Goal: Information Seeking & Learning: Learn about a topic

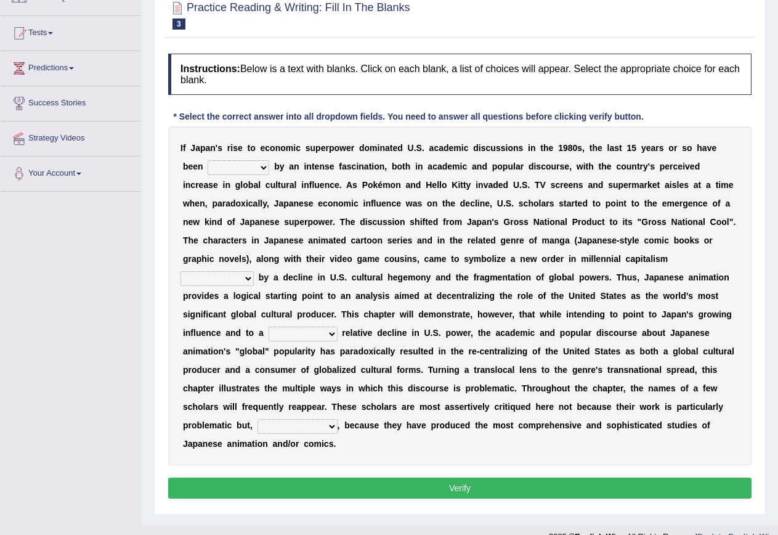
scroll to position [115, 0]
click at [261, 163] on select "marked dedicated made inspired" at bounding box center [239, 167] width 62 height 15
select select "inspired"
click at [208, 160] on select "marked dedicated made inspired" at bounding box center [239, 167] width 62 height 15
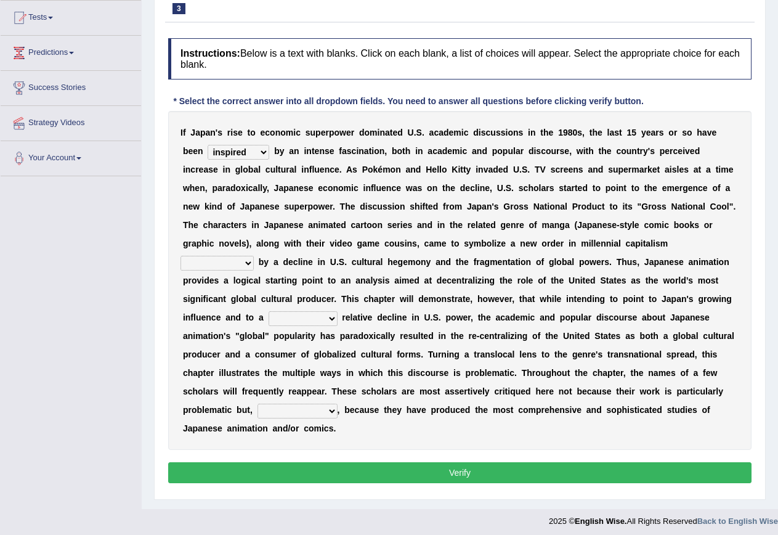
scroll to position [136, 0]
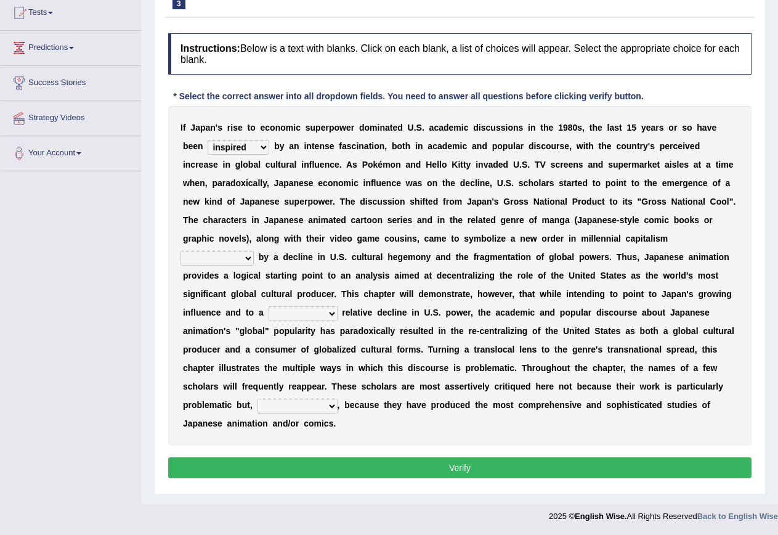
click at [253, 260] on select "pocessed characterized opposed tangled" at bounding box center [217, 258] width 73 height 15
click at [722, 234] on div "I f J a p a n ' s r i s e t o e c o n o m i c s u p e r p o w e r d o m i n a t…" at bounding box center [459, 275] width 583 height 339
click at [251, 258] on select "pocessed characterized opposed tangled" at bounding box center [217, 258] width 73 height 15
click at [181, 251] on select "pocessed characterized opposed tangled" at bounding box center [217, 258] width 73 height 15
click at [208, 256] on select "pocessed characterized opposed tangled" at bounding box center [217, 258] width 73 height 15
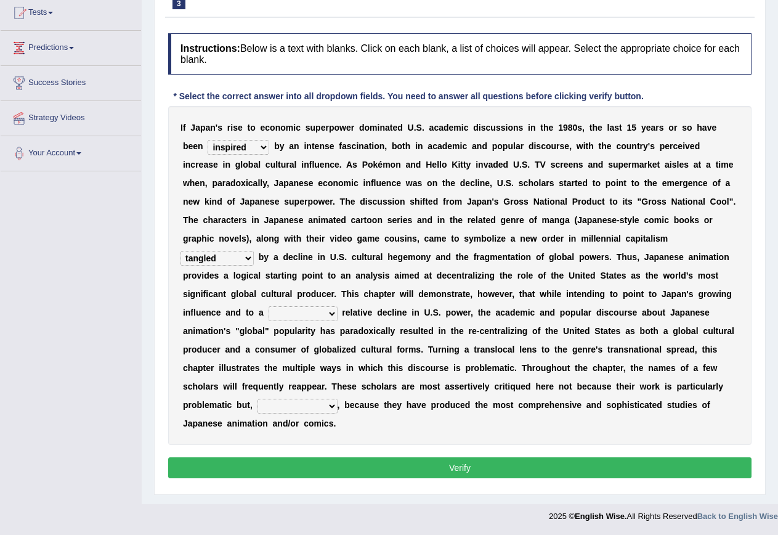
select select "opposed"
click at [181, 251] on select "pocessed characterized opposed tangled" at bounding box center [217, 258] width 73 height 15
click at [336, 319] on select "concomitant discrete proportional legitimate" at bounding box center [303, 313] width 69 height 15
select select "proportional"
click at [269, 306] on select "concomitant discrete proportional legitimate" at bounding box center [303, 313] width 69 height 15
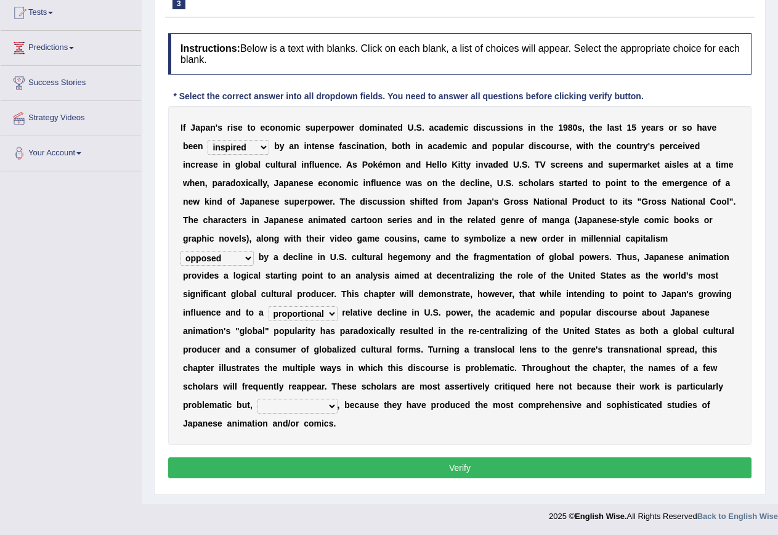
click at [332, 407] on select "however on the contrary in addition on the whole" at bounding box center [298, 406] width 80 height 15
click at [328, 410] on select "however on the contrary in addition on the whole" at bounding box center [298, 406] width 80 height 15
click at [412, 447] on div "Instructions: Below is a text with blanks. Click on each blank, a list of choic…" at bounding box center [460, 257] width 590 height 461
click at [415, 477] on button "Verify" at bounding box center [459, 467] width 583 height 21
click at [336, 407] on select "however on the contrary in addition on the whole" at bounding box center [298, 406] width 80 height 15
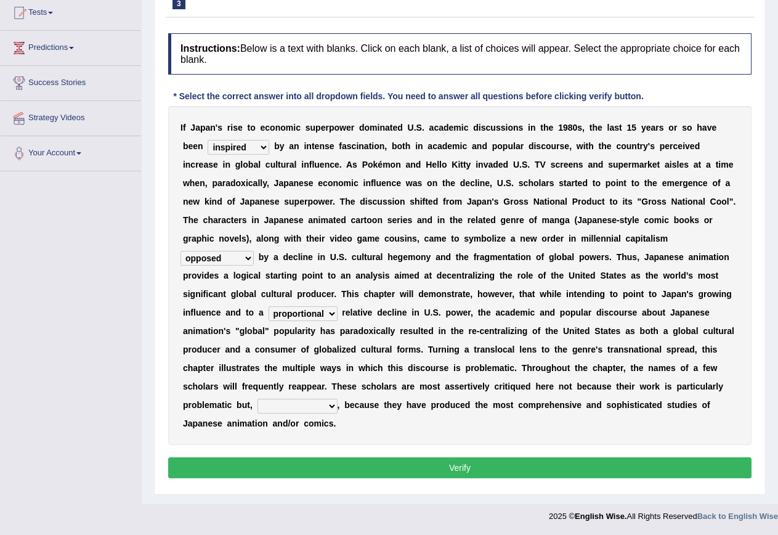
select select "on the contrary"
click at [258, 399] on select "however on the contrary in addition on the whole" at bounding box center [298, 406] width 80 height 15
click at [473, 472] on button "Verify" at bounding box center [459, 467] width 583 height 21
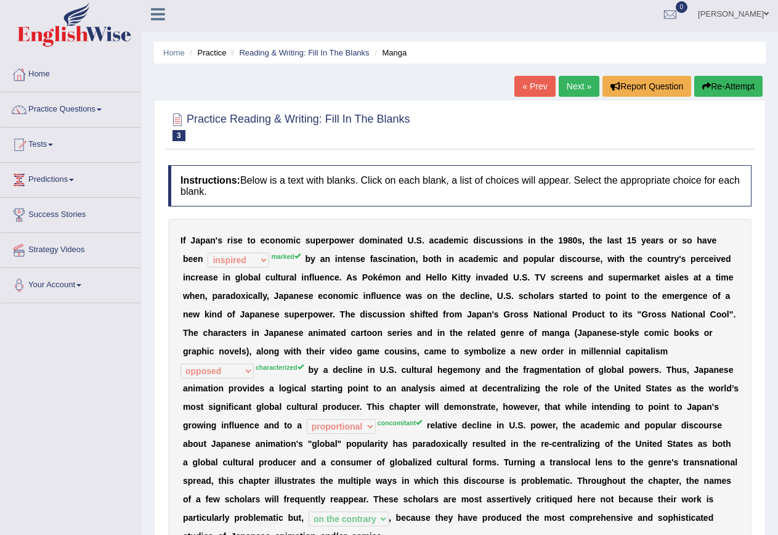
scroll to position [0, 0]
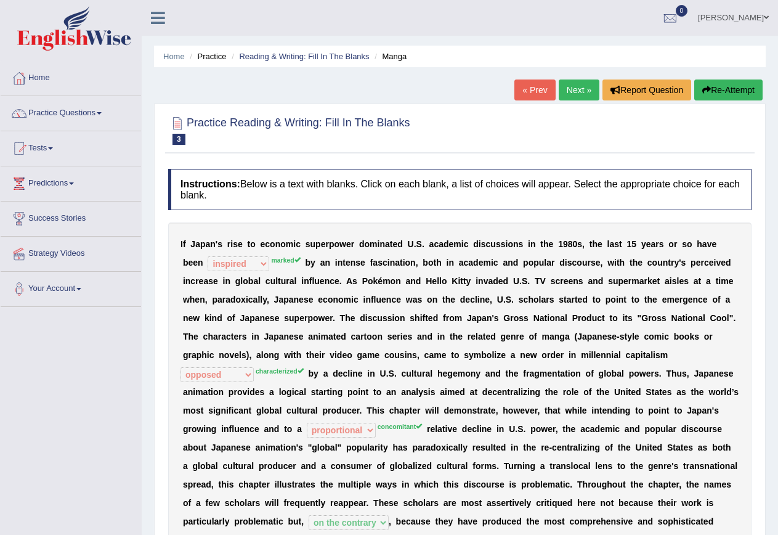
click at [575, 102] on div "« Prev Next » Report Question Re-Attempt" at bounding box center [639, 91] width 251 height 24
click at [717, 90] on button "Re-Attempt" at bounding box center [728, 89] width 68 height 21
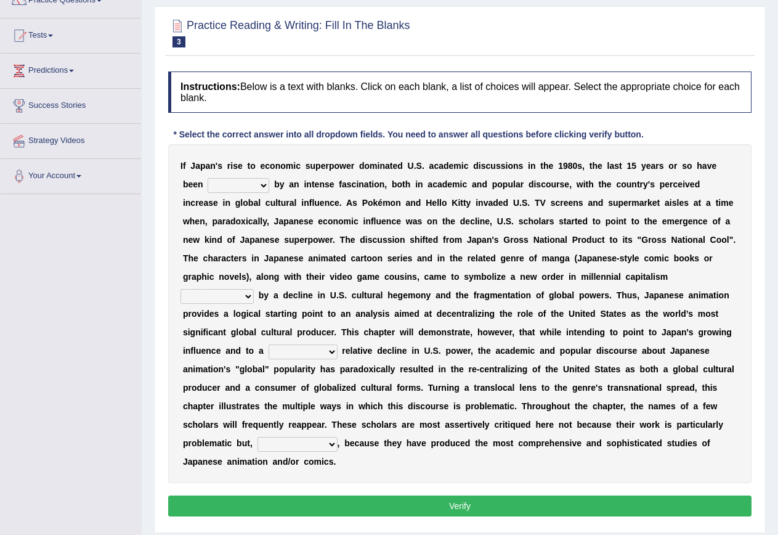
scroll to position [123, 0]
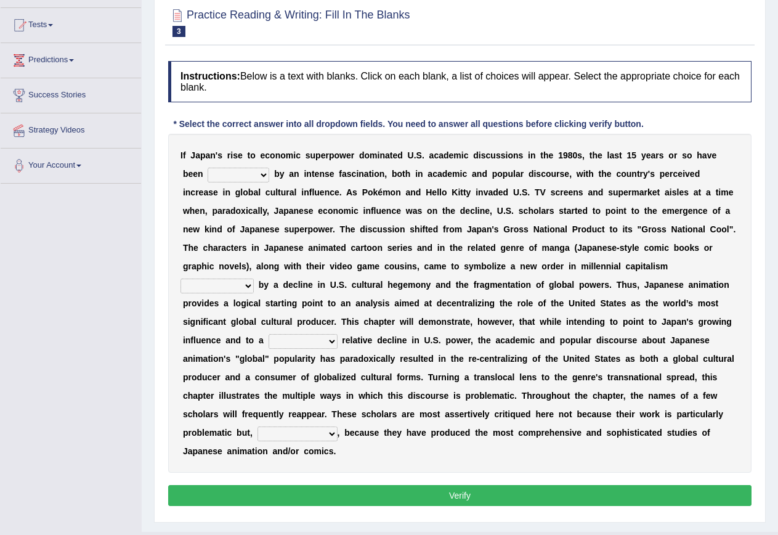
click at [270, 177] on b at bounding box center [271, 174] width 5 height 10
click at [270, 176] on b at bounding box center [271, 174] width 5 height 10
click at [263, 176] on select "marked dedicated made inspired" at bounding box center [239, 175] width 62 height 15
select select "marked"
click at [208, 168] on select "marked dedicated made inspired" at bounding box center [239, 175] width 62 height 15
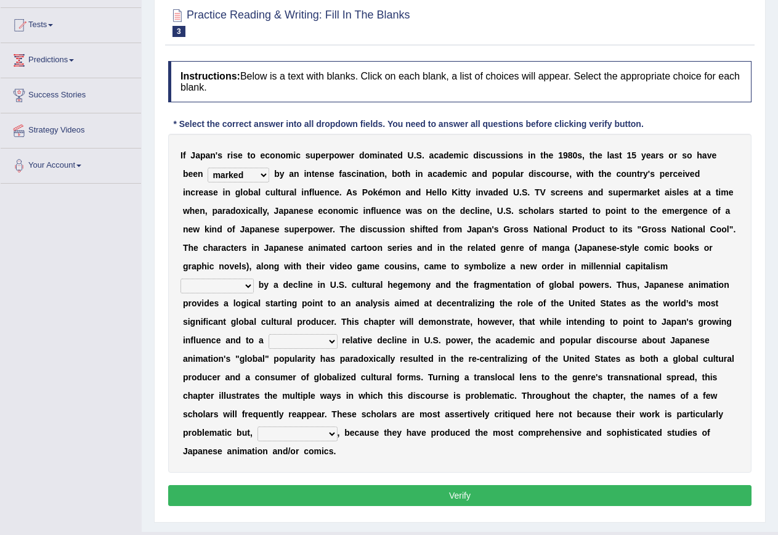
click at [246, 285] on select "pocessed characterized opposed tangled" at bounding box center [217, 285] width 73 height 15
select select "characterized"
click at [181, 278] on select "pocessed characterized opposed tangled" at bounding box center [217, 285] width 73 height 15
click at [330, 339] on select "concomitant discrete proportional legitimate" at bounding box center [303, 341] width 69 height 15
select select "proportional"
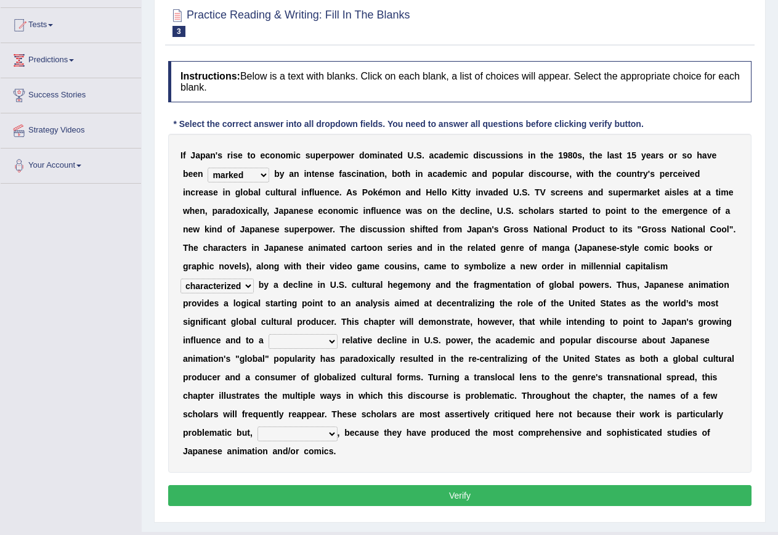
click at [269, 334] on select "concomitant discrete proportional legitimate" at bounding box center [303, 341] width 69 height 15
click at [323, 431] on select "however on the contrary in addition on the whole" at bounding box center [298, 433] width 80 height 15
select select "on the whole"
click at [258, 426] on select "however on the contrary in addition on the whole" at bounding box center [298, 433] width 80 height 15
click at [427, 502] on button "Verify" at bounding box center [459, 495] width 583 height 21
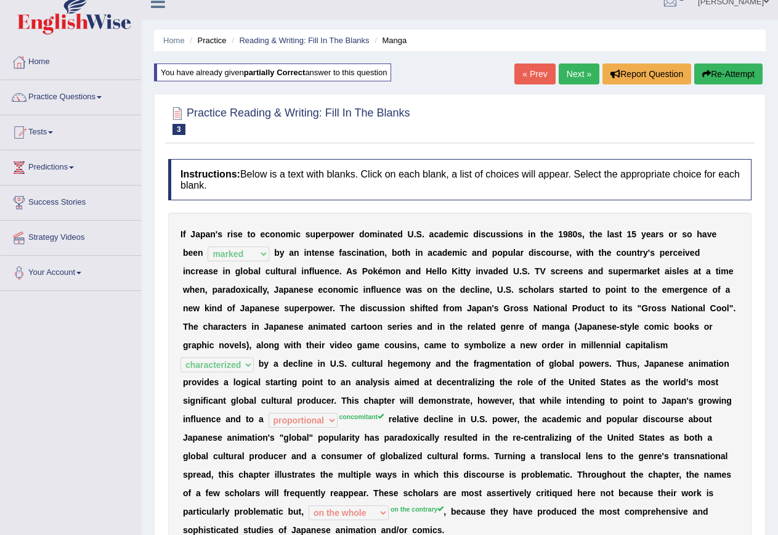
scroll to position [0, 0]
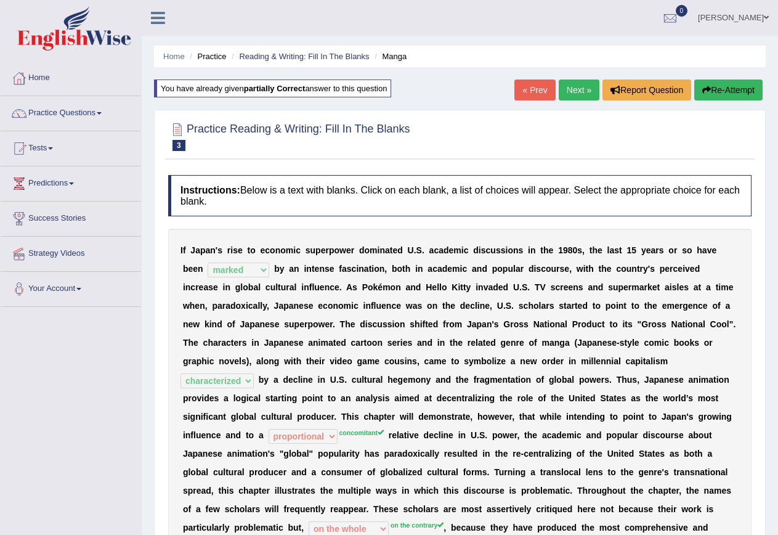
click at [575, 91] on link "Next »" at bounding box center [579, 89] width 41 height 21
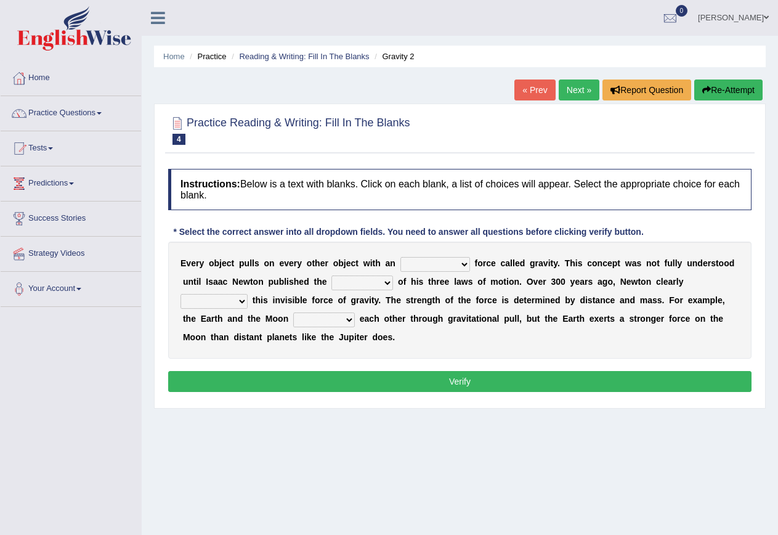
click at [465, 264] on select "invisible unknown unbelievable inconsistent" at bounding box center [435, 264] width 70 height 15
select select "invisible"
click at [400, 257] on select "invisible unknown unbelievable inconsistent" at bounding box center [435, 264] width 70 height 15
click at [386, 284] on select "concept theory method argument" at bounding box center [362, 282] width 62 height 15
select select "theory"
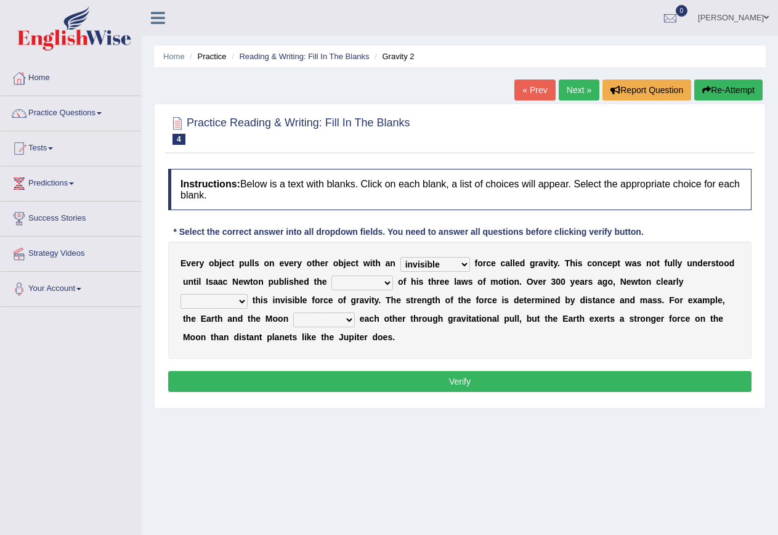
click at [331, 275] on select "concept theory method argument" at bounding box center [362, 282] width 62 height 15
click at [235, 299] on select "explained undermined overturned realized" at bounding box center [214, 301] width 67 height 15
select select "explained"
click at [181, 294] on select "explained undermined overturned realized" at bounding box center [214, 301] width 67 height 15
click at [351, 320] on select "affect spin evade span" at bounding box center [324, 319] width 62 height 15
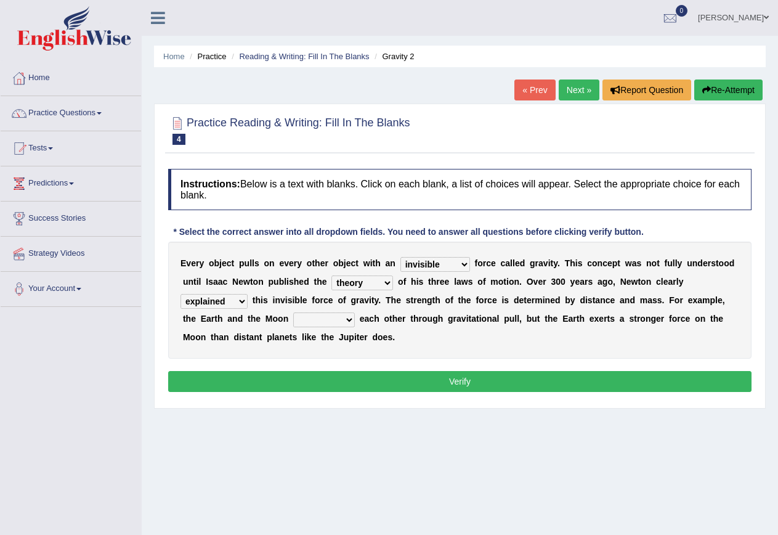
select select "spin"
click at [293, 312] on select "affect spin evade span" at bounding box center [324, 319] width 62 height 15
click at [461, 379] on button "Verify" at bounding box center [459, 381] width 583 height 21
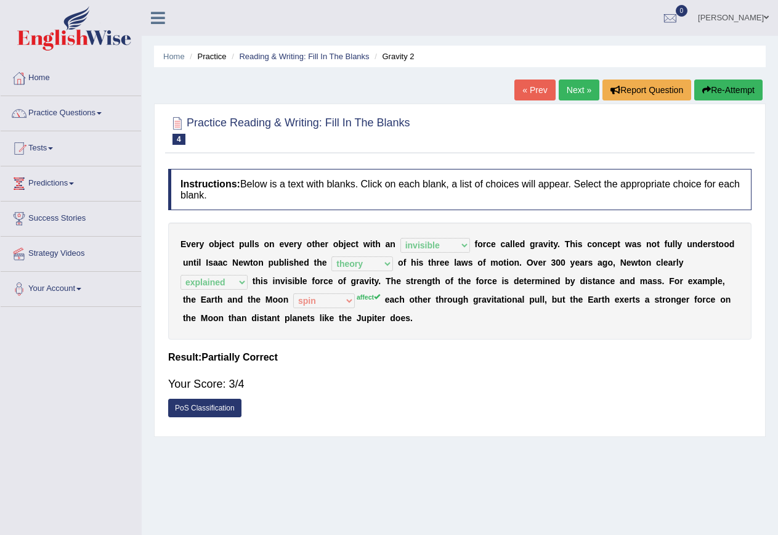
click at [715, 91] on button "Re-Attempt" at bounding box center [728, 89] width 68 height 21
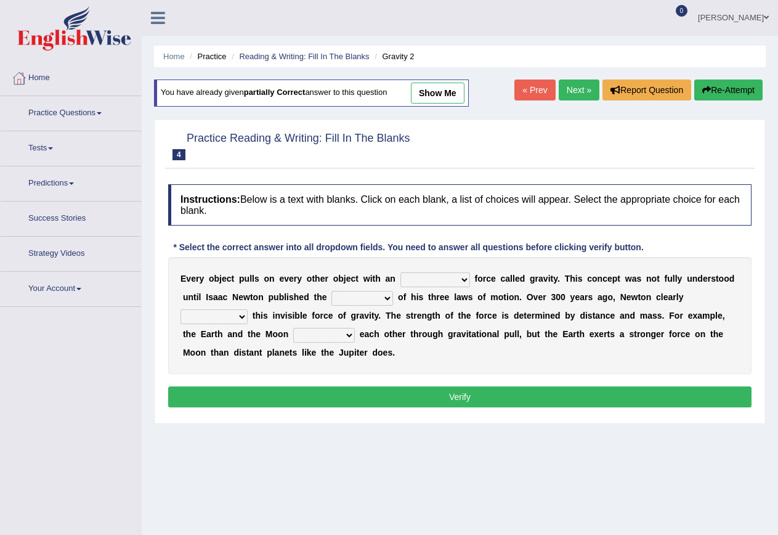
click at [465, 269] on div "E v e r y o b j e c t p u l l s o n e v e r y o t h e r o b j e c t w i t h a n…" at bounding box center [459, 315] width 583 height 117
click at [460, 274] on select "invisible unknown unbelievable inconsistent" at bounding box center [435, 279] width 70 height 15
select select "invisible"
click at [400, 272] on select "invisible unknown unbelievable inconsistent" at bounding box center [435, 279] width 70 height 15
click at [390, 298] on select "concept theory method argument" at bounding box center [362, 298] width 62 height 15
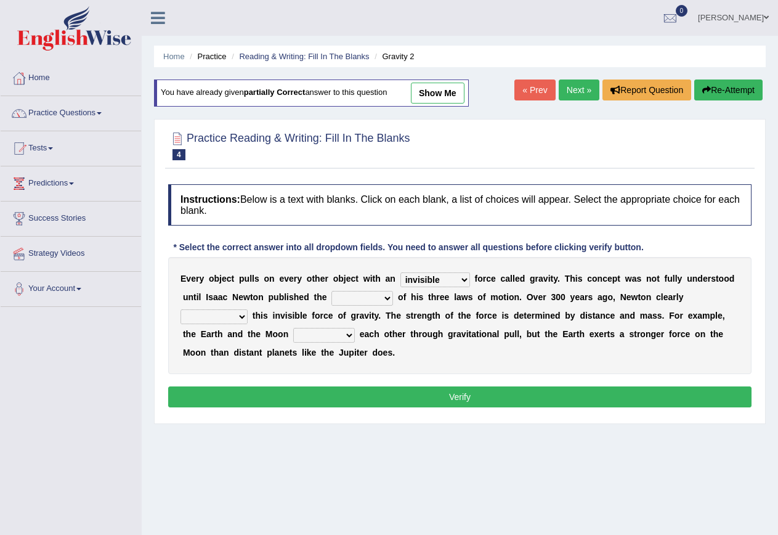
select select "theory"
click at [331, 291] on select "concept theory method argument" at bounding box center [362, 298] width 62 height 15
click at [245, 317] on select "explained undermined overturned realized" at bounding box center [214, 316] width 67 height 15
select select "explained"
click at [181, 309] on select "explained undermined overturned realized" at bounding box center [214, 316] width 67 height 15
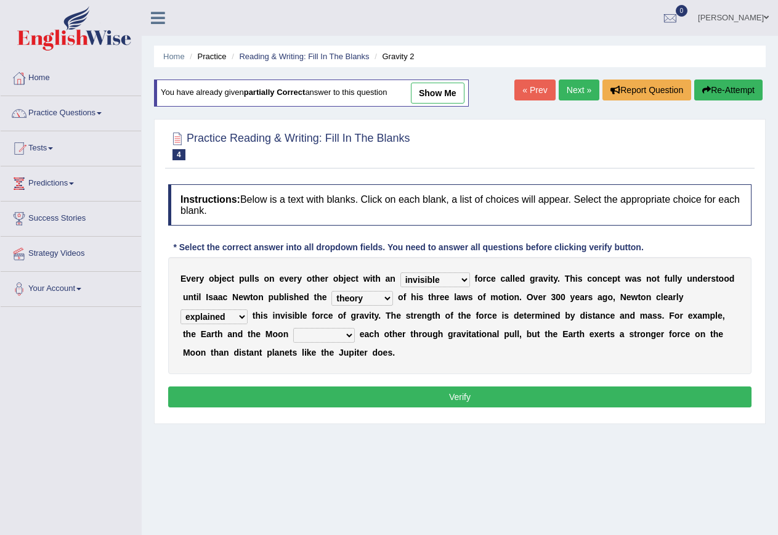
click at [351, 339] on select "affect spin evade span" at bounding box center [324, 335] width 62 height 15
click at [293, 328] on select "affect spin evade span" at bounding box center [324, 335] width 62 height 15
click at [342, 335] on select "affect spin evade span" at bounding box center [324, 335] width 62 height 15
select select "affect"
click at [293, 328] on select "affect spin evade span" at bounding box center [324, 335] width 62 height 15
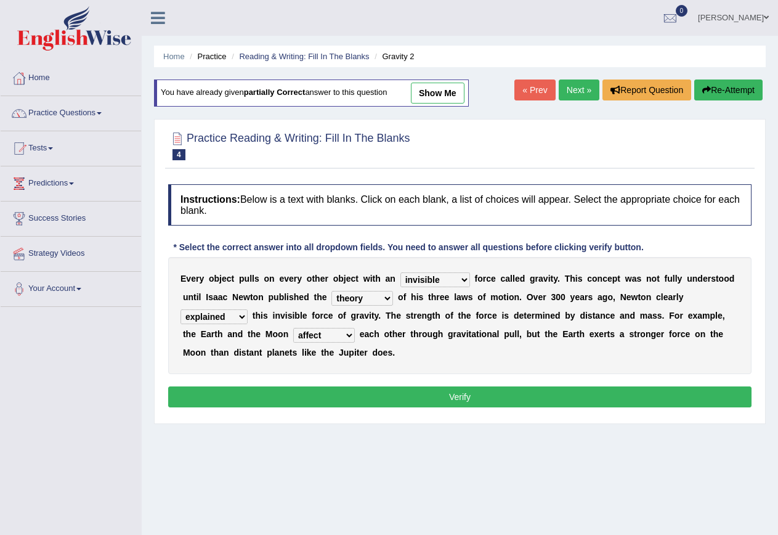
click at [464, 397] on button "Verify" at bounding box center [459, 396] width 583 height 21
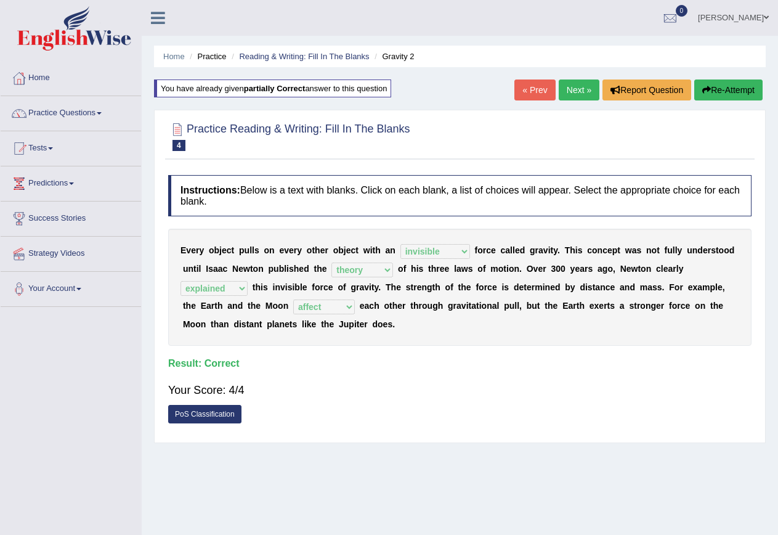
click at [724, 93] on button "Re-Attempt" at bounding box center [728, 89] width 68 height 21
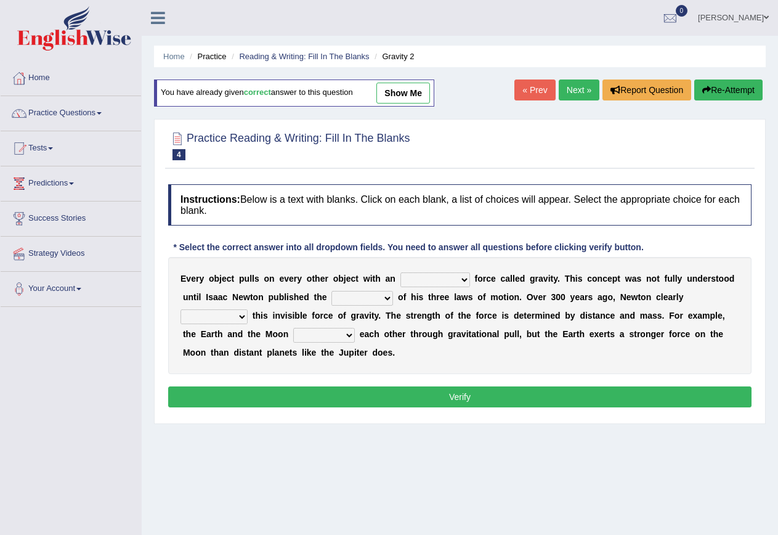
click at [575, 89] on link "Next »" at bounding box center [579, 89] width 41 height 21
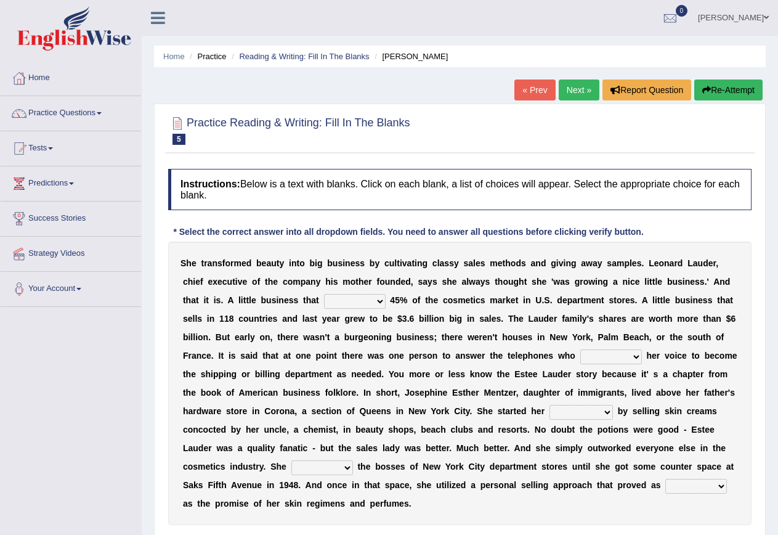
scroll to position [62, 0]
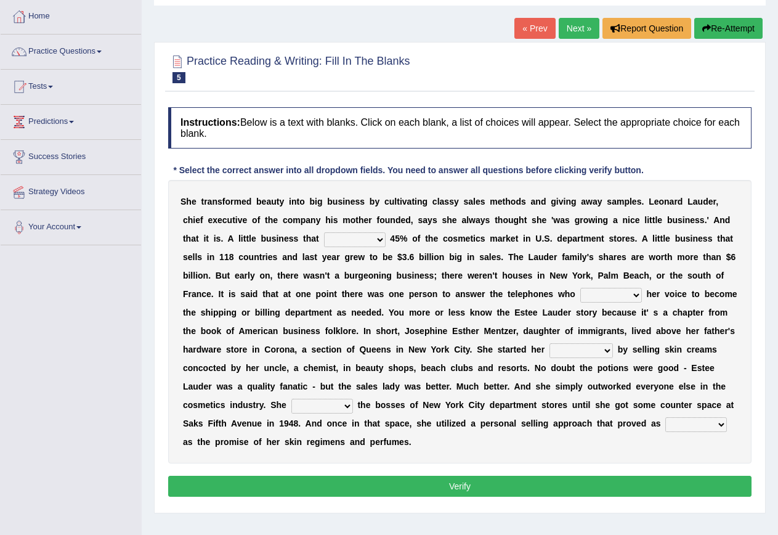
click at [381, 239] on select "has controls makes maintains" at bounding box center [355, 239] width 62 height 15
select select "makes"
click at [324, 232] on select "has controls makes maintains" at bounding box center [355, 239] width 62 height 15
click at [636, 296] on select "switched changed raised used" at bounding box center [611, 295] width 62 height 15
select select "changed"
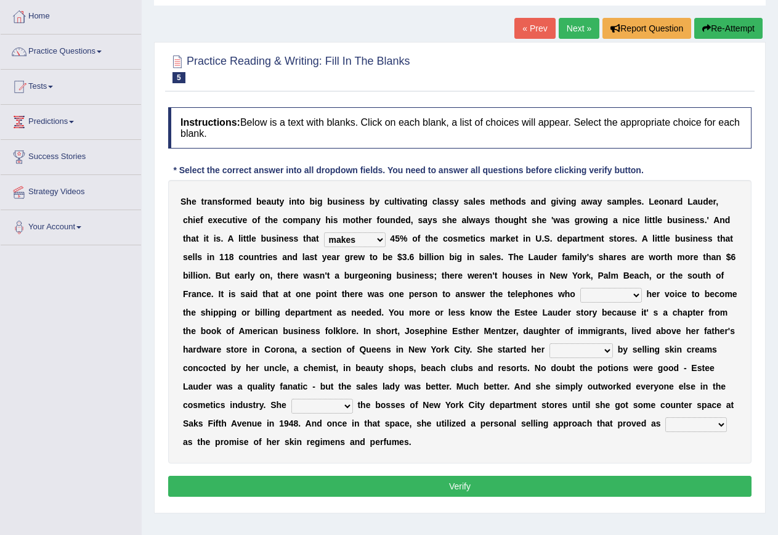
click at [580, 288] on select "switched changed raised used" at bounding box center [611, 295] width 62 height 15
click at [610, 348] on select "job institute companion enterprise" at bounding box center [581, 350] width 63 height 15
select select "job"
click at [550, 343] on select "job institute companion enterprise" at bounding box center [581, 350] width 63 height 15
click at [610, 351] on select "job institute companion enterprise" at bounding box center [581, 350] width 63 height 15
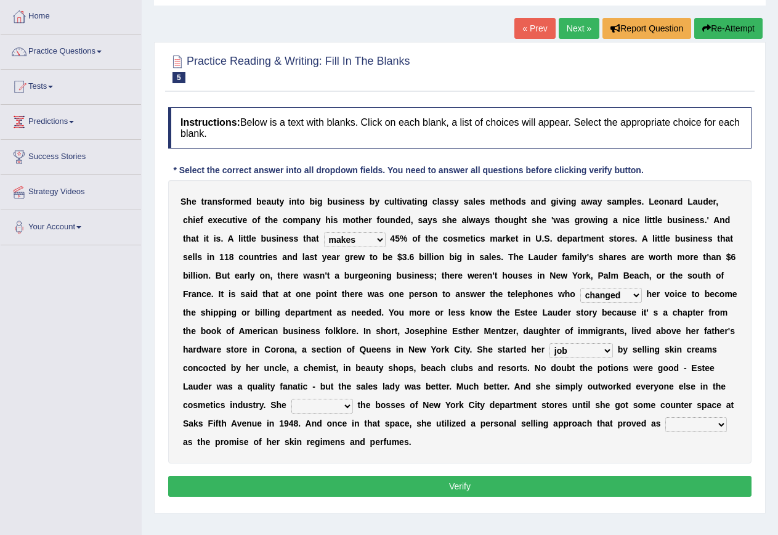
click at [657, 357] on div "S h e t r a n s f o r m e d b e a u t y i n t o b i g b u s i n e s s b y c u l…" at bounding box center [459, 321] width 583 height 283
click at [344, 405] on select "stated bridged stalked heaved" at bounding box center [322, 406] width 62 height 15
select select "stated"
click at [291, 399] on select "stated bridged stalked heaved" at bounding box center [322, 406] width 62 height 15
click at [349, 407] on select "stated bridged stalked heaved" at bounding box center [322, 406] width 62 height 15
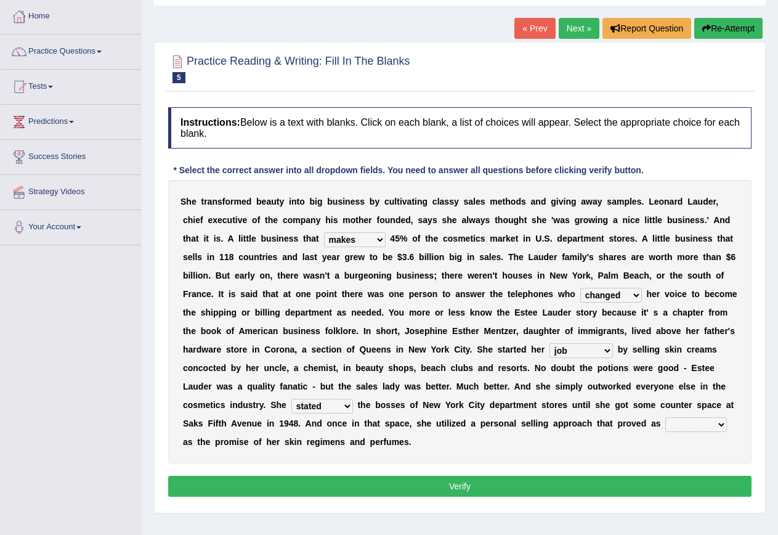
click at [581, 453] on div "S h e t r a n s f o r m e d b e a u t y i n t o b i g b u s i n e s s b y c u l…" at bounding box center [459, 321] width 583 height 283
click at [716, 421] on select "potent ruthless potential expensive" at bounding box center [696, 424] width 62 height 15
select select "potential"
click at [665, 417] on select "potent ruthless potential expensive" at bounding box center [696, 424] width 62 height 15
click at [505, 490] on button "Verify" at bounding box center [459, 486] width 583 height 21
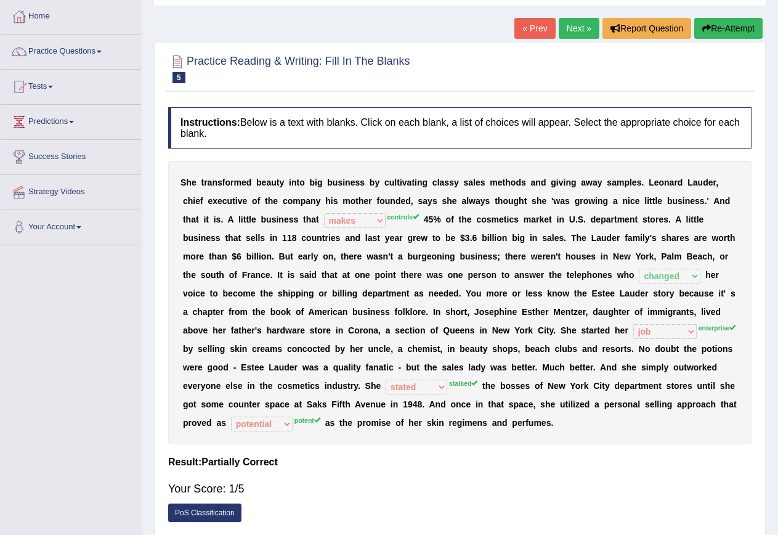
click at [728, 28] on button "Re-Attempt" at bounding box center [728, 28] width 68 height 21
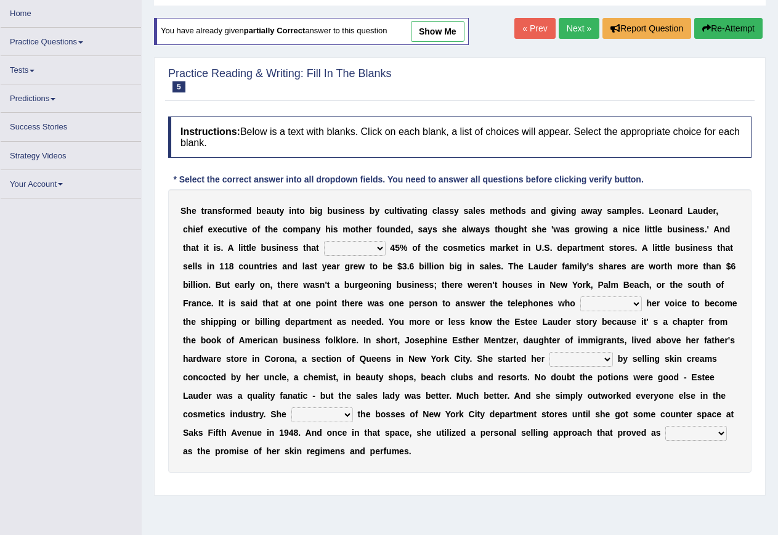
click at [379, 248] on select "has controls makes maintains" at bounding box center [355, 248] width 62 height 15
select select "controls"
click at [324, 241] on select "has controls makes maintains" at bounding box center [355, 248] width 62 height 15
click at [638, 303] on select "switched changed raised used" at bounding box center [611, 303] width 62 height 15
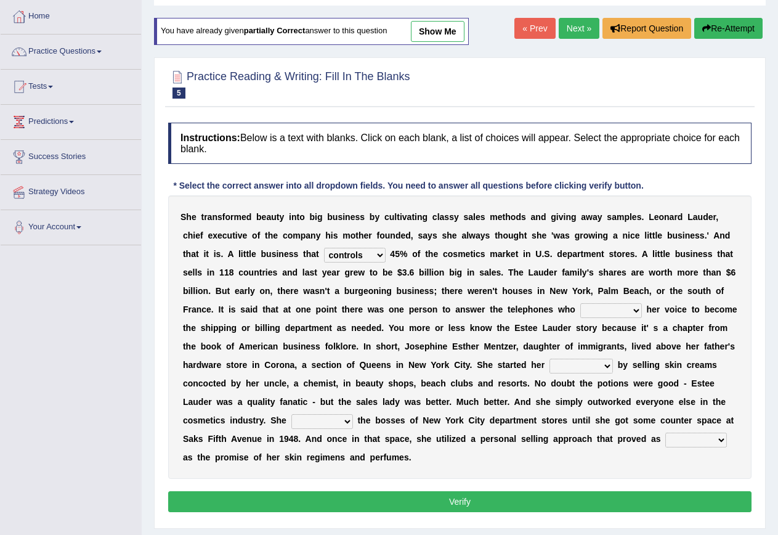
select select "changed"
click at [580, 303] on select "switched changed raised used" at bounding box center [611, 310] width 62 height 15
click at [607, 365] on select "job institute companion enterprise" at bounding box center [581, 366] width 63 height 15
select select "job"
click at [550, 359] on select "job institute companion enterprise" at bounding box center [581, 366] width 63 height 15
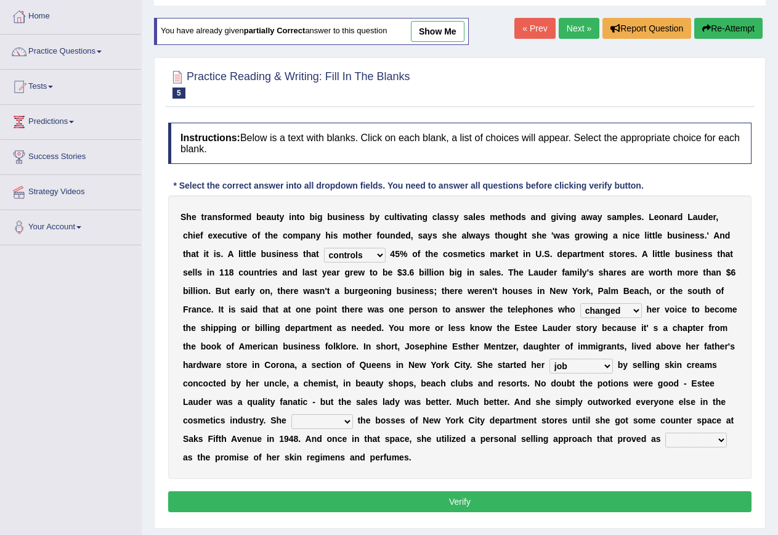
click at [351, 420] on select "stated bridged stalked heaved" at bounding box center [322, 421] width 62 height 15
select select "stalked"
click at [291, 414] on select "stated bridged stalked heaved" at bounding box center [322, 421] width 62 height 15
click at [722, 444] on select "potent ruthless potential expensive" at bounding box center [696, 440] width 62 height 15
select select "potent"
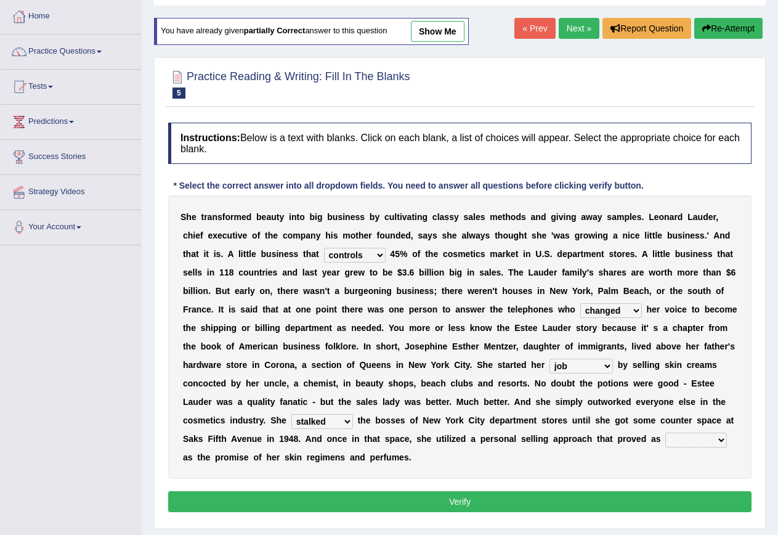
click at [665, 433] on select "potent ruthless potential expensive" at bounding box center [696, 440] width 62 height 15
click at [433, 503] on button "Verify" at bounding box center [459, 501] width 583 height 21
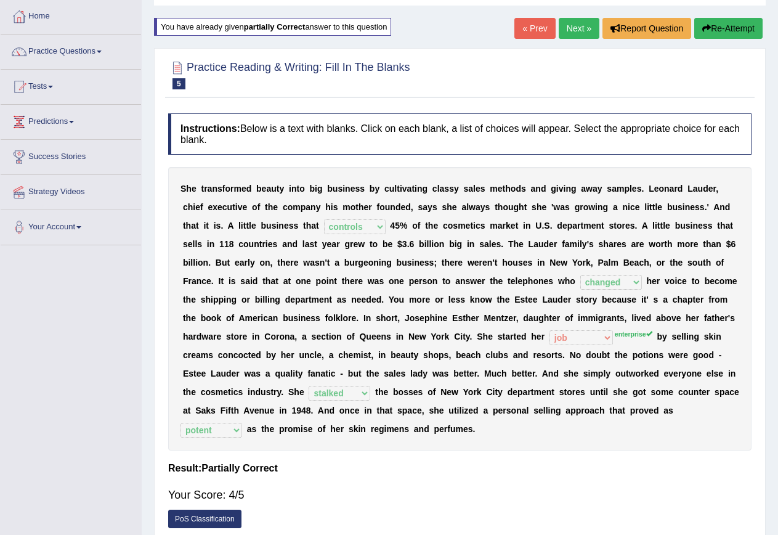
click at [577, 33] on link "Next »" at bounding box center [579, 28] width 41 height 21
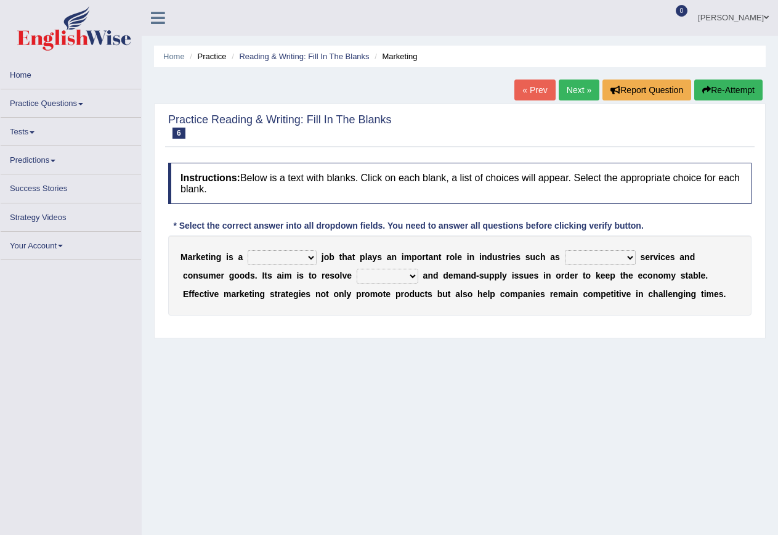
click at [310, 255] on select "professional flexible parochial descriptive" at bounding box center [282, 257] width 69 height 15
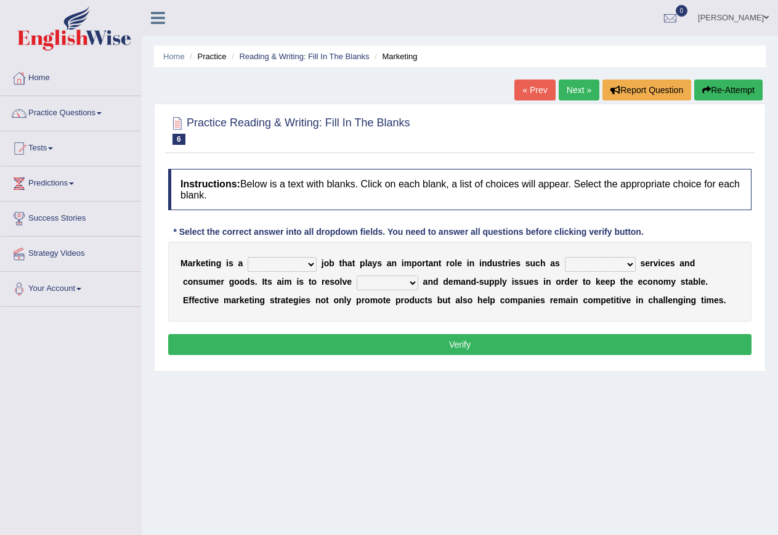
select select "professional"
click at [248, 257] on select "professional flexible parochial descriptive" at bounding box center [282, 264] width 69 height 15
click at [308, 264] on select "professional flexible parochial descriptive" at bounding box center [282, 264] width 69 height 15
click at [405, 271] on div "M a r k e t i n g i s a professional flexible parochial descriptive j o b t h a…" at bounding box center [459, 282] width 583 height 80
click at [630, 262] on select "civil financial conventional foremost" at bounding box center [600, 264] width 71 height 15
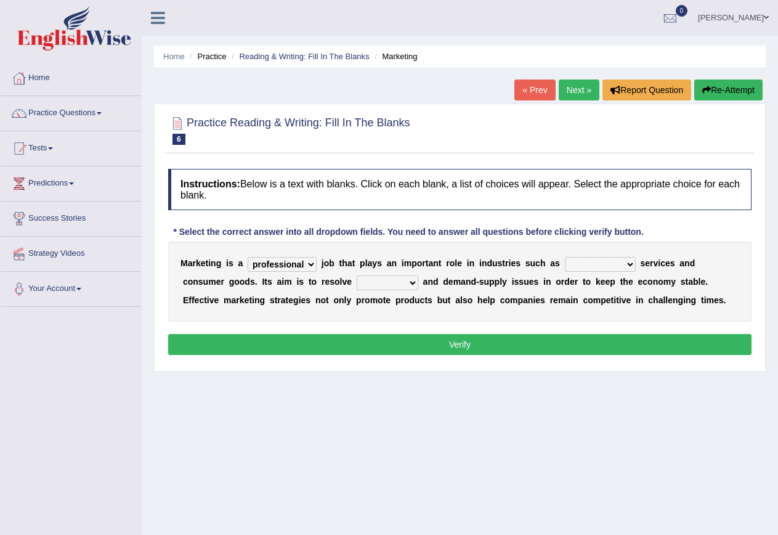
select select "conventional"
click at [566, 257] on select "civil financial conventional foremost" at bounding box center [600, 264] width 71 height 15
click at [606, 269] on select "civil financial conventional foremost" at bounding box center [600, 264] width 71 height 15
click at [374, 370] on div "Practice Reading & Writing: Fill In The Blanks 6 Marketing Instructions: Below …" at bounding box center [460, 238] width 612 height 268
click at [416, 282] on select "imbalance excess symmetry budget" at bounding box center [388, 282] width 62 height 15
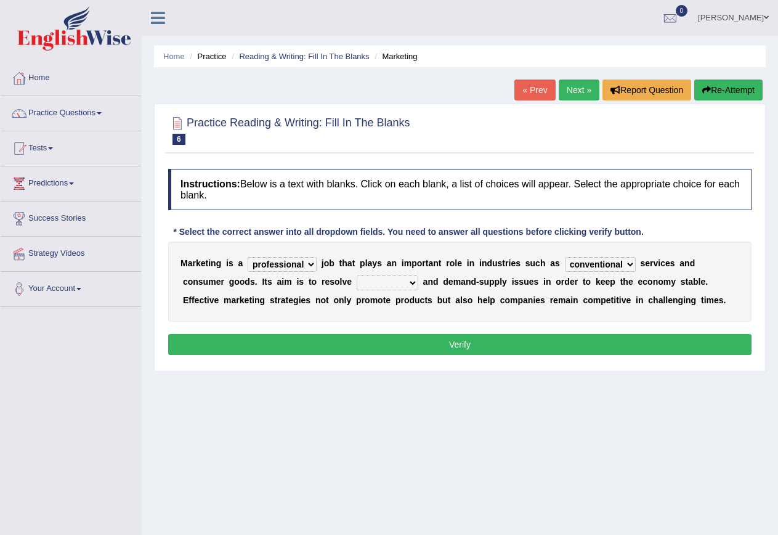
select select "imbalance"
click at [357, 275] on select "imbalance excess symmetry budget" at bounding box center [388, 282] width 62 height 15
click at [512, 340] on button "Verify" at bounding box center [459, 344] width 583 height 21
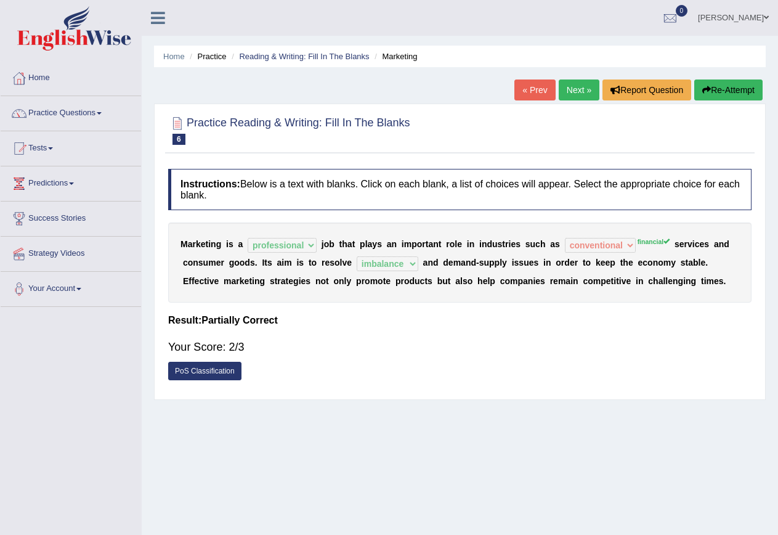
click at [575, 91] on link "Next »" at bounding box center [579, 89] width 41 height 21
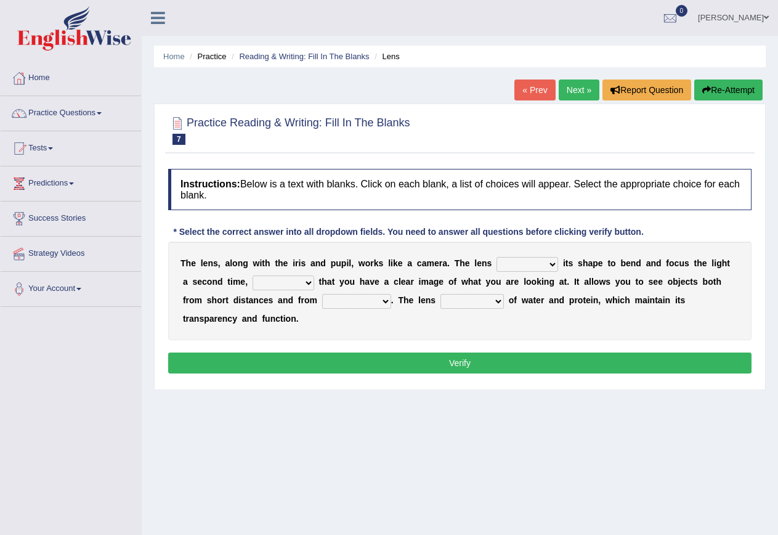
click at [552, 262] on select "adjusts shows selects presents" at bounding box center [528, 264] width 62 height 15
select select "adjusts"
click at [497, 257] on select "adjusts shows selects presents" at bounding box center [528, 264] width 62 height 15
click at [550, 262] on select "adjusts shows selects presents" at bounding box center [528, 264] width 62 height 15
click at [617, 320] on div "T h e l e n s , a l o n g w i t h t h e i r i s a n d p u p i l , w o r k s l i…" at bounding box center [459, 291] width 583 height 99
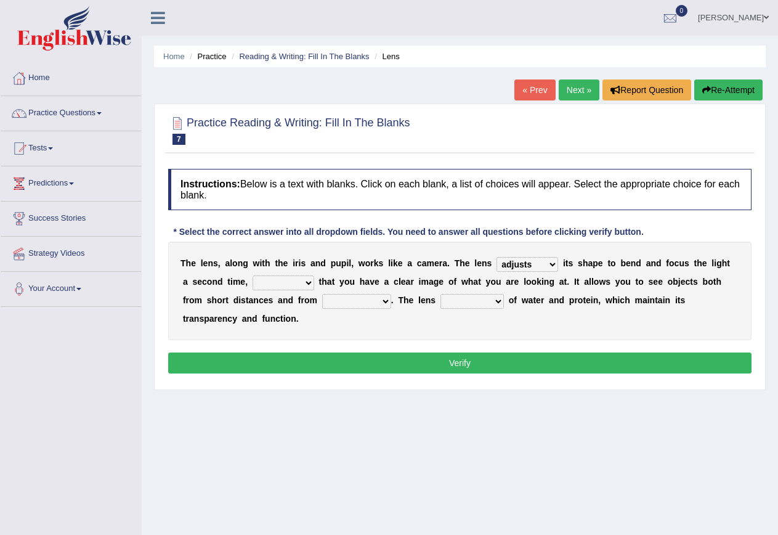
click at [308, 286] on select "ensures to ensure ensure ensured" at bounding box center [284, 282] width 62 height 15
select select "ensures"
click at [253, 275] on select "ensures to ensure ensure ensured" at bounding box center [284, 282] width 62 height 15
click at [387, 301] on select "far away in between further apart all along" at bounding box center [356, 301] width 69 height 15
select select "far away"
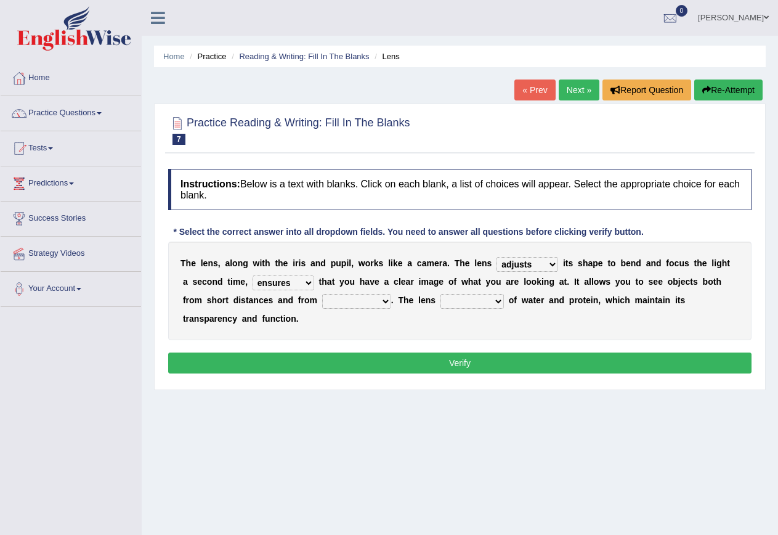
click at [322, 294] on select "far away in between further apart all along" at bounding box center [356, 301] width 69 height 15
click at [502, 306] on select "constitutes comprises composes consists" at bounding box center [472, 301] width 63 height 15
select select "consists"
click at [441, 294] on select "constitutes comprises composes consists" at bounding box center [472, 301] width 63 height 15
click at [473, 367] on button "Verify" at bounding box center [459, 362] width 583 height 21
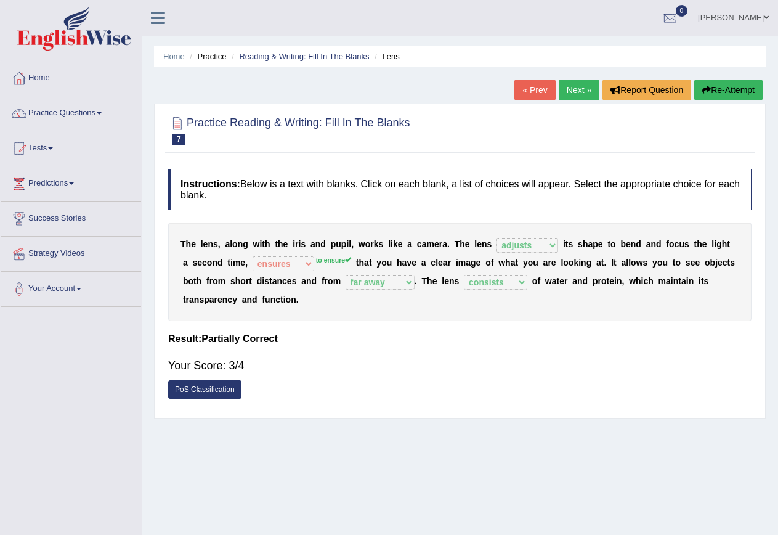
click at [574, 86] on link "Next »" at bounding box center [579, 89] width 41 height 21
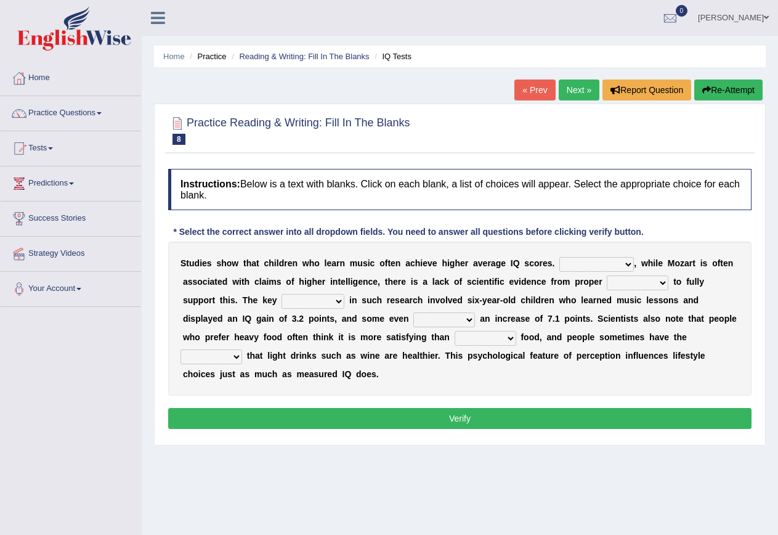
click at [630, 263] on select "However Therefore Consequently While" at bounding box center [596, 264] width 75 height 15
select select "However"
click at [559, 257] on select "However Therefore Consequently While" at bounding box center [596, 264] width 75 height 15
click at [664, 282] on select "test tests testing tested" at bounding box center [638, 282] width 62 height 15
click at [607, 275] on select "test tests testing tested" at bounding box center [638, 282] width 62 height 15
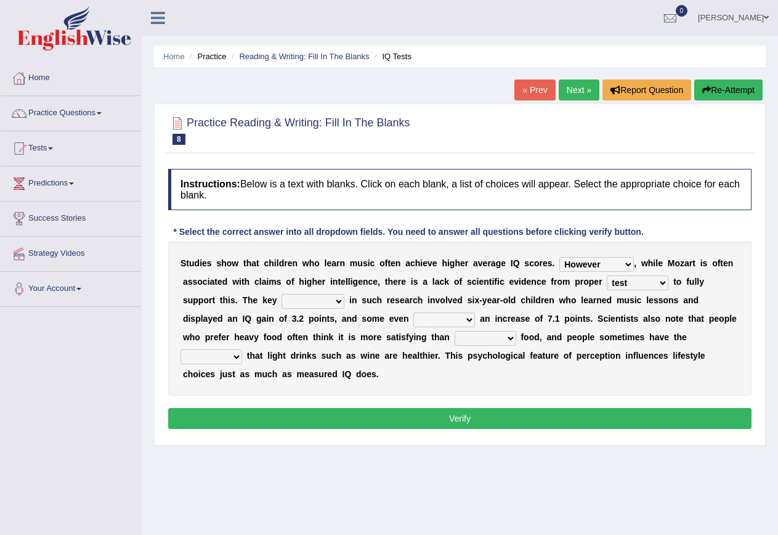
click at [656, 280] on select "test tests testing tested" at bounding box center [638, 282] width 62 height 15
click at [728, 283] on div "S t u d i e s s h o w t h a t c h i l d r e n w h o l e a r n m u s i c o f t e…" at bounding box center [459, 319] width 583 height 154
click at [635, 284] on select "test tests testing tested" at bounding box center [638, 282] width 62 height 15
select select "testing"
click at [607, 275] on select "test tests testing tested" at bounding box center [638, 282] width 62 height 15
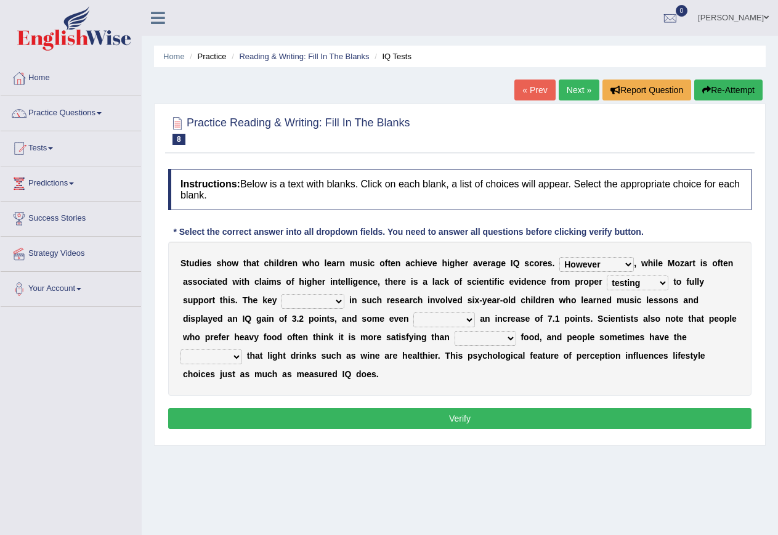
click at [340, 298] on select "process goal implication odd" at bounding box center [313, 301] width 63 height 15
select select "process"
click at [282, 294] on select "process goal implication odd" at bounding box center [313, 301] width 63 height 15
click at [336, 299] on select "process goal implication odd" at bounding box center [313, 301] width 63 height 15
click at [434, 304] on b "n" at bounding box center [433, 300] width 6 height 10
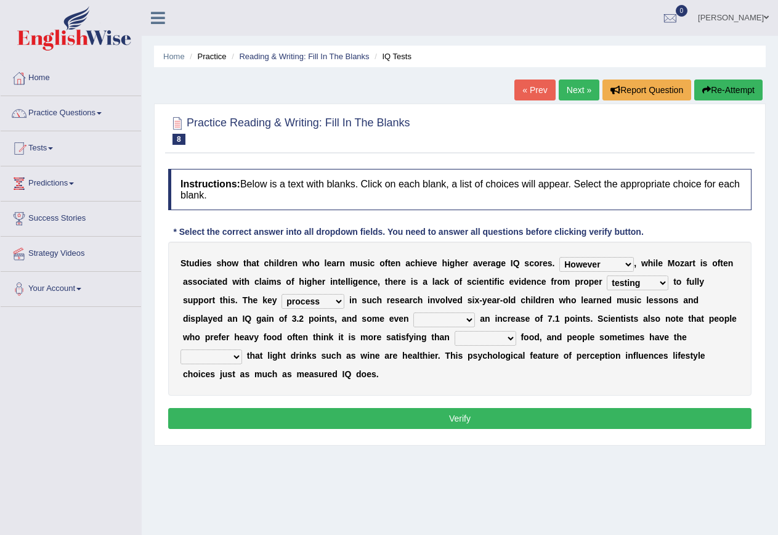
click at [472, 320] on select "exhibited taught learned threatened" at bounding box center [444, 319] width 62 height 15
select select "learned"
click at [413, 312] on select "exhibited taught learned threatened" at bounding box center [444, 319] width 62 height 15
click at [510, 338] on select "choosy lighter cushiony spooky" at bounding box center [486, 338] width 62 height 15
select select "lighter"
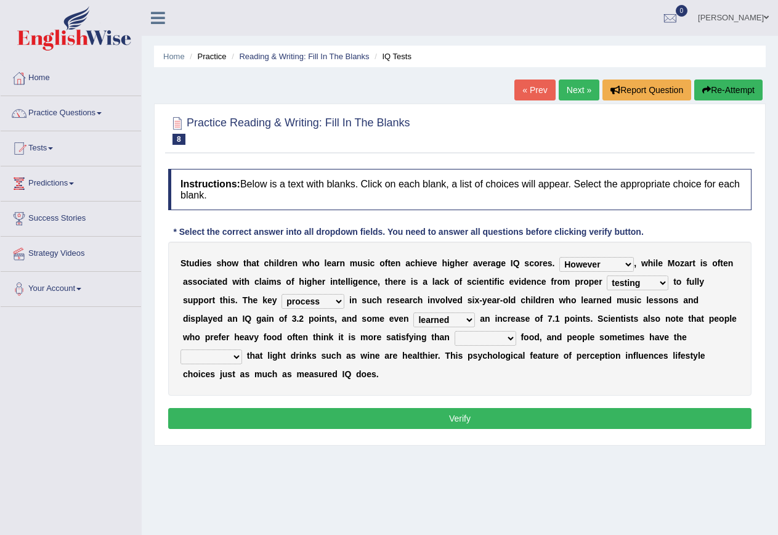
click at [455, 331] on select "choosy lighter cushiony spooky" at bounding box center [486, 338] width 62 height 15
click at [224, 356] on select "illusion sight anecdote intention" at bounding box center [212, 356] width 62 height 15
select select "intention"
click at [181, 349] on select "illusion sight anecdote intention" at bounding box center [212, 356] width 62 height 15
click at [471, 420] on button "Verify" at bounding box center [459, 418] width 583 height 21
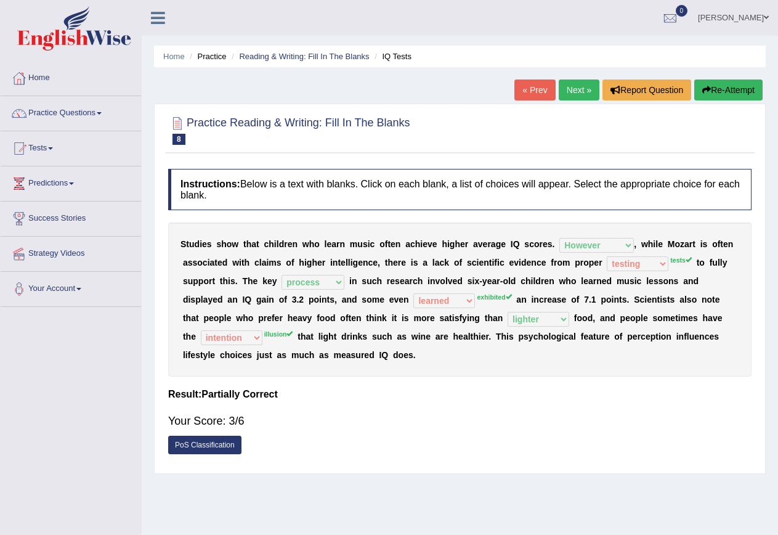
click at [726, 85] on button "Re-Attempt" at bounding box center [728, 89] width 68 height 21
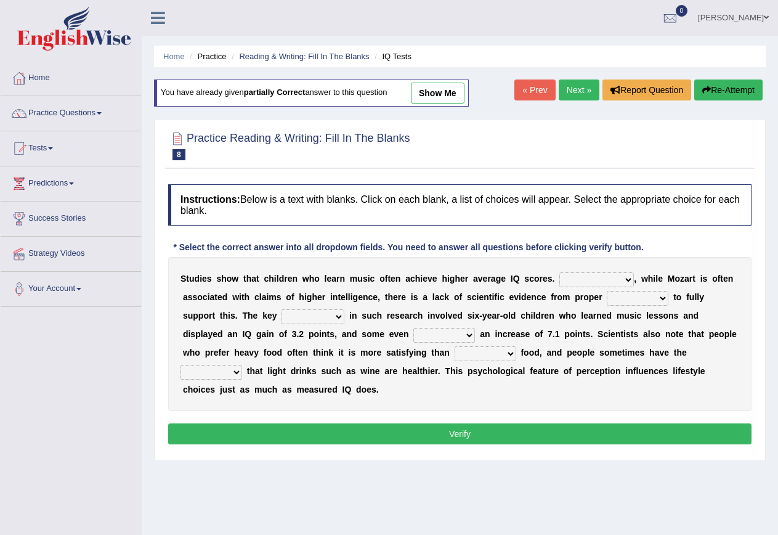
click at [612, 282] on select "However Therefore Consequently While" at bounding box center [596, 279] width 75 height 15
select select "However"
click at [559, 272] on select "However Therefore Consequently While" at bounding box center [596, 279] width 75 height 15
click at [664, 296] on select "test tests testing tested" at bounding box center [638, 298] width 62 height 15
select select "tests"
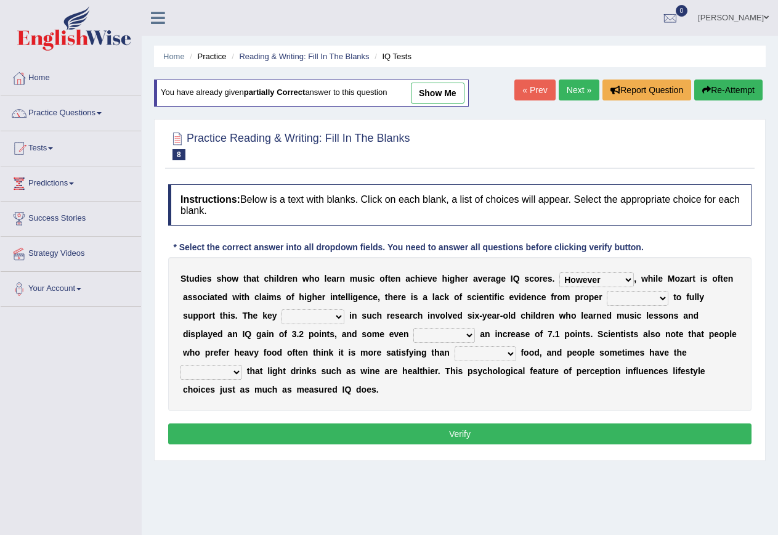
click at [607, 291] on select "test tests testing tested" at bounding box center [638, 298] width 62 height 15
click at [339, 315] on select "process goal implication odd" at bounding box center [313, 316] width 63 height 15
select select "process"
click at [282, 309] on select "process goal implication odd" at bounding box center [313, 316] width 63 height 15
click at [468, 333] on select "exhibited taught learned threatened" at bounding box center [444, 335] width 62 height 15
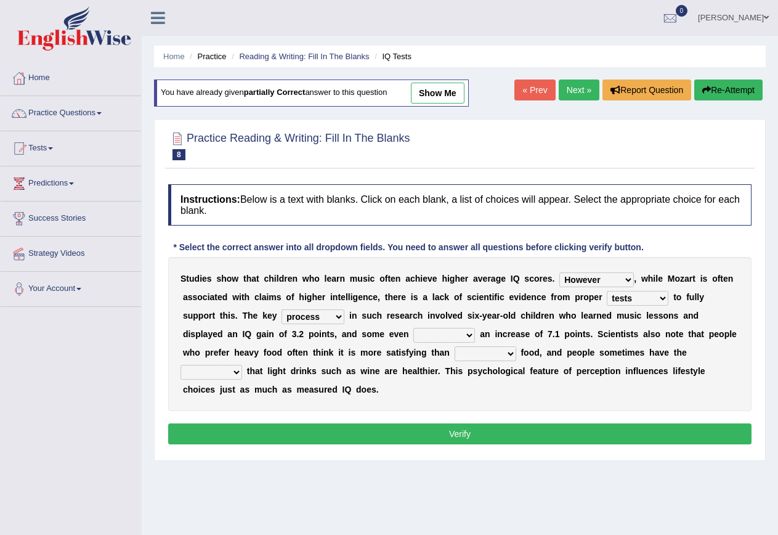
select select "exhibited"
click at [413, 328] on select "exhibited taught learned threatened" at bounding box center [444, 335] width 62 height 15
click at [511, 357] on select "choosy lighter cushiony spooky" at bounding box center [486, 353] width 62 height 15
select select "lighter"
click at [455, 346] on select "choosy lighter cushiony spooky" at bounding box center [486, 353] width 62 height 15
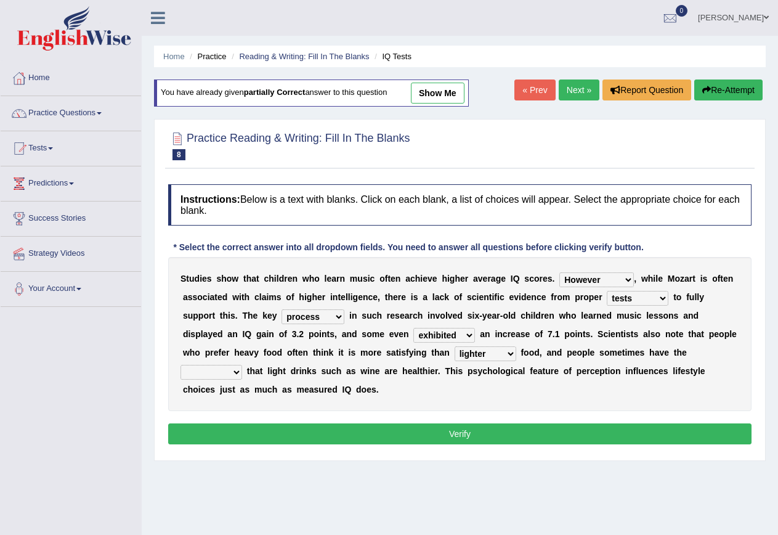
click at [237, 370] on select "illusion sight anecdote intention" at bounding box center [212, 372] width 62 height 15
select select "illusion"
click at [181, 365] on select "illusion sight anecdote intention" at bounding box center [212, 372] width 62 height 15
click at [441, 432] on button "Verify" at bounding box center [459, 433] width 583 height 21
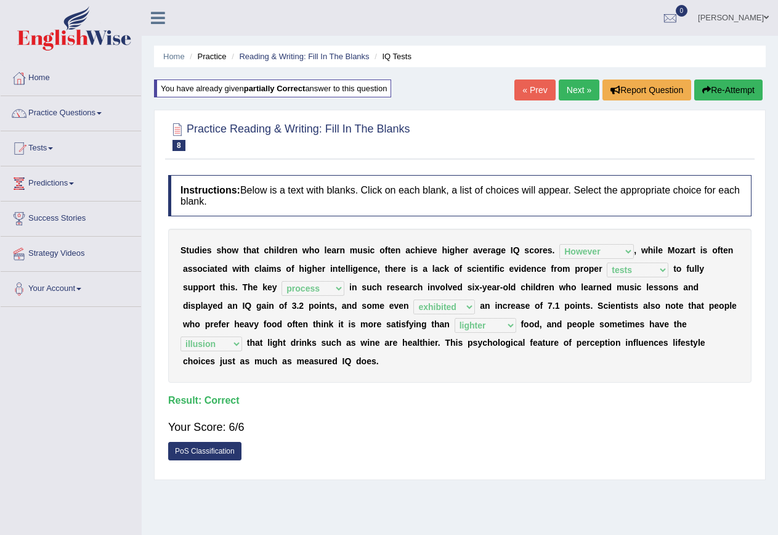
click at [571, 89] on link "Next »" at bounding box center [579, 89] width 41 height 21
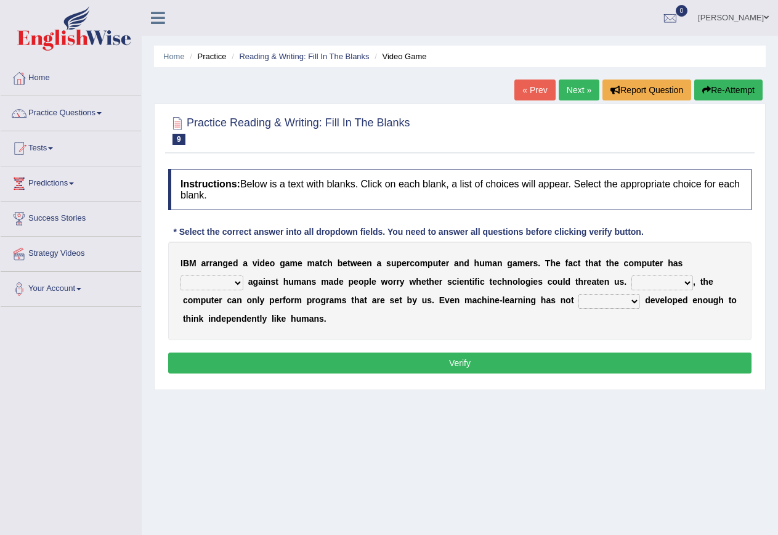
click at [235, 287] on select "competed fought acted challenged" at bounding box center [212, 282] width 63 height 15
select select "competed"
click at [181, 275] on select "competed fought acted challenged" at bounding box center [212, 282] width 63 height 15
click at [685, 280] on select "Moreover However Thus So" at bounding box center [663, 282] width 62 height 15
select select "However"
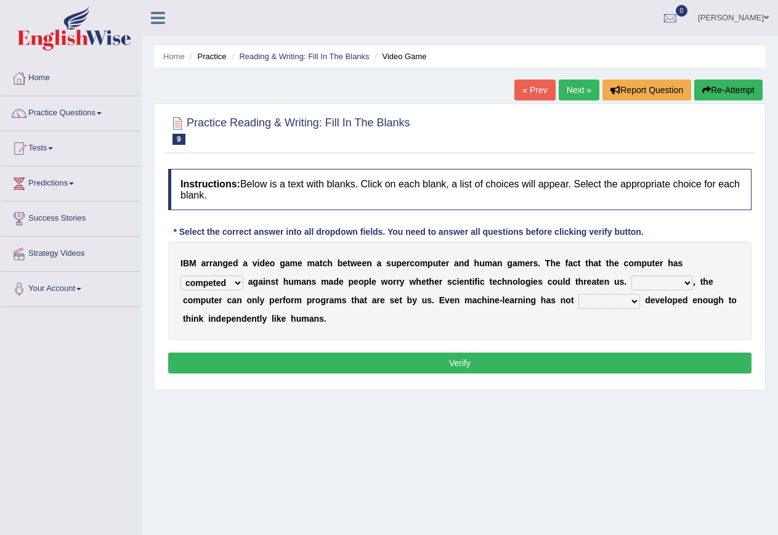
click at [633, 275] on select "Moreover However Thus So" at bounding box center [663, 282] width 62 height 15
click at [636, 301] on select "yet still only just" at bounding box center [610, 301] width 62 height 15
select select "still"
click at [579, 294] on select "yet still only just" at bounding box center [610, 301] width 62 height 15
click at [601, 298] on select "yet still only just" at bounding box center [610, 301] width 62 height 15
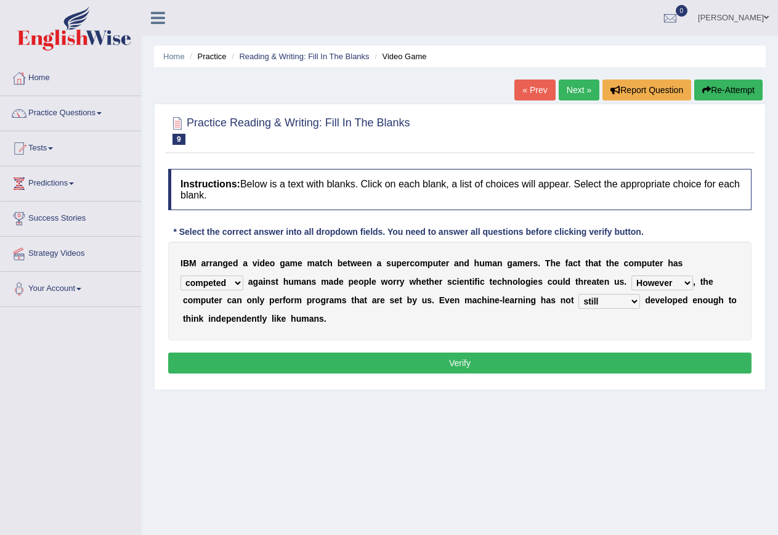
click at [579, 294] on select "yet still only just" at bounding box center [610, 301] width 62 height 15
click at [604, 302] on select "yet still only just" at bounding box center [610, 301] width 62 height 15
select select "yet"
click at [579, 294] on select "yet still only just" at bounding box center [610, 301] width 62 height 15
click at [499, 368] on button "Verify" at bounding box center [459, 362] width 583 height 21
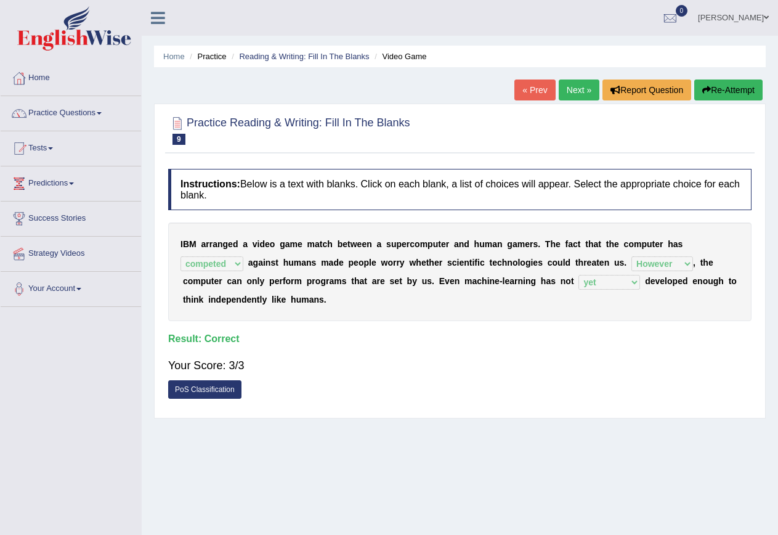
click at [570, 92] on link "Next »" at bounding box center [579, 89] width 41 height 21
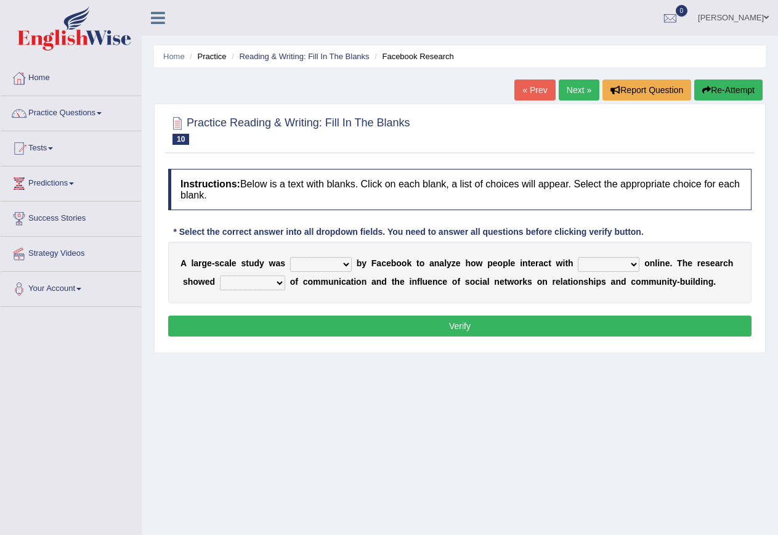
click at [344, 261] on select "surveyed had asked made" at bounding box center [321, 264] width 62 height 15
select select "surveyed"
click at [290, 257] on select "surveyed had asked made" at bounding box center [321, 264] width 62 height 15
click at [628, 262] on select "together all each other another" at bounding box center [609, 264] width 62 height 15
select select "each other"
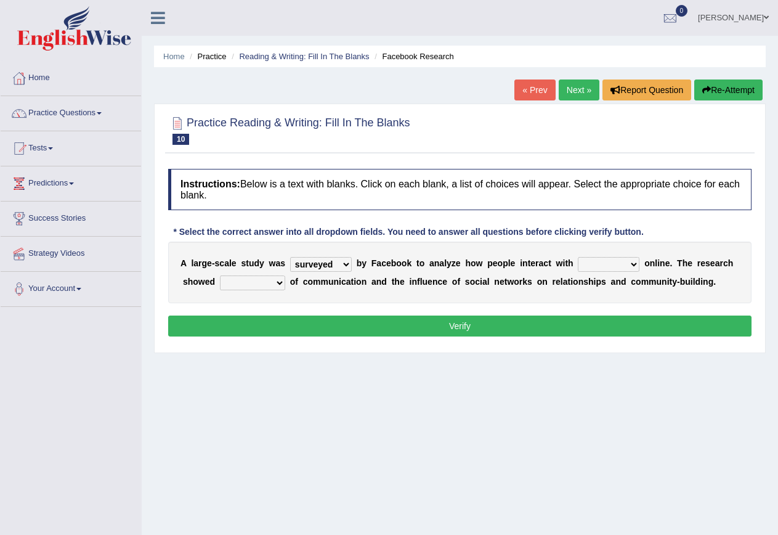
click at [578, 257] on select "together all each other another" at bounding box center [609, 264] width 62 height 15
click at [627, 259] on select "together all each other another" at bounding box center [609, 264] width 62 height 15
click at [267, 279] on select "advantages standards fellowships patterns" at bounding box center [252, 282] width 65 height 15
select select "advantages"
click at [220, 275] on select "advantages standards fellowships patterns" at bounding box center [252, 282] width 65 height 15
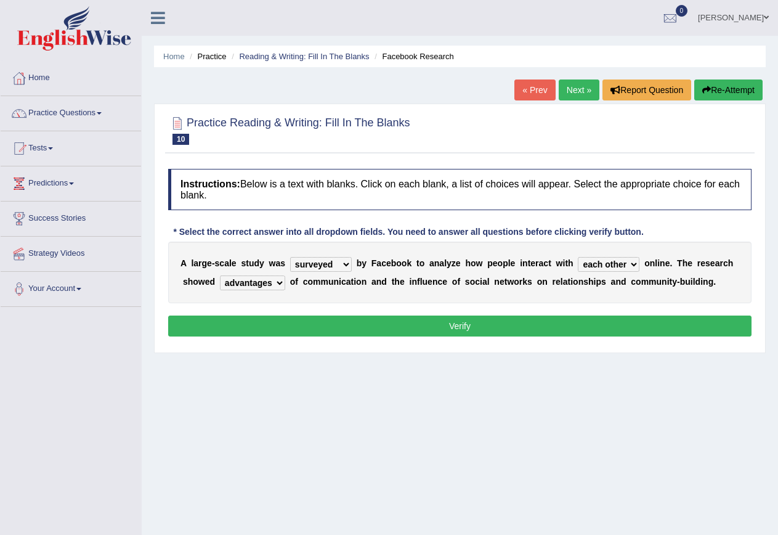
click at [447, 321] on button "Verify" at bounding box center [459, 325] width 583 height 21
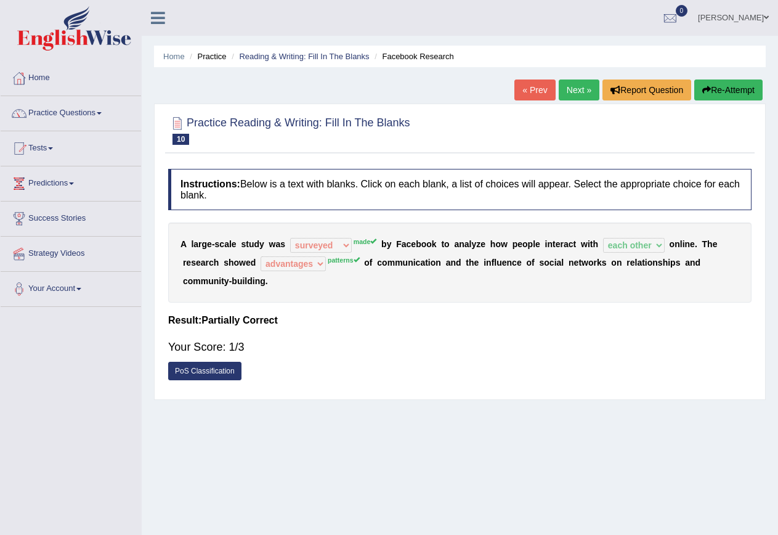
click at [567, 86] on link "Next »" at bounding box center [579, 89] width 41 height 21
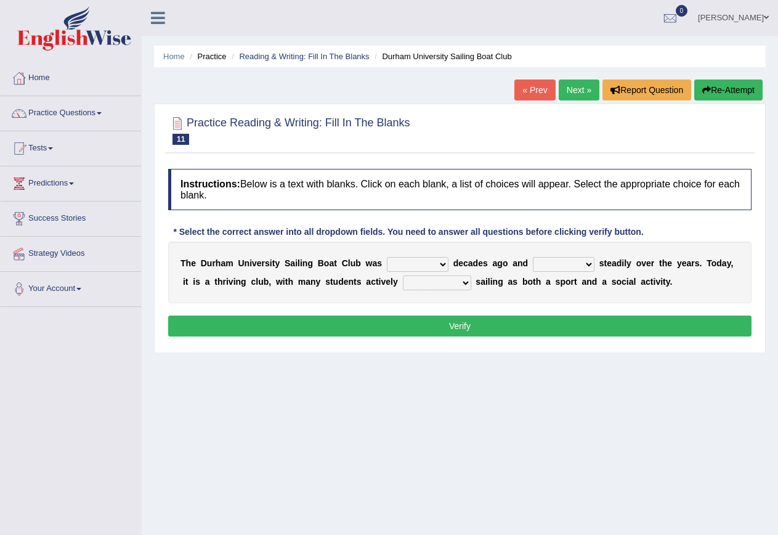
click at [523, 86] on link "« Prev" at bounding box center [534, 89] width 41 height 21
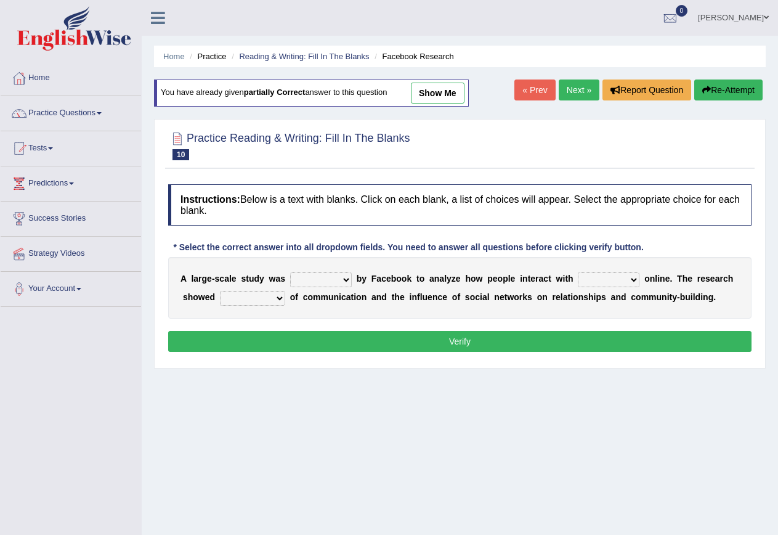
click at [341, 284] on select "surveyed had asked made" at bounding box center [321, 279] width 62 height 15
select select "made"
click at [290, 272] on select "surveyed had asked made" at bounding box center [321, 279] width 62 height 15
click at [339, 280] on select "surveyed had asked made" at bounding box center [321, 279] width 62 height 15
click at [622, 279] on select "together all each other another" at bounding box center [609, 279] width 62 height 15
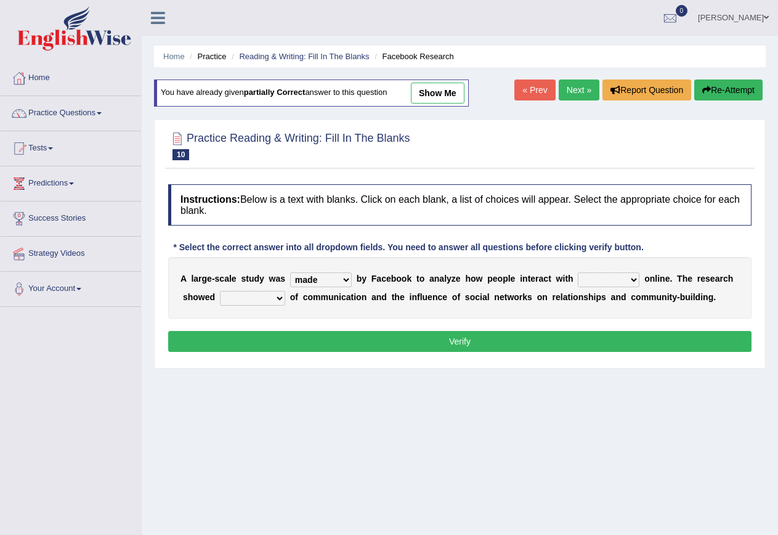
select select "each other"
click at [578, 272] on select "together all each other another" at bounding box center [609, 279] width 62 height 15
click at [269, 295] on select "advantages standards fellowships patterns" at bounding box center [252, 298] width 65 height 15
select select "patterns"
click at [220, 291] on select "advantages standards fellowships patterns" at bounding box center [252, 298] width 65 height 15
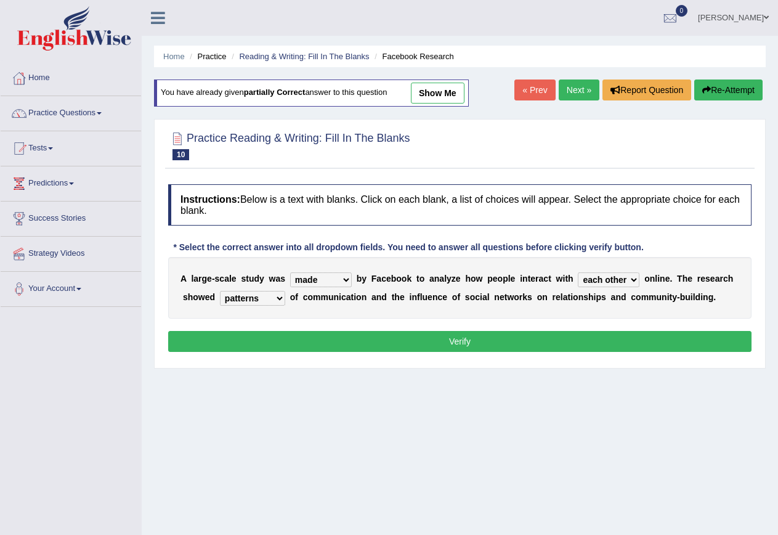
click at [453, 346] on button "Verify" at bounding box center [459, 341] width 583 height 21
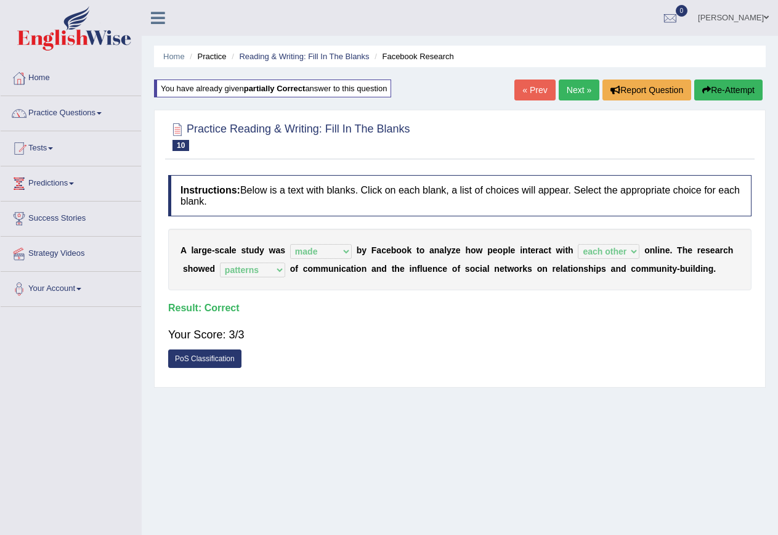
click at [579, 89] on link "Next »" at bounding box center [579, 89] width 41 height 21
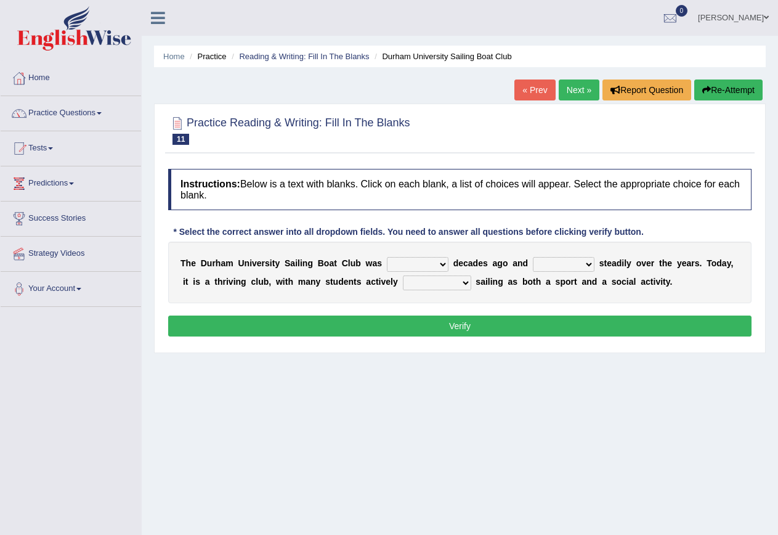
click at [439, 262] on select "found fund founded find" at bounding box center [418, 264] width 62 height 15
select select "found"
click at [387, 257] on select "found fund founded find" at bounding box center [418, 264] width 62 height 15
click at [591, 264] on select "grow growing has grown grown" at bounding box center [564, 264] width 62 height 15
click at [533, 257] on select "grow growing has grown grown" at bounding box center [564, 264] width 62 height 15
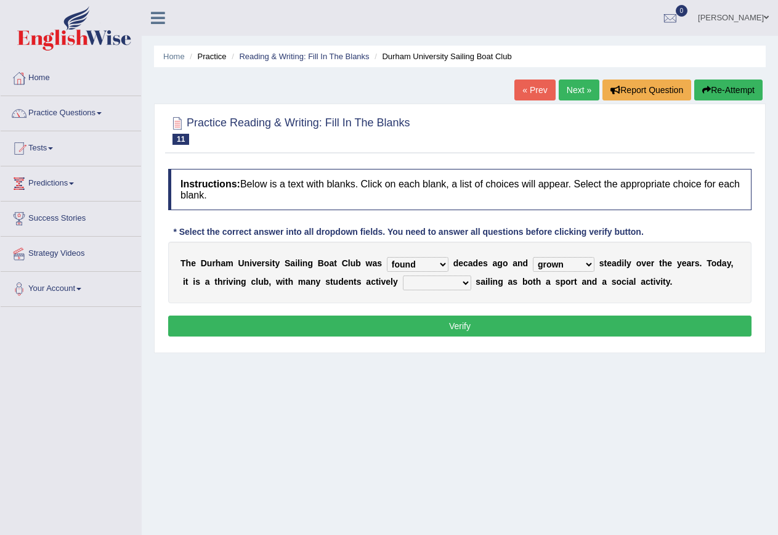
click at [571, 261] on select "grow growing has grown grown" at bounding box center [564, 264] width 62 height 15
select select "has grown"
click at [533, 257] on select "grow growing has grown grown" at bounding box center [564, 264] width 62 height 15
click at [467, 285] on select "enjoy enjoyed are enjoying enjoying" at bounding box center [437, 282] width 68 height 15
select select "are enjoying"
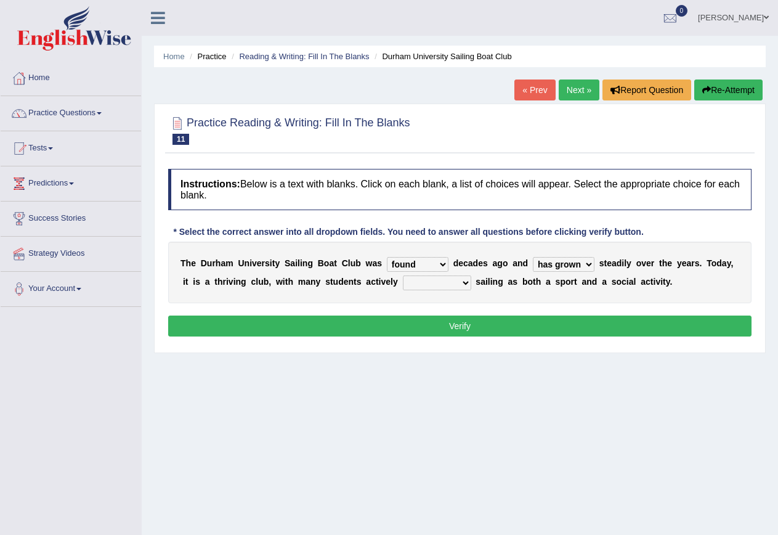
click at [403, 275] on select "enjoy enjoyed are enjoying enjoying" at bounding box center [437, 282] width 68 height 15
click at [462, 321] on button "Verify" at bounding box center [459, 325] width 583 height 21
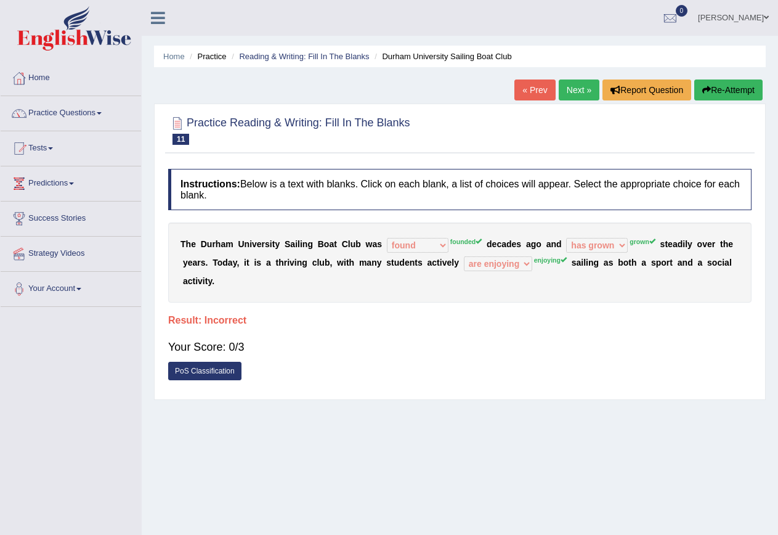
click at [707, 84] on button "Re-Attempt" at bounding box center [728, 89] width 68 height 21
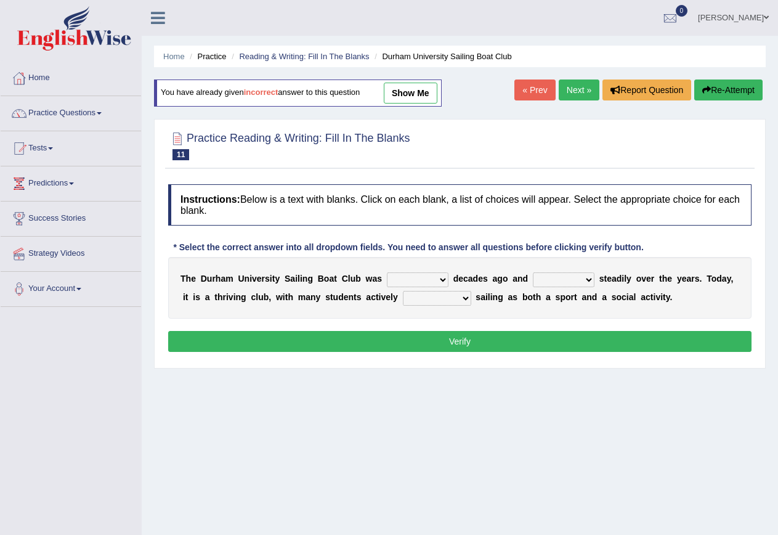
click at [434, 280] on select "found fund founded find" at bounding box center [418, 279] width 62 height 15
select select "founded"
click at [387, 272] on select "found fund founded find" at bounding box center [418, 279] width 62 height 15
click at [578, 277] on select "grow growing has grown grown" at bounding box center [564, 279] width 62 height 15
select select "growing"
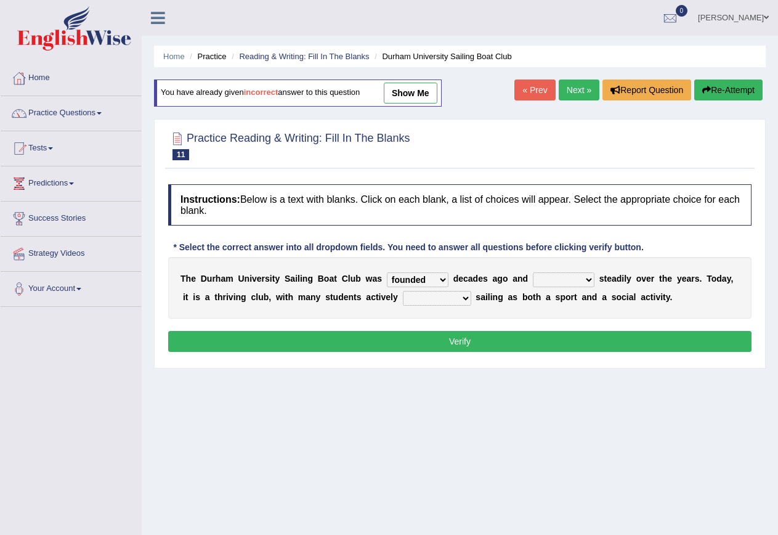
click at [533, 272] on select "grow growing has grown grown" at bounding box center [564, 279] width 62 height 15
click at [456, 291] on select "enjoy enjoyed are enjoying enjoying" at bounding box center [437, 298] width 68 height 15
select select "enjoying"
click at [403, 291] on select "enjoy enjoyed are enjoying enjoying" at bounding box center [437, 298] width 68 height 15
click at [579, 277] on select "grow growing has grown grown" at bounding box center [564, 279] width 62 height 15
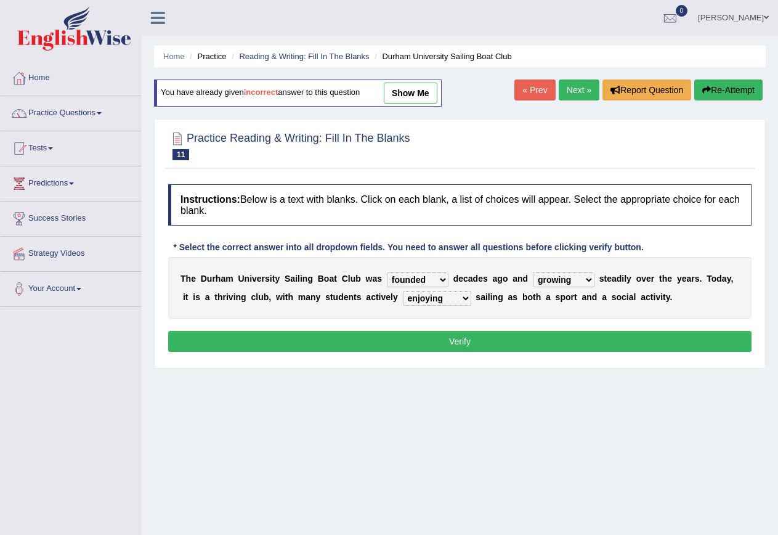
click at [461, 339] on button "Verify" at bounding box center [459, 341] width 583 height 21
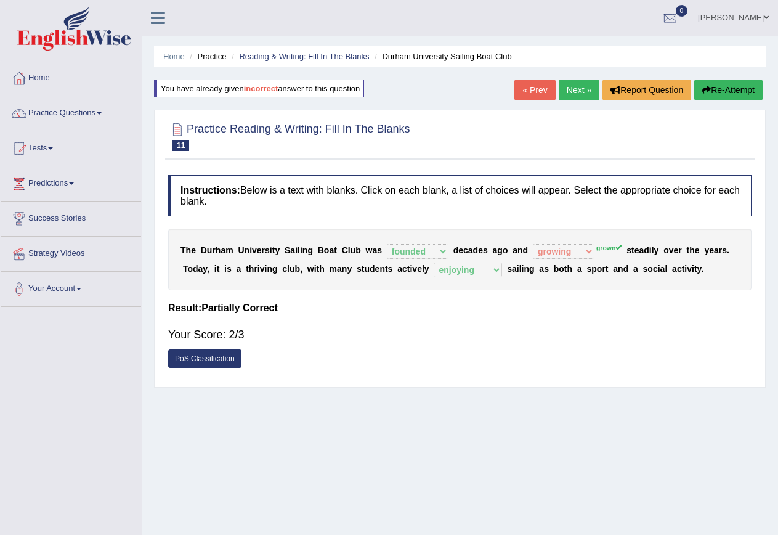
click at [576, 96] on link "Next »" at bounding box center [579, 89] width 41 height 21
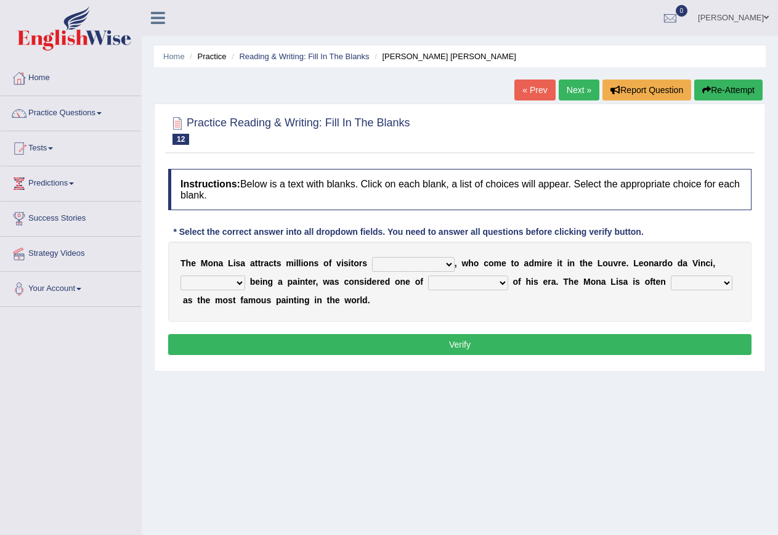
click at [449, 267] on select "around the year the all year all year round per year" at bounding box center [413, 264] width 83 height 15
select select "around the year"
click at [372, 257] on select "around the year the all year all year round per year" at bounding box center [413, 264] width 83 height 15
click at [439, 267] on select "around the year the all year all year round per year" at bounding box center [413, 264] width 83 height 15
click at [672, 269] on div "T h e M o n a L i s a a t t r a c t s m i l l i o n s o f v i s i t o r s aroun…" at bounding box center [459, 282] width 583 height 80
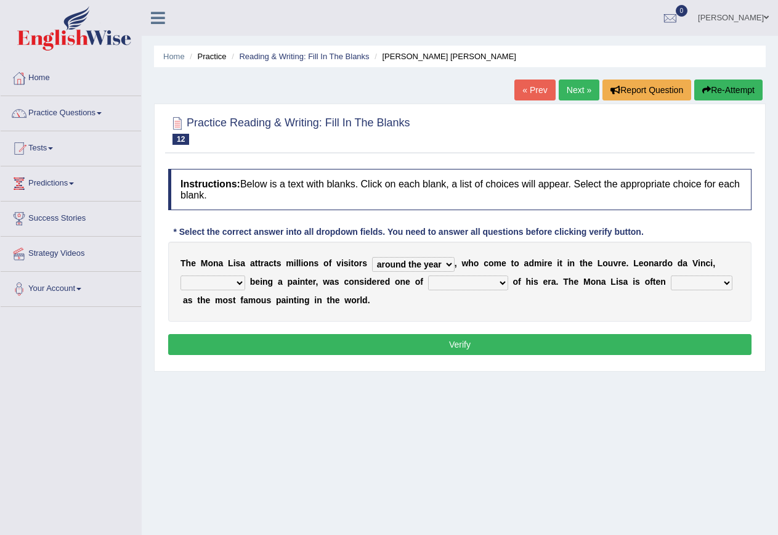
click at [237, 283] on select "rather than as much as as well as as long as" at bounding box center [213, 282] width 65 height 15
select select "rather than"
click at [181, 275] on select "rather than as much as as well as as long as" at bounding box center [213, 282] width 65 height 15
click at [504, 279] on select "better artists artist the better artist the best artists" at bounding box center [468, 282] width 80 height 15
select select "the best artists"
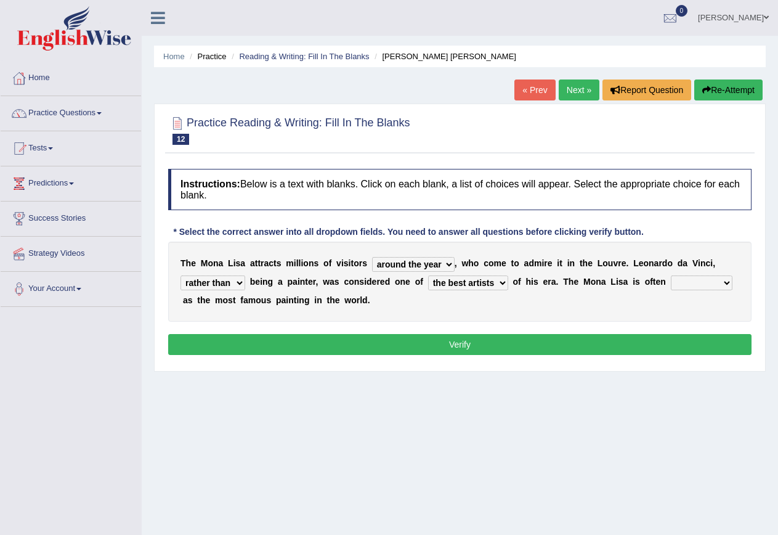
click at [429, 275] on select "better artists artist the better artist the best artists" at bounding box center [468, 282] width 80 height 15
click at [720, 283] on select "classified suggested predicted described" at bounding box center [702, 282] width 62 height 15
select select "classified"
click at [673, 275] on select "classified suggested predicted described" at bounding box center [702, 282] width 62 height 15
click at [466, 344] on button "Verify" at bounding box center [459, 344] width 583 height 21
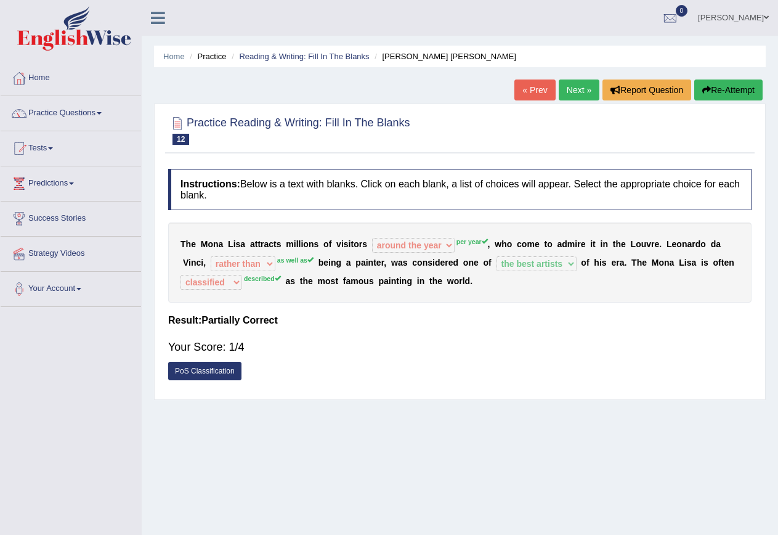
click at [729, 92] on button "Re-Attempt" at bounding box center [728, 89] width 68 height 21
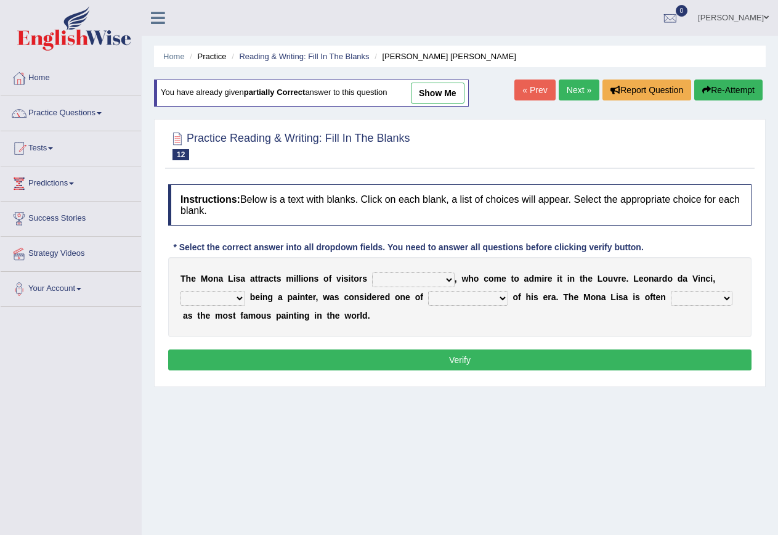
click at [447, 278] on select "around the year the all year all year round per year" at bounding box center [413, 279] width 83 height 15
select select "per year"
click at [372, 272] on select "around the year the all year all year round per year" at bounding box center [413, 279] width 83 height 15
click at [442, 285] on select "around the year the all year all year round per year" at bounding box center [413, 279] width 83 height 15
click at [554, 312] on div "T h e M o n a L i s a a t t r a c t s m i l l i o n s o f v i s i t o r s aroun…" at bounding box center [459, 297] width 583 height 80
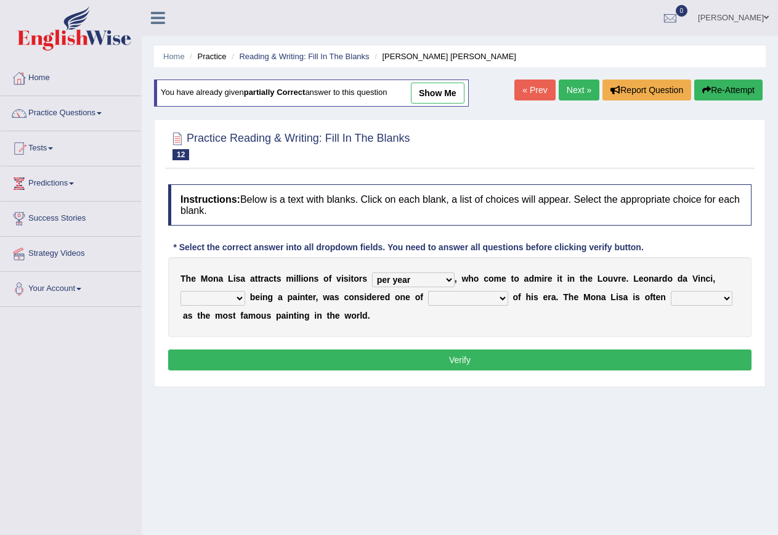
click at [238, 303] on select "rather than as much as as well as as long as" at bounding box center [213, 298] width 65 height 15
select select "as well as"
click at [181, 291] on select "rather than as much as as well as as long as" at bounding box center [213, 298] width 65 height 15
click at [503, 300] on select "better artists artist the better artist the best artists" at bounding box center [468, 298] width 80 height 15
select select "the best artists"
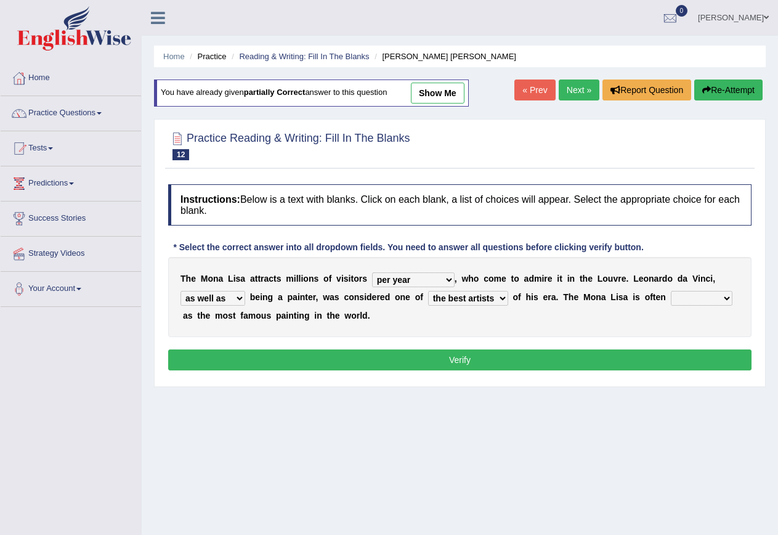
click at [429, 291] on select "better artists artist the better artist the best artists" at bounding box center [468, 298] width 80 height 15
click at [724, 298] on select "classified suggested predicted described" at bounding box center [702, 298] width 62 height 15
select select "described"
click at [673, 291] on select "classified suggested predicted described" at bounding box center [702, 298] width 62 height 15
click at [488, 362] on button "Verify" at bounding box center [459, 359] width 583 height 21
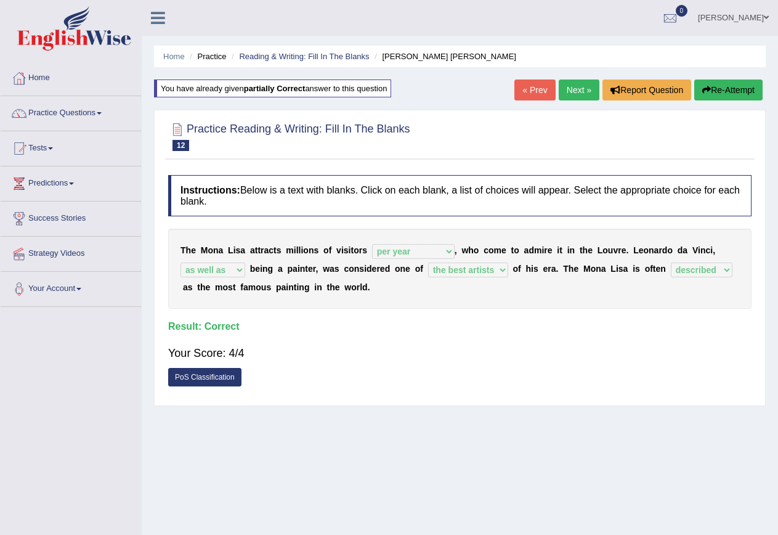
click at [580, 90] on link "Next »" at bounding box center [579, 89] width 41 height 21
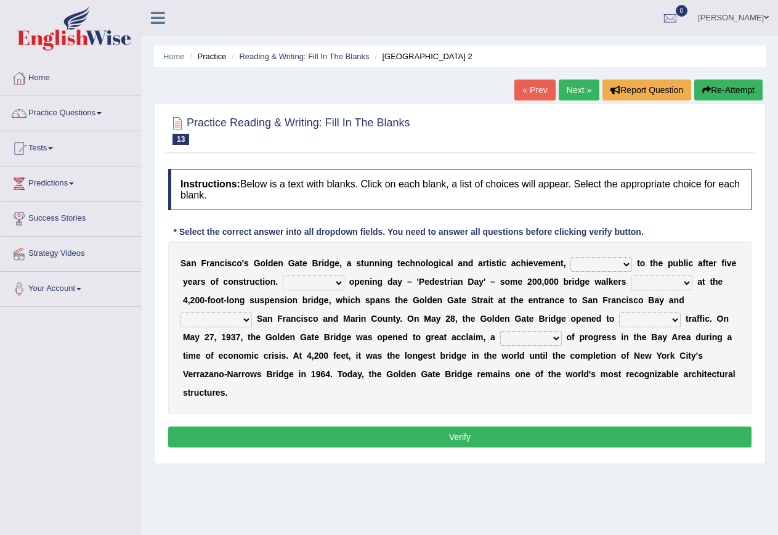
click at [626, 270] on select "opens closes appears equals" at bounding box center [602, 264] width 62 height 15
select select "opens"
click at [571, 257] on select "opens closes appears equals" at bounding box center [602, 264] width 62 height 15
click at [342, 284] on select "On During Since When" at bounding box center [314, 282] width 62 height 15
select select "On"
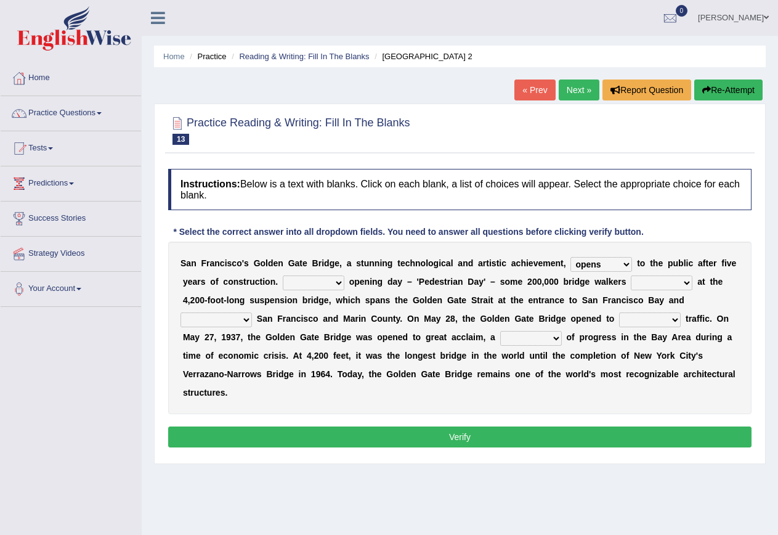
click at [283, 275] on select "On During Since When" at bounding box center [314, 282] width 62 height 15
click at [688, 285] on select "stationed looked marveled laughed" at bounding box center [662, 282] width 62 height 15
select select "marveled"
click at [631, 275] on select "stationed looked marveled laughed" at bounding box center [662, 282] width 62 height 15
click at [245, 324] on select "separates connects channels differentiates" at bounding box center [216, 319] width 71 height 15
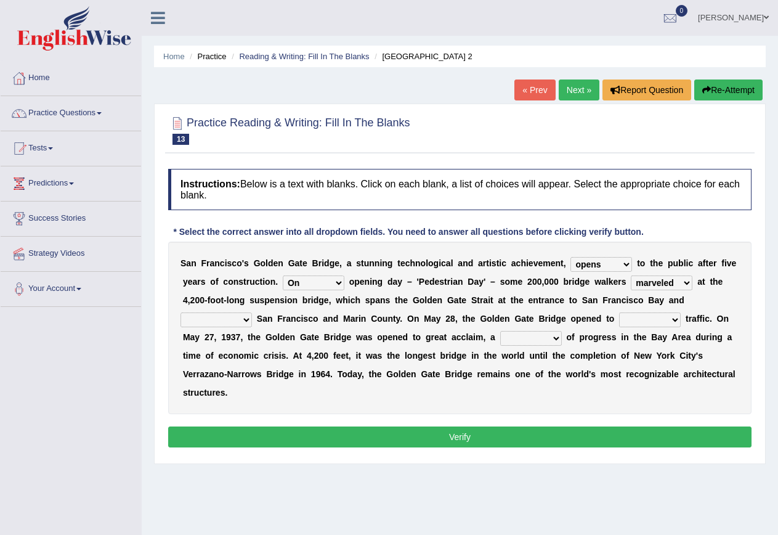
select select "connects"
click at [181, 312] on select "separates connects channels differentiates" at bounding box center [216, 319] width 71 height 15
click at [676, 315] on select "aquatic vehicular airborne watertight" at bounding box center [650, 319] width 62 height 15
click at [485, 344] on div "S a n F r a n c i s c o ' s G o l d e n G a t e B r i d g e , a s t u n n i n g…" at bounding box center [459, 328] width 583 height 173
click at [560, 338] on select "denial symbol technique yield" at bounding box center [531, 338] width 62 height 15
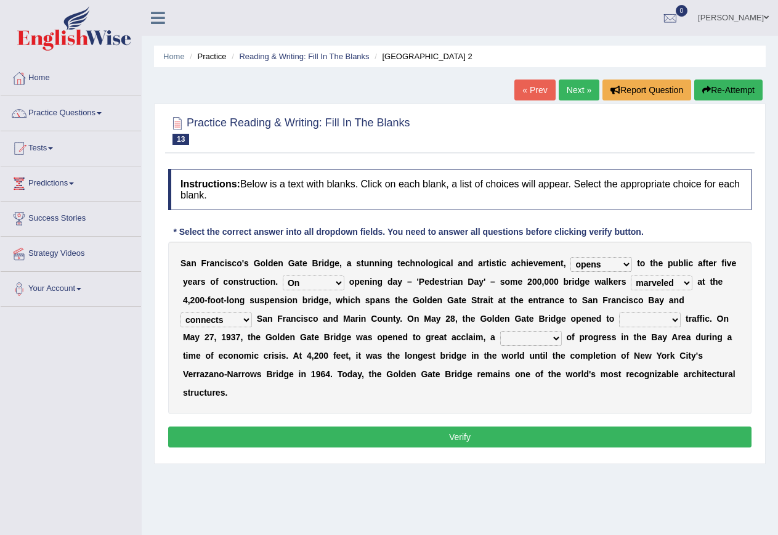
select select "symbol"
click at [500, 331] on select "denial symbol technique yield" at bounding box center [531, 338] width 62 height 15
click at [673, 320] on select "aquatic vehicular airborne watertight" at bounding box center [650, 319] width 62 height 15
select select "vehicular"
click at [620, 312] on select "aquatic vehicular airborne watertight" at bounding box center [650, 319] width 62 height 15
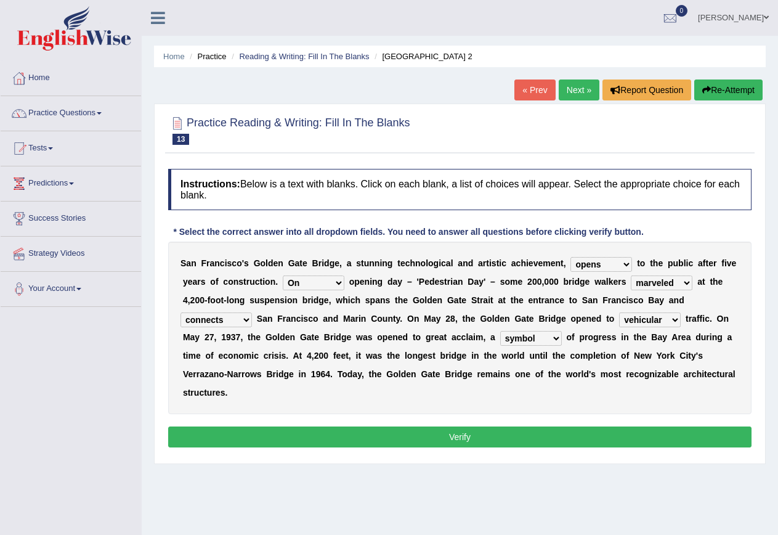
click at [524, 433] on button "Verify" at bounding box center [459, 436] width 583 height 21
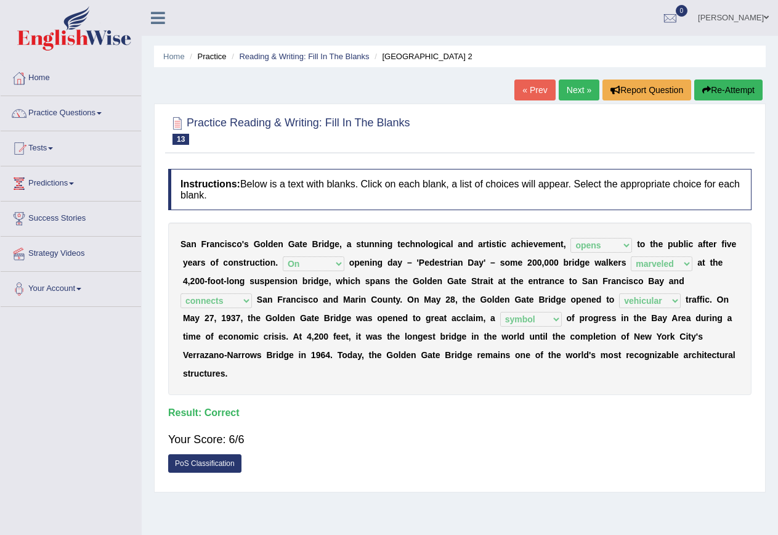
click at [574, 95] on link "Next »" at bounding box center [579, 89] width 41 height 21
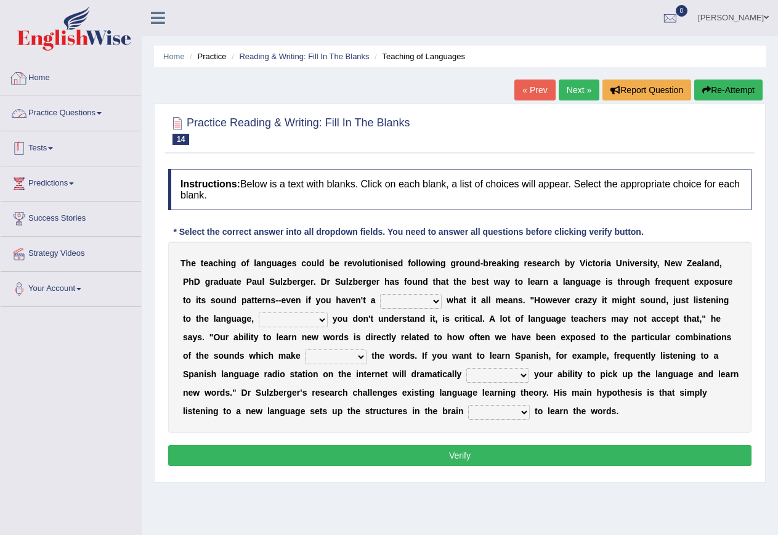
click at [43, 143] on link "Tests" at bounding box center [71, 146] width 140 height 31
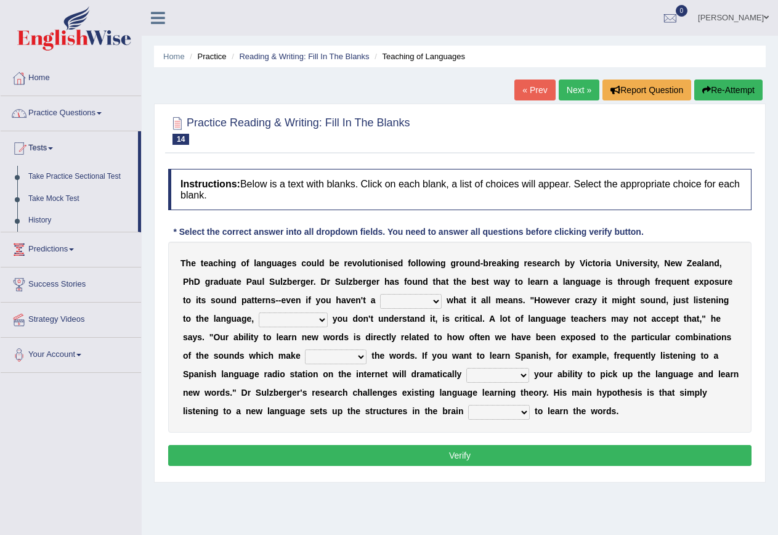
click at [91, 113] on link "Practice Questions" at bounding box center [71, 111] width 140 height 31
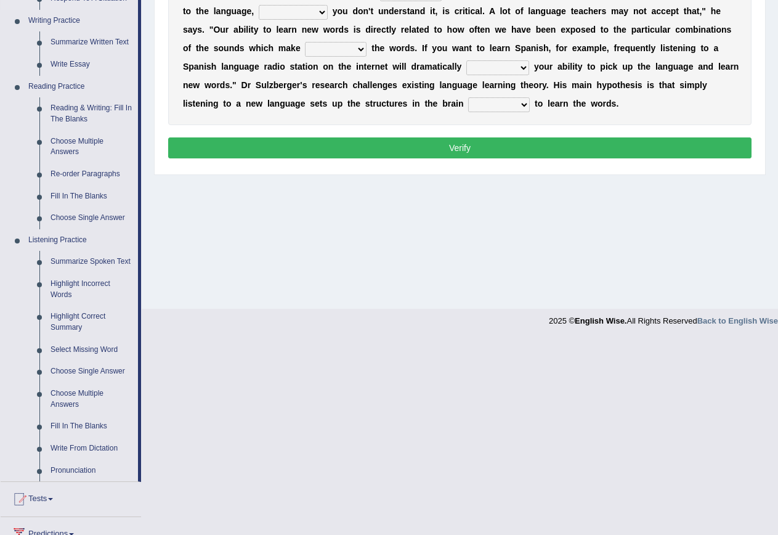
scroll to position [308, 0]
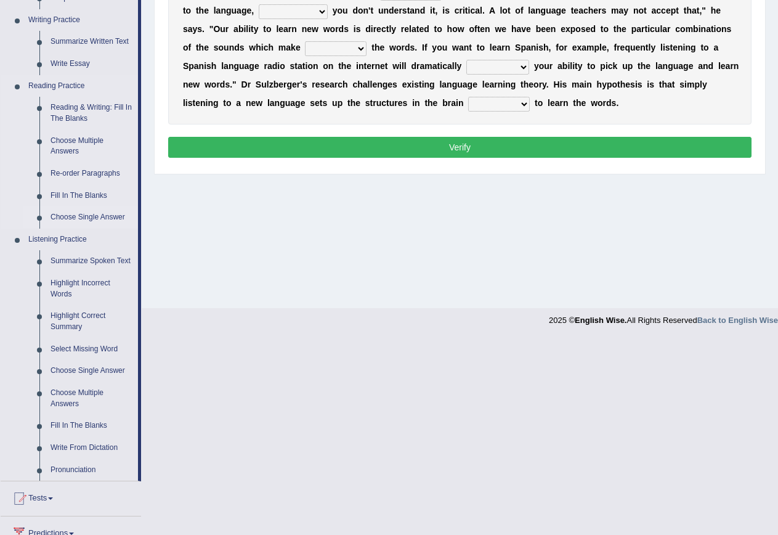
click at [91, 214] on link "Choose Single Answer" at bounding box center [91, 217] width 93 height 22
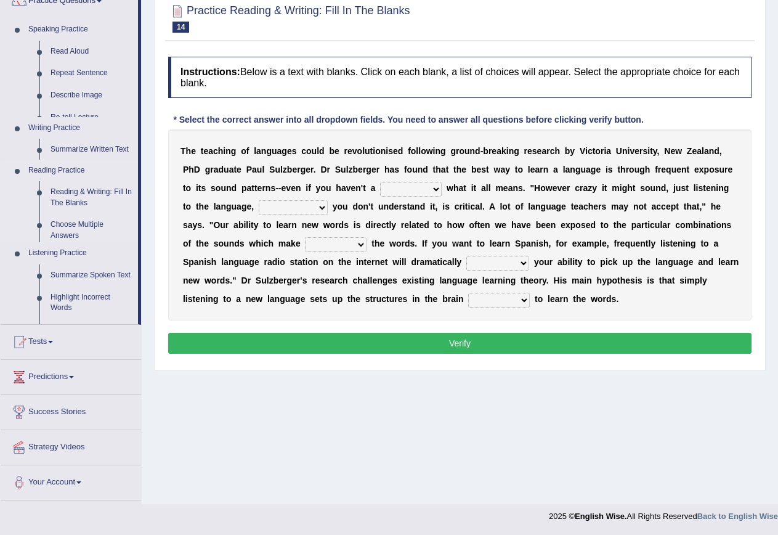
scroll to position [112, 0]
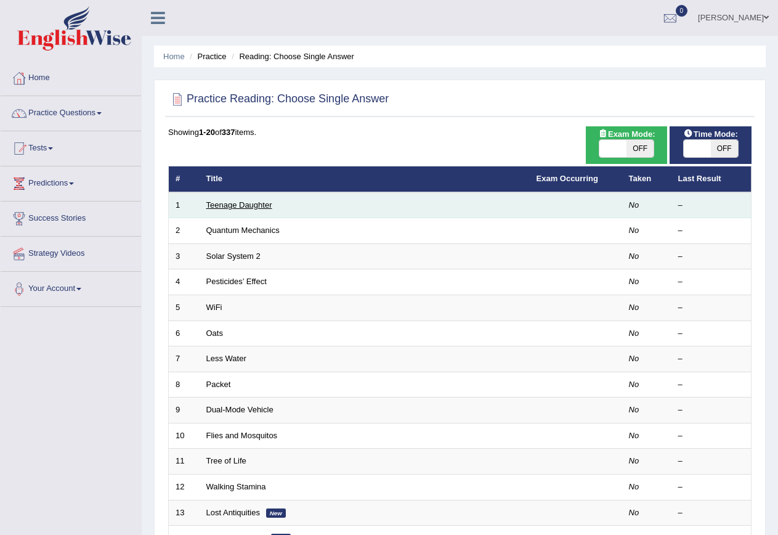
click at [251, 208] on link "Teenage Daughter" at bounding box center [239, 204] width 66 height 9
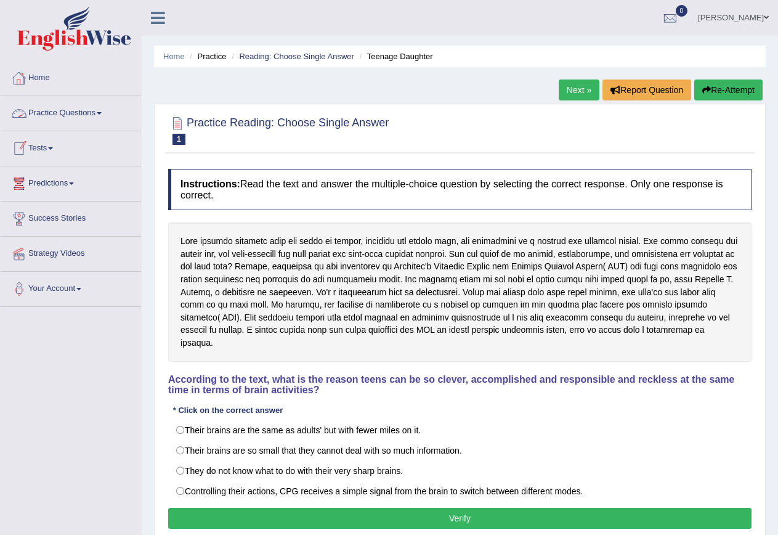
click at [81, 115] on link "Practice Questions" at bounding box center [71, 111] width 140 height 31
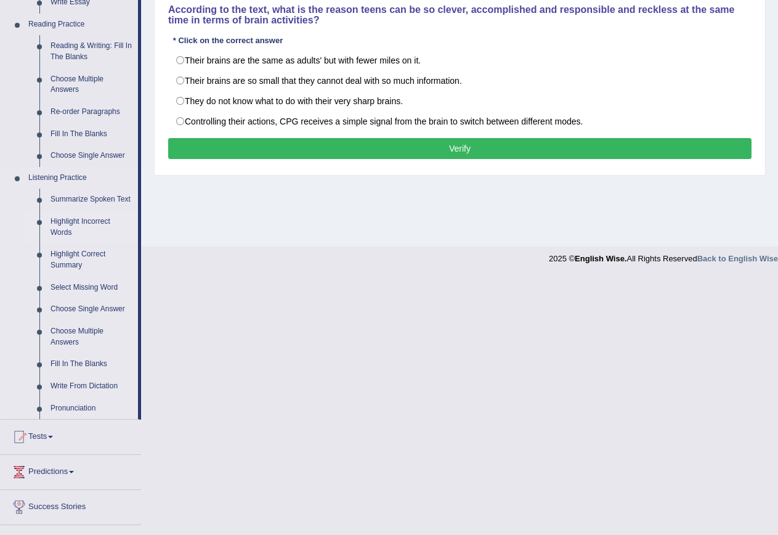
scroll to position [431, 0]
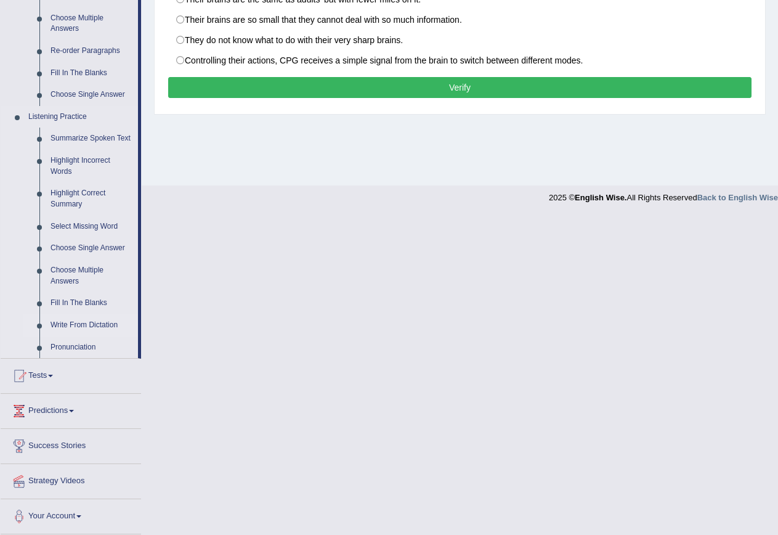
click at [79, 325] on link "Write From Dictation" at bounding box center [91, 325] width 93 height 22
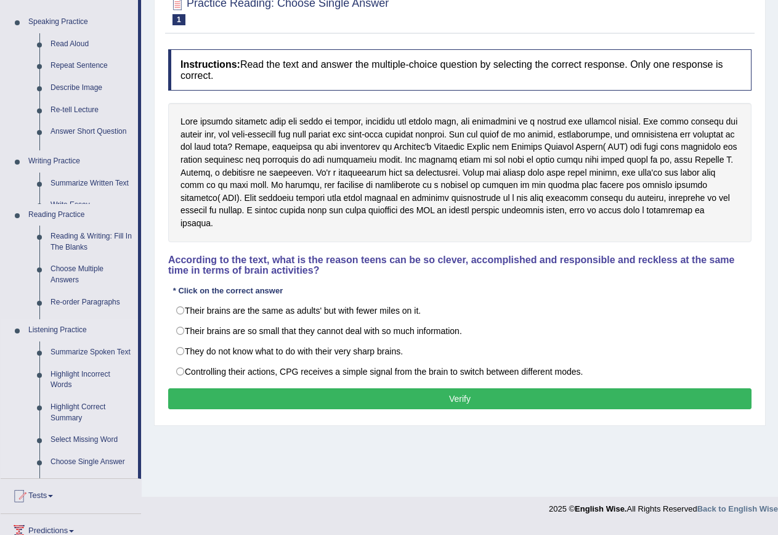
scroll to position [112, 0]
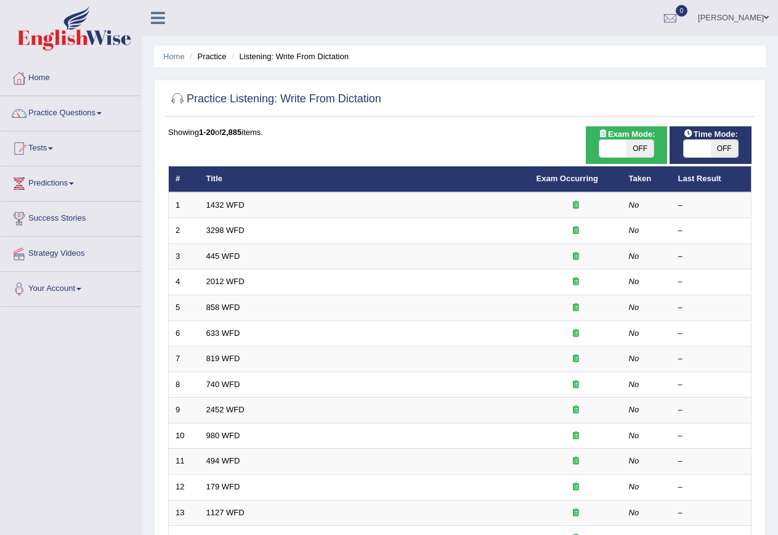
click at [642, 146] on span "OFF" at bounding box center [640, 148] width 27 height 17
checkbox input "true"
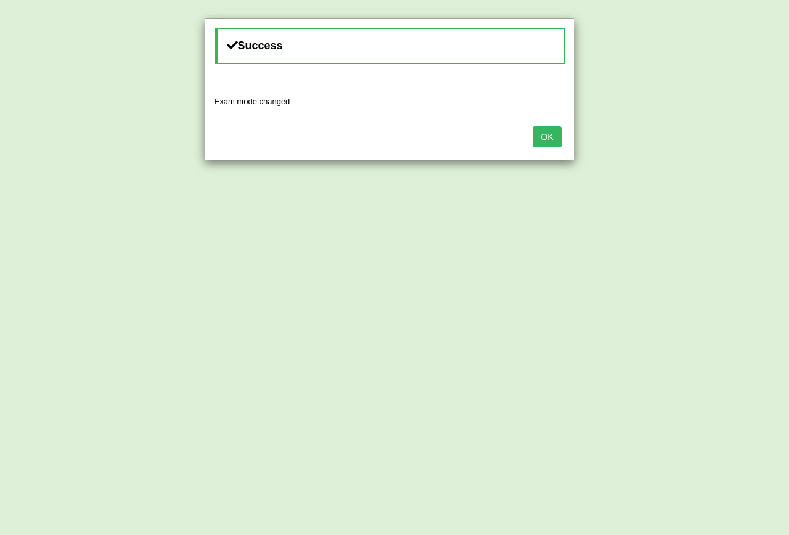
click at [553, 134] on button "OK" at bounding box center [546, 136] width 28 height 21
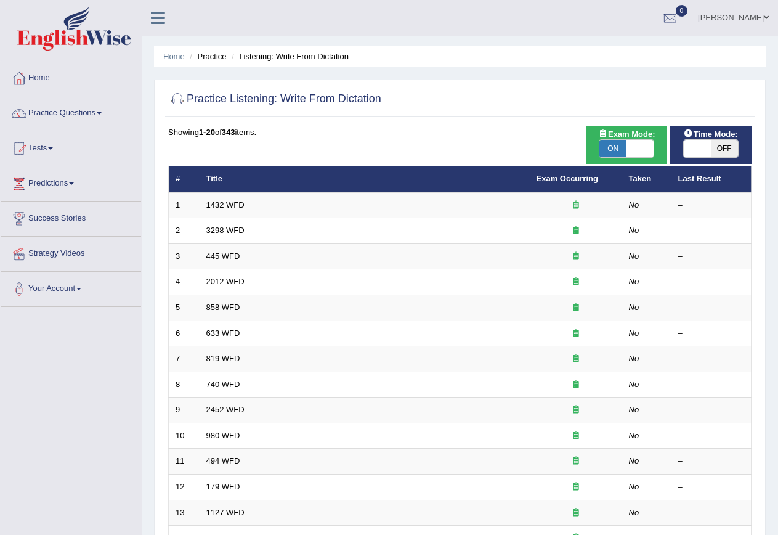
click at [725, 147] on span "OFF" at bounding box center [724, 148] width 27 height 17
checkbox input "true"
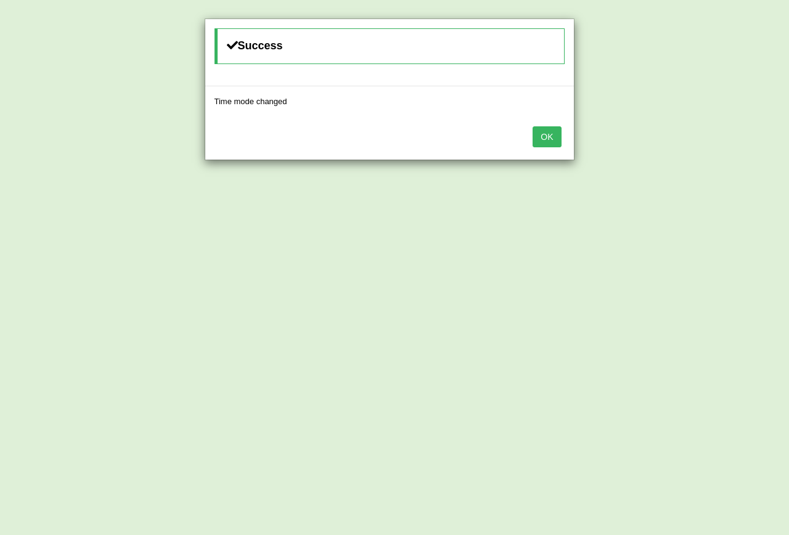
click at [554, 134] on button "OK" at bounding box center [546, 136] width 28 height 21
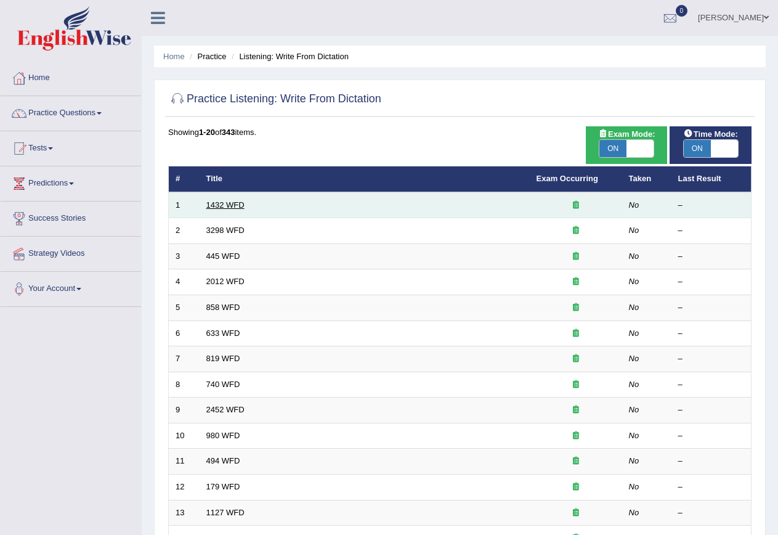
click at [216, 201] on link "1432 WFD" at bounding box center [225, 204] width 38 height 9
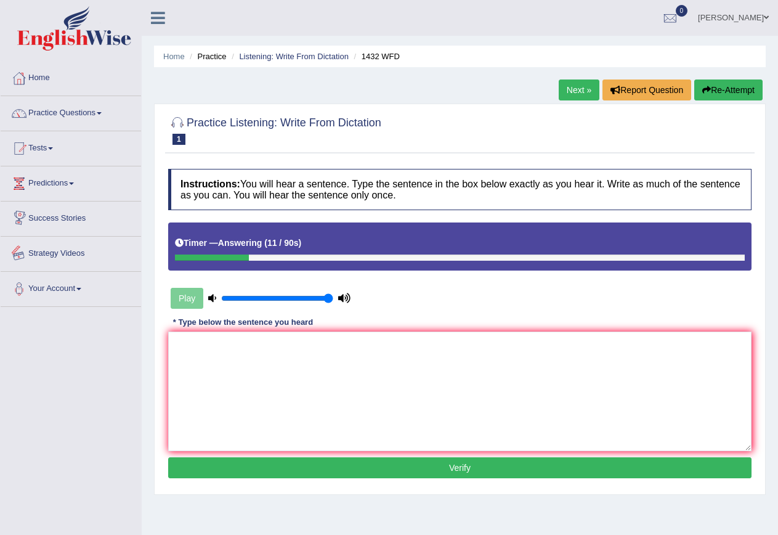
click at [189, 295] on div "Play" at bounding box center [260, 298] width 185 height 31
drag, startPoint x: 327, startPoint y: 298, endPoint x: 214, endPoint y: 299, distance: 112.1
type input "0.05"
click at [221, 299] on input "range" at bounding box center [277, 298] width 112 height 10
click at [721, 86] on button "Re-Attempt" at bounding box center [728, 89] width 68 height 21
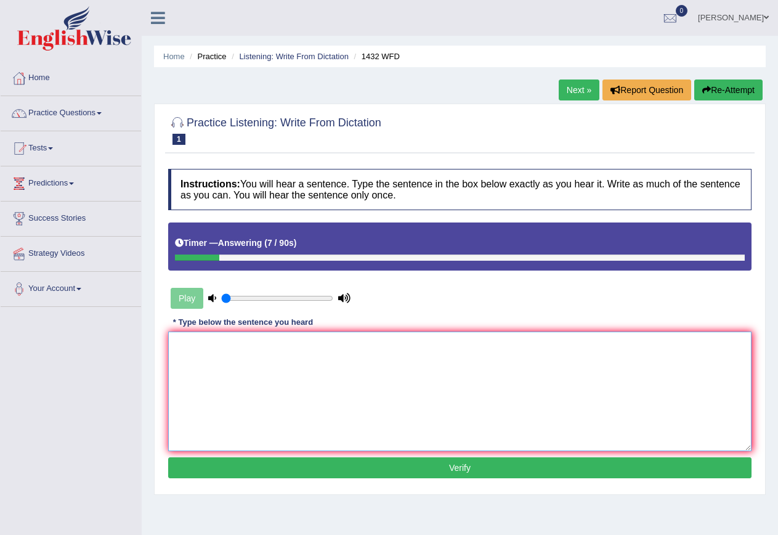
click at [277, 375] on textarea at bounding box center [459, 391] width 583 height 120
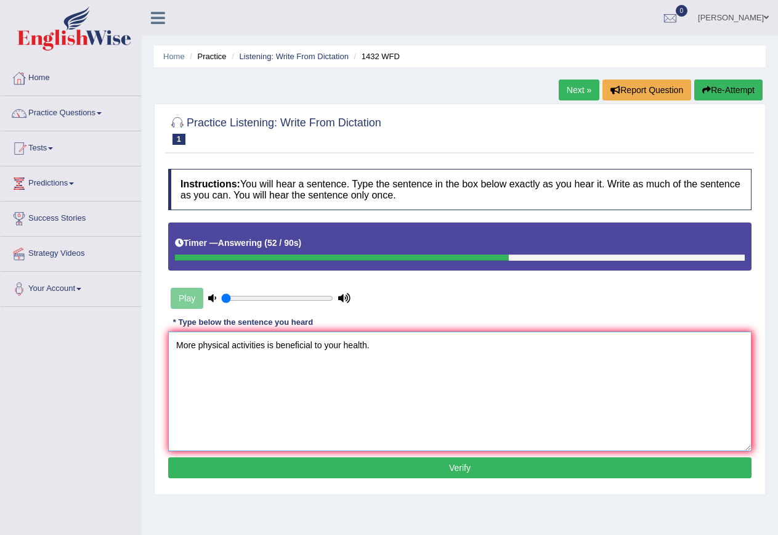
type textarea "More physical activities is beneficial to your health."
click at [448, 468] on button "Verify" at bounding box center [459, 467] width 583 height 21
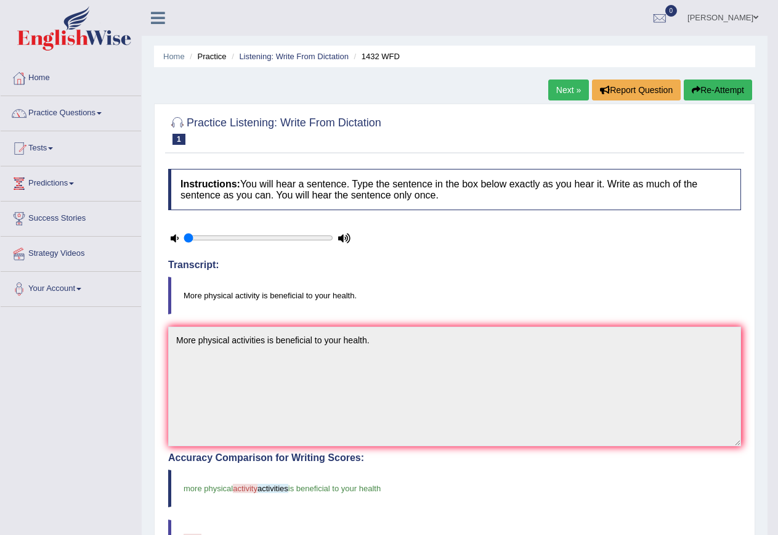
click at [556, 92] on link "Next »" at bounding box center [568, 89] width 41 height 21
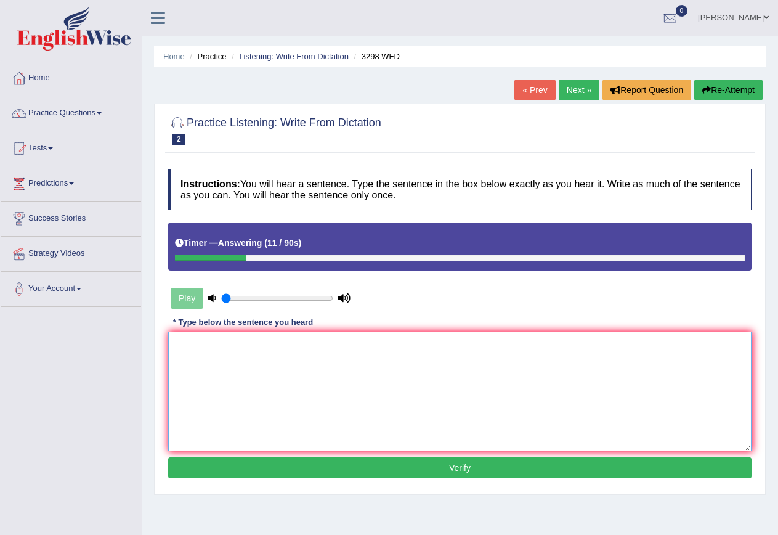
click at [266, 349] on textarea at bounding box center [459, 391] width 583 height 120
type textarea "Animal behaviour is context to both human and."
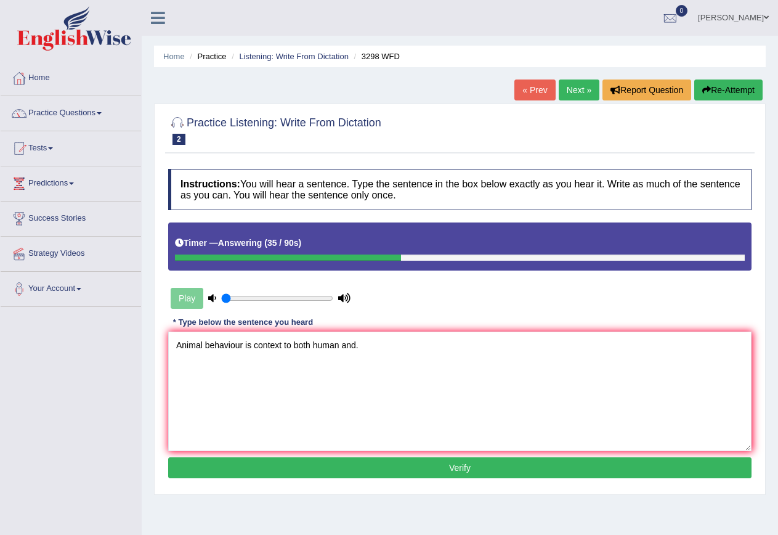
click at [477, 473] on button "Verify" at bounding box center [459, 467] width 583 height 21
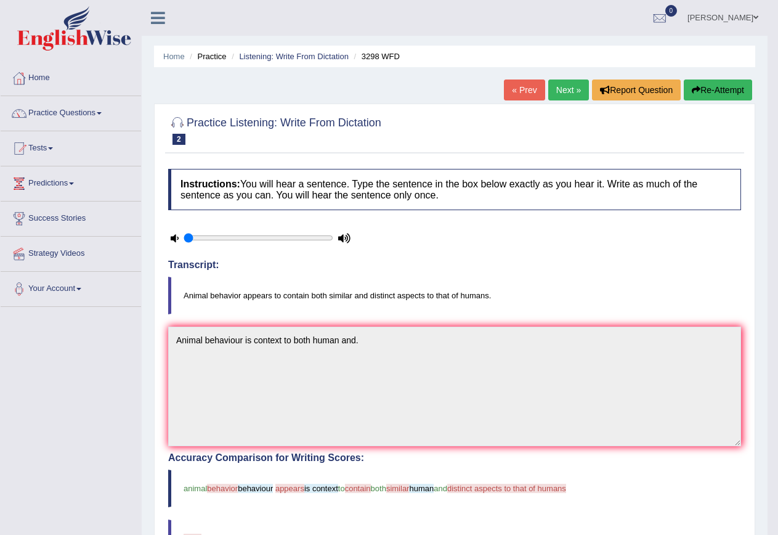
click at [564, 93] on link "Next »" at bounding box center [568, 89] width 41 height 21
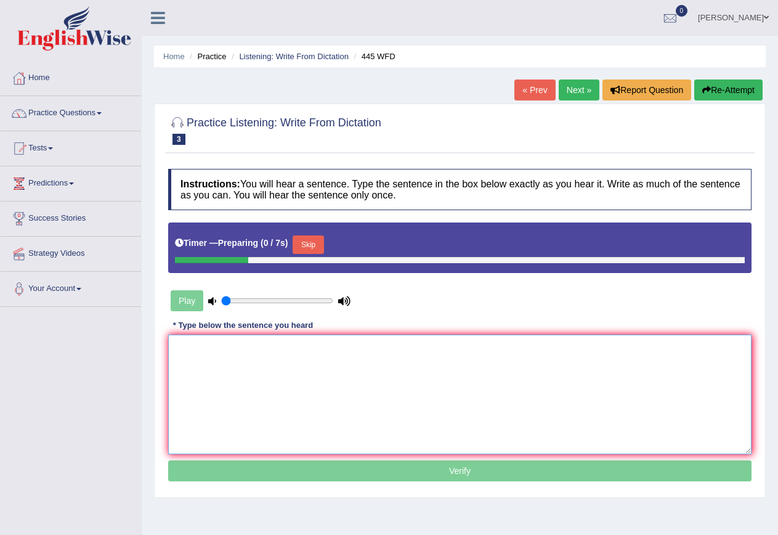
click at [334, 356] on textarea at bounding box center [459, 395] width 583 height 120
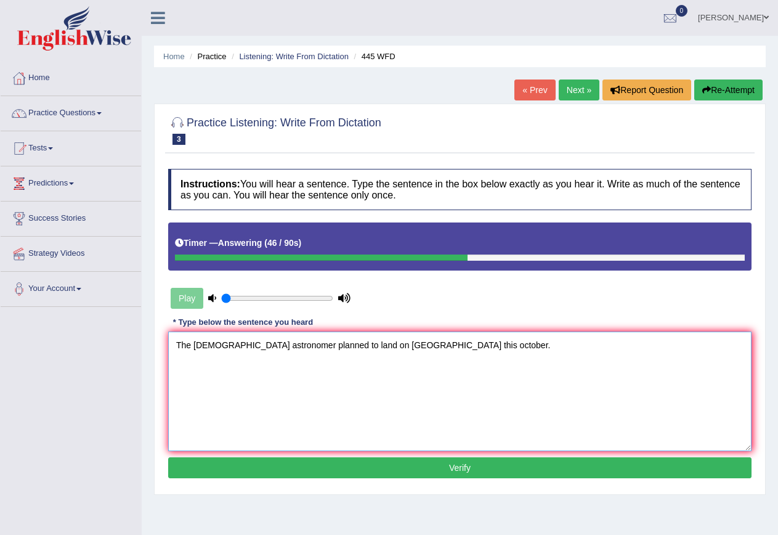
type textarea "The [DEMOGRAPHIC_DATA] astronomer planned to land on [GEOGRAPHIC_DATA] this oct…"
click at [484, 467] on button "Verify" at bounding box center [459, 467] width 583 height 21
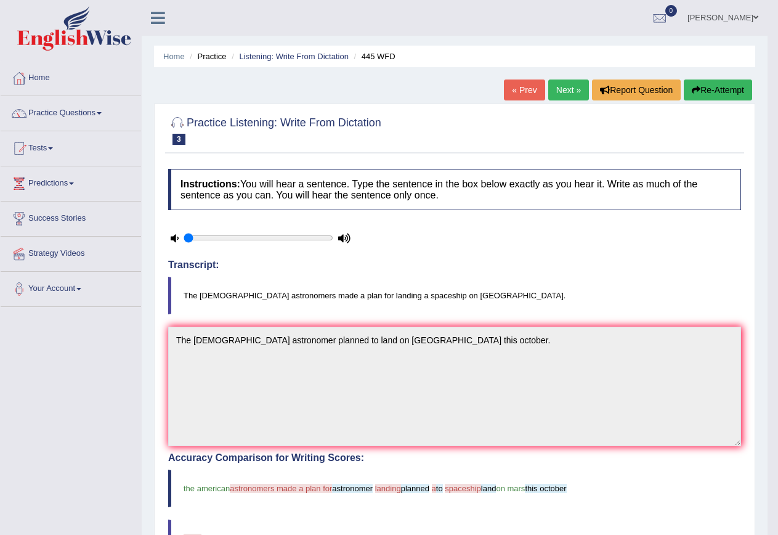
click at [566, 89] on link "Next »" at bounding box center [568, 89] width 41 height 21
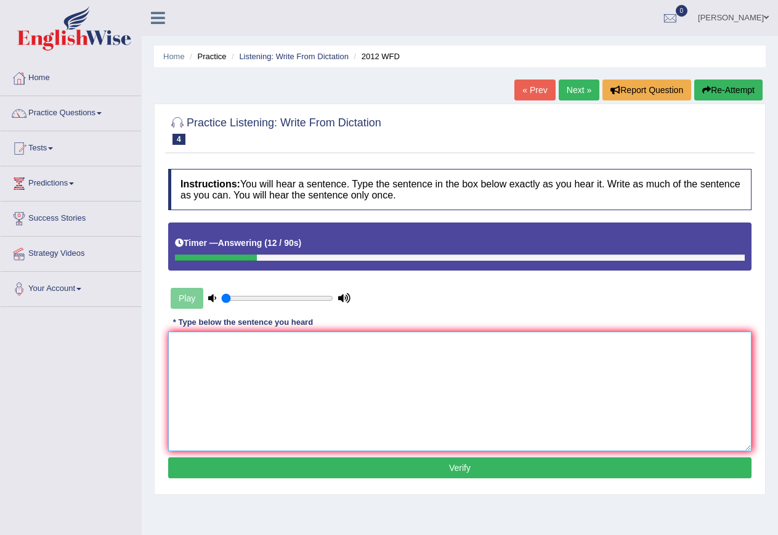
click at [221, 360] on textarea at bounding box center [459, 391] width 583 height 120
type textarea "There is a great deal on this topic."
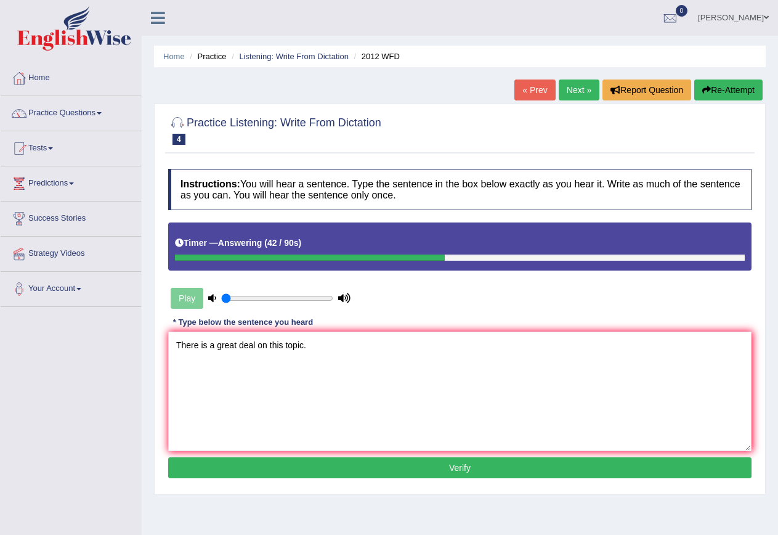
click at [458, 462] on button "Verify" at bounding box center [459, 467] width 583 height 21
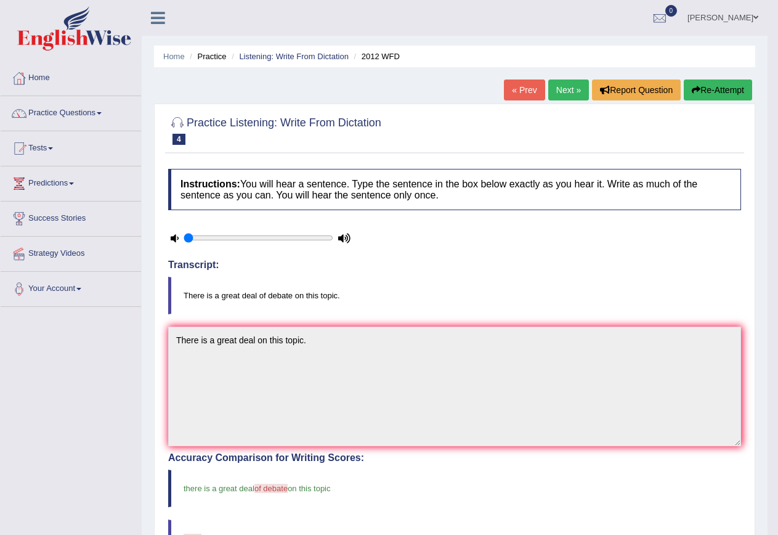
click at [565, 89] on link "Next »" at bounding box center [568, 89] width 41 height 21
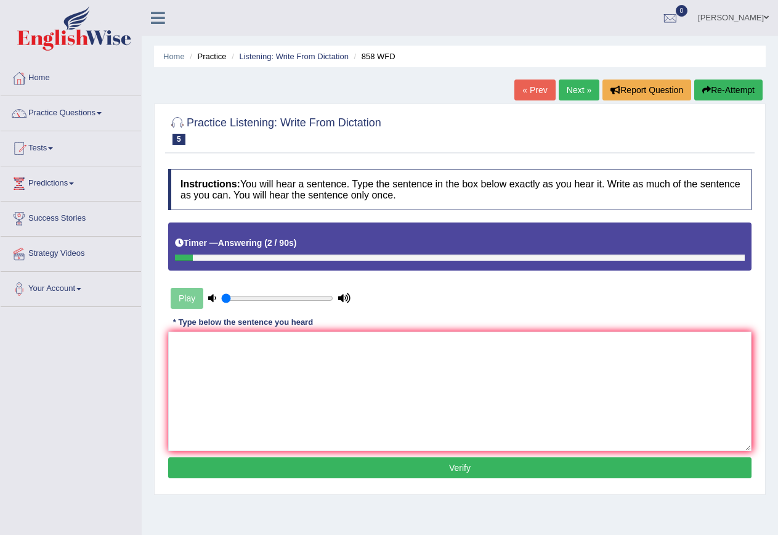
click at [725, 79] on div "Home Practice Listening: Write From Dictation 858 WFD « Prev Next » Report Ques…" at bounding box center [460, 308] width 636 height 616
click at [725, 86] on button "Re-Attempt" at bounding box center [728, 89] width 68 height 21
click at [340, 354] on textarea at bounding box center [459, 391] width 583 height 120
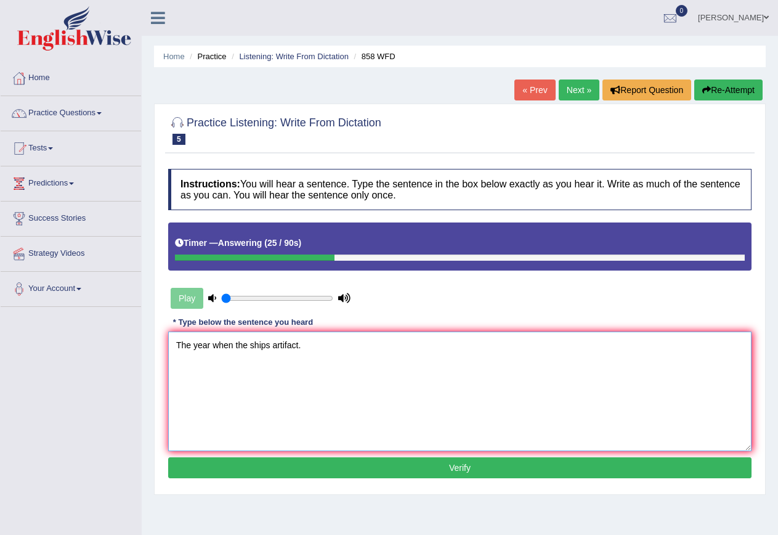
type textarea "The year when the ships artifact."
click at [445, 469] on button "Verify" at bounding box center [459, 467] width 583 height 21
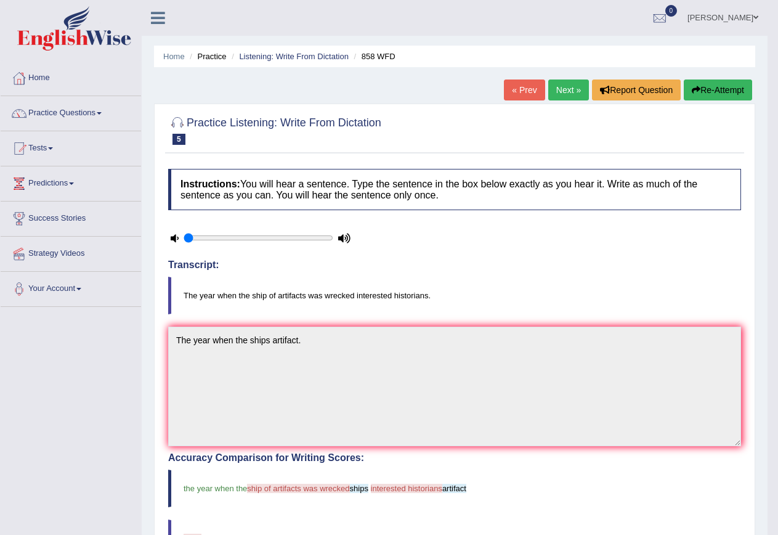
click at [557, 96] on link "Next »" at bounding box center [568, 89] width 41 height 21
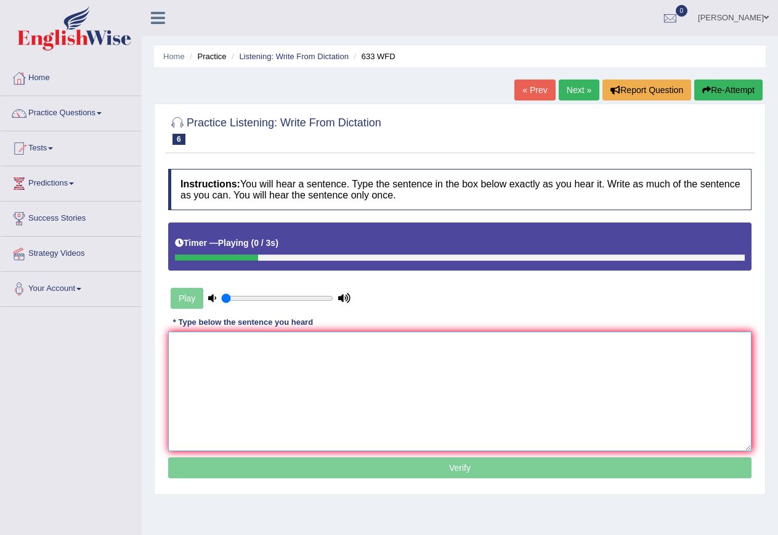
click at [212, 369] on textarea at bounding box center [459, 391] width 583 height 120
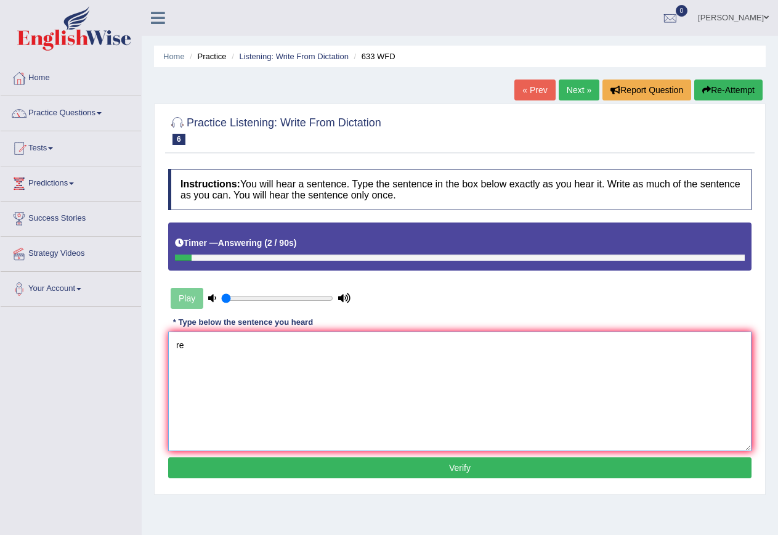
type textarea "r"
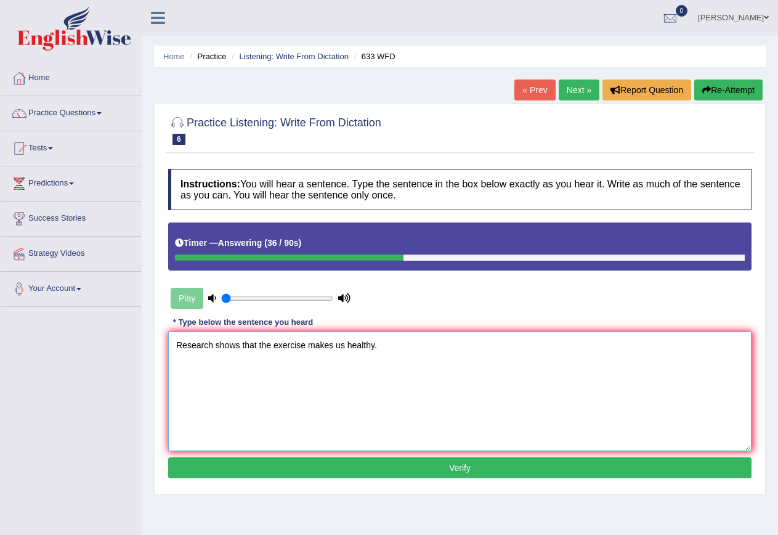
type textarea "Research shows that the exercise makes us healthy."
click at [475, 466] on button "Verify" at bounding box center [459, 467] width 583 height 21
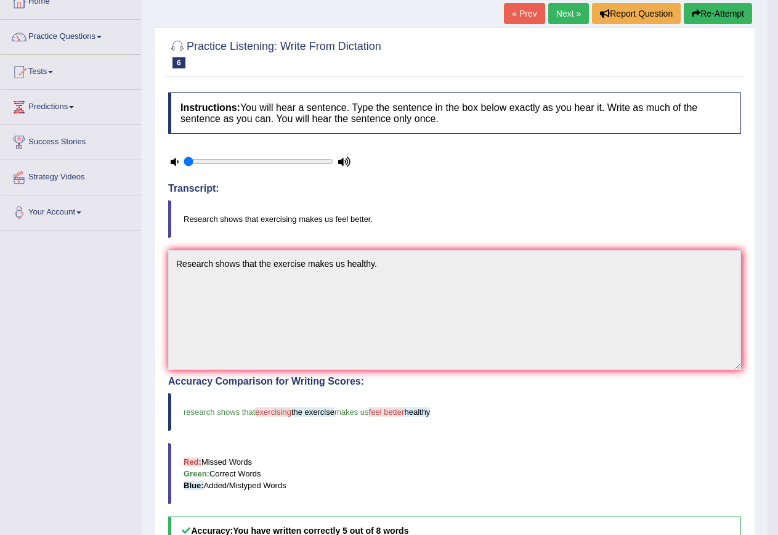
scroll to position [54, 0]
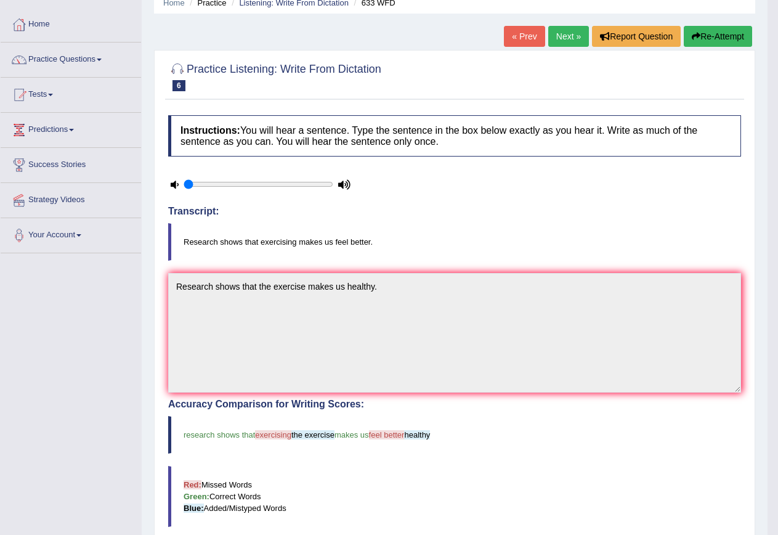
click at [565, 31] on link "Next »" at bounding box center [568, 36] width 41 height 21
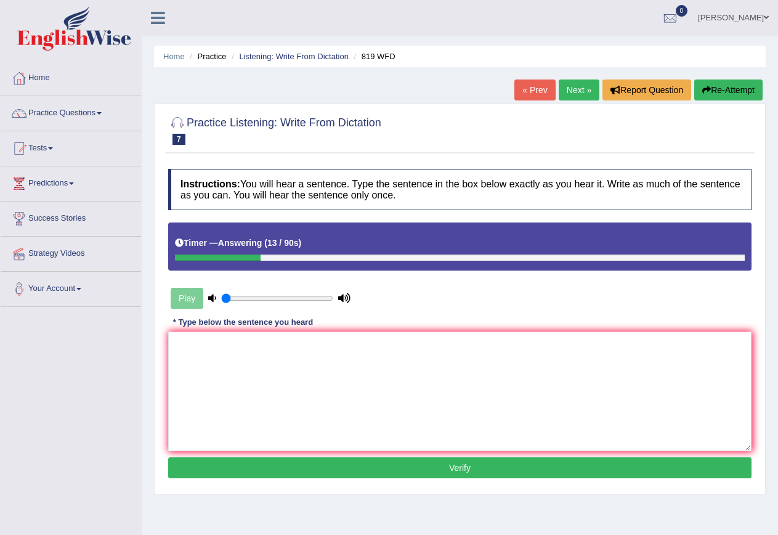
click at [469, 474] on button "Verify" at bounding box center [459, 467] width 583 height 21
click at [727, 91] on button "Re-Attempt" at bounding box center [728, 89] width 68 height 21
click at [288, 382] on textarea at bounding box center [459, 391] width 583 height 120
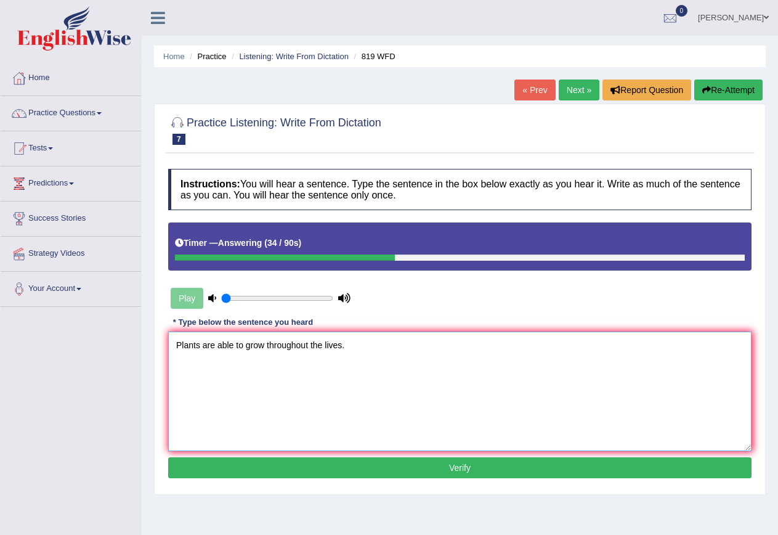
type textarea "Plants are able to grow throughout the lives."
click at [450, 473] on button "Verify" at bounding box center [459, 467] width 583 height 21
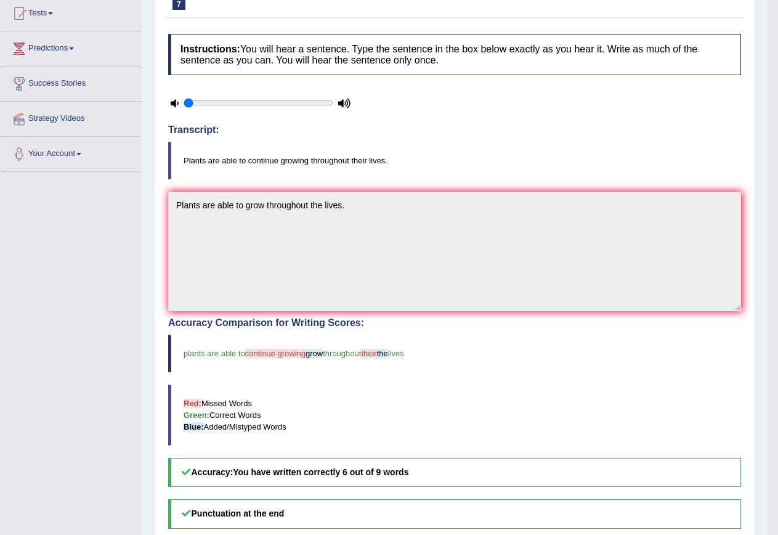
scroll to position [115, 0]
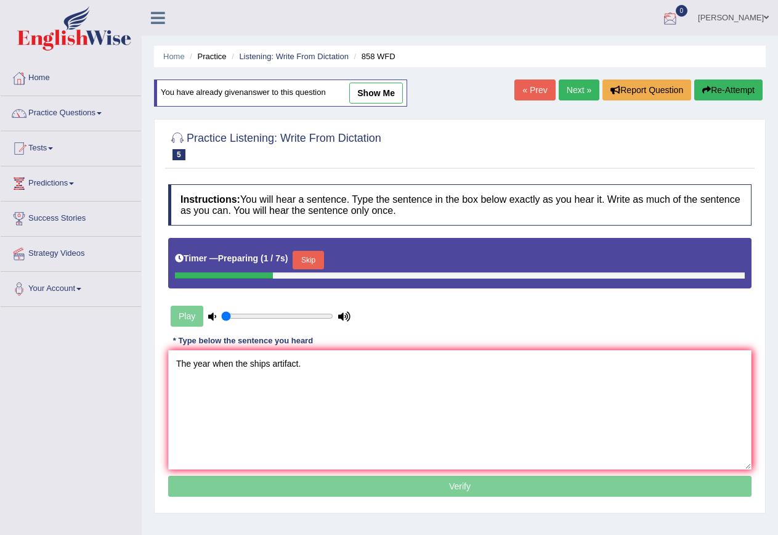
click at [750, 18] on link "Pooja Karki" at bounding box center [733, 16] width 89 height 32
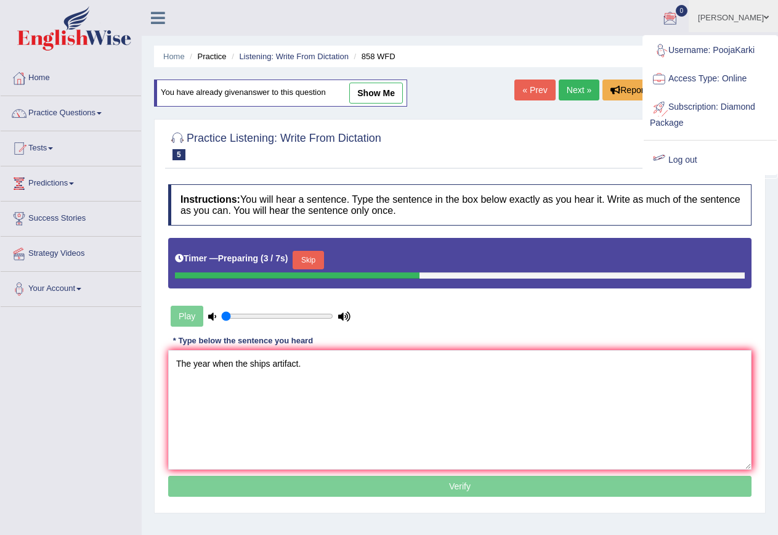
click at [706, 164] on link "Log out" at bounding box center [710, 160] width 133 height 28
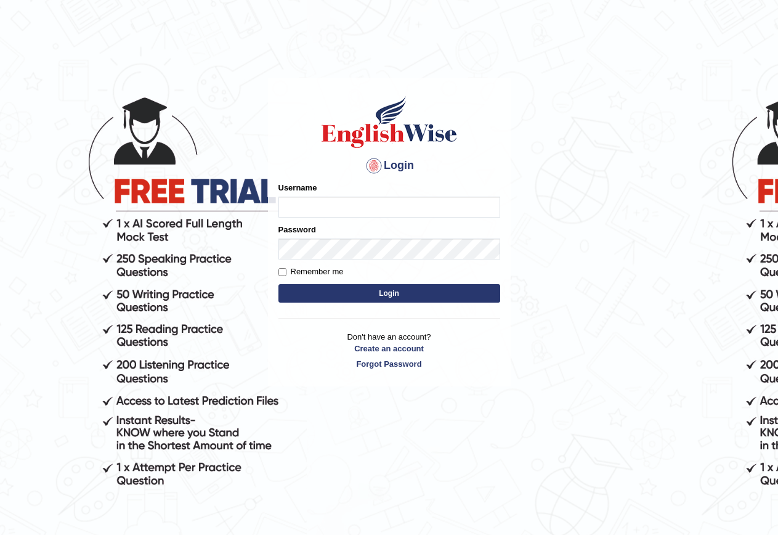
click at [434, 208] on input "Username" at bounding box center [389, 207] width 222 height 21
click at [427, 194] on div "Username" at bounding box center [389, 200] width 222 height 36
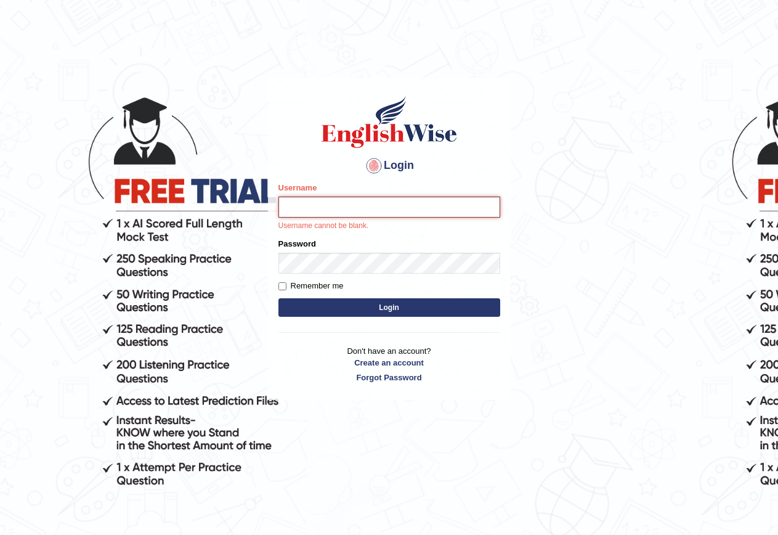
click at [373, 200] on input "Username" at bounding box center [389, 207] width 222 height 21
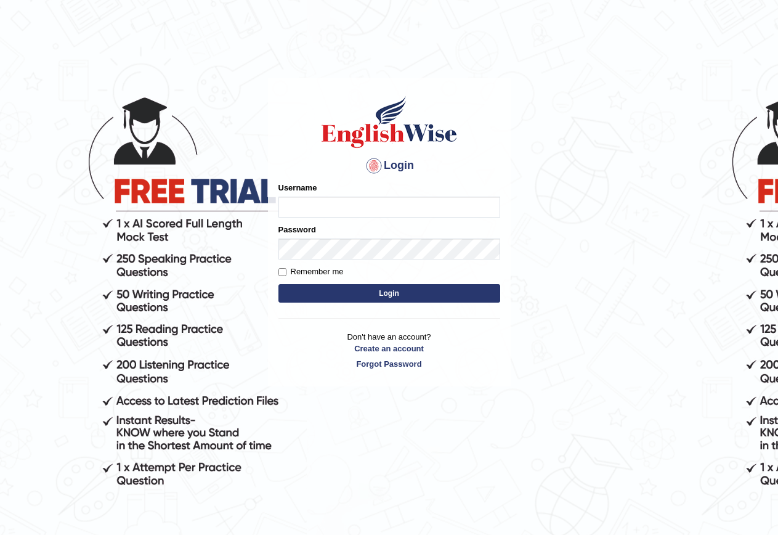
type input "n"
click at [323, 205] on input "Nurul" at bounding box center [389, 207] width 222 height 21
type input "NurulH"
click at [336, 274] on label "Remember me" at bounding box center [310, 272] width 65 height 12
click at [286, 274] on input "Remember me" at bounding box center [282, 272] width 8 height 8
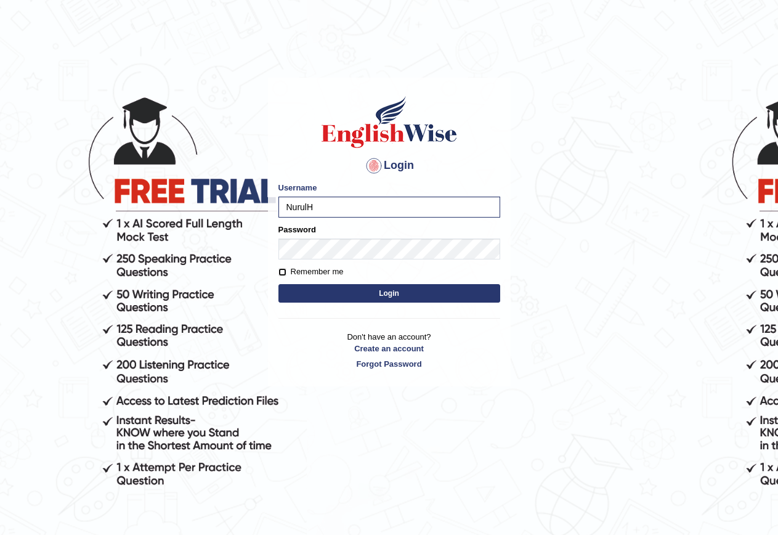
checkbox input "true"
click at [338, 292] on button "Login" at bounding box center [389, 293] width 222 height 18
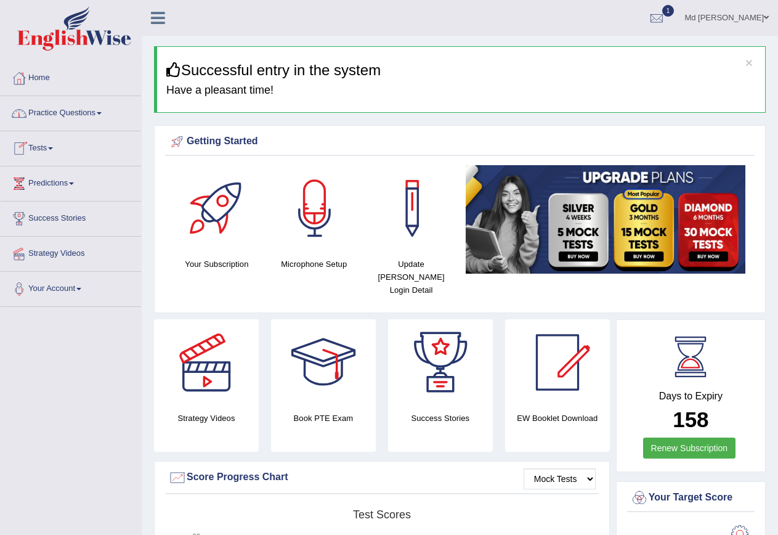
click at [67, 112] on link "Practice Questions" at bounding box center [71, 111] width 140 height 31
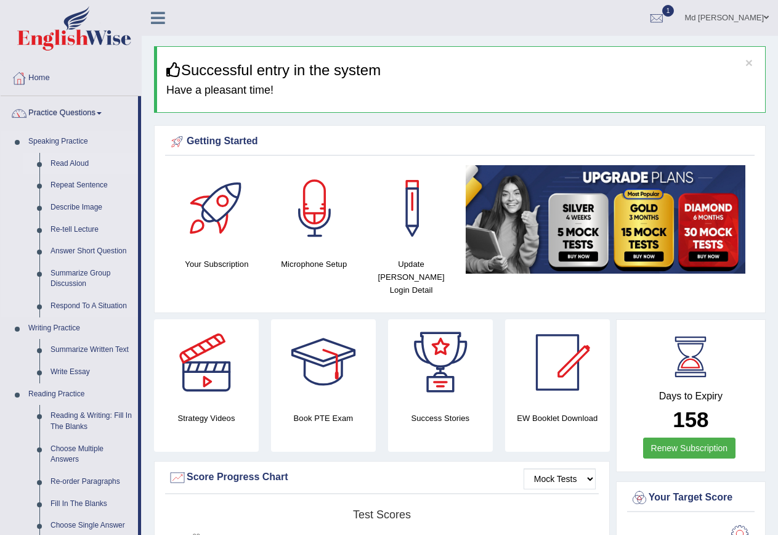
click at [81, 160] on link "Read Aloud" at bounding box center [91, 164] width 93 height 22
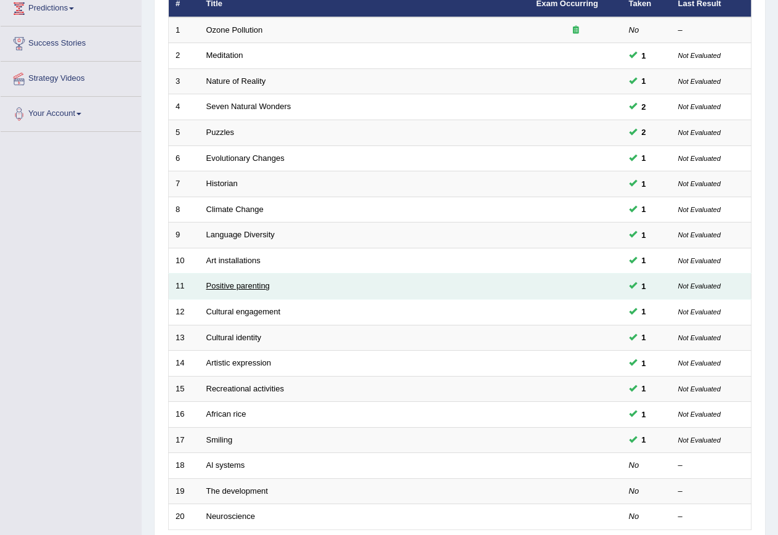
scroll to position [281, 0]
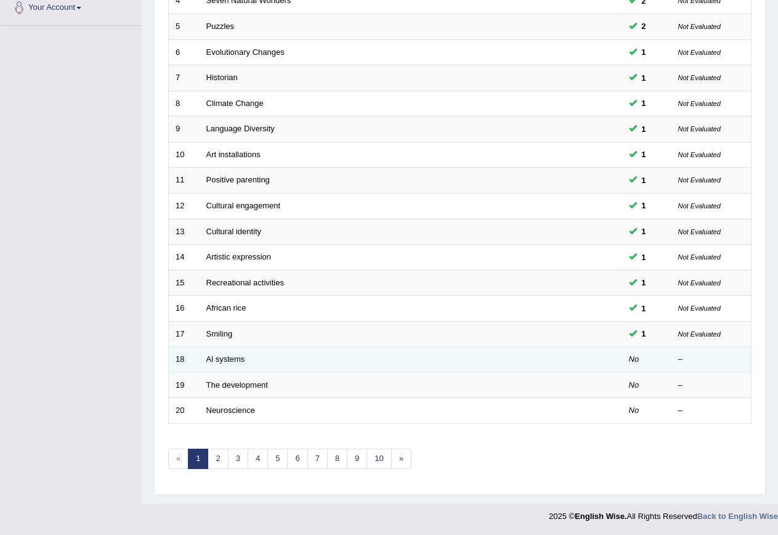
click at [588, 355] on td at bounding box center [576, 360] width 92 height 26
click at [230, 358] on link "Al systems" at bounding box center [225, 358] width 39 height 9
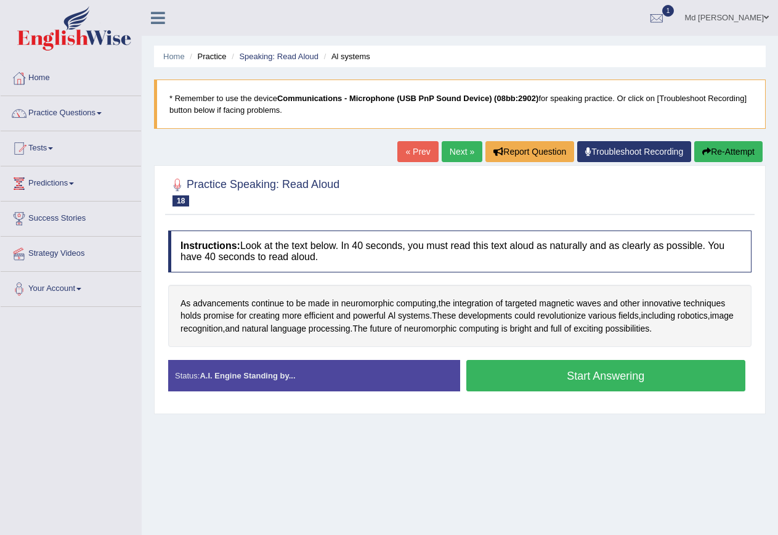
click at [617, 377] on button "Start Answering" at bounding box center [606, 375] width 280 height 31
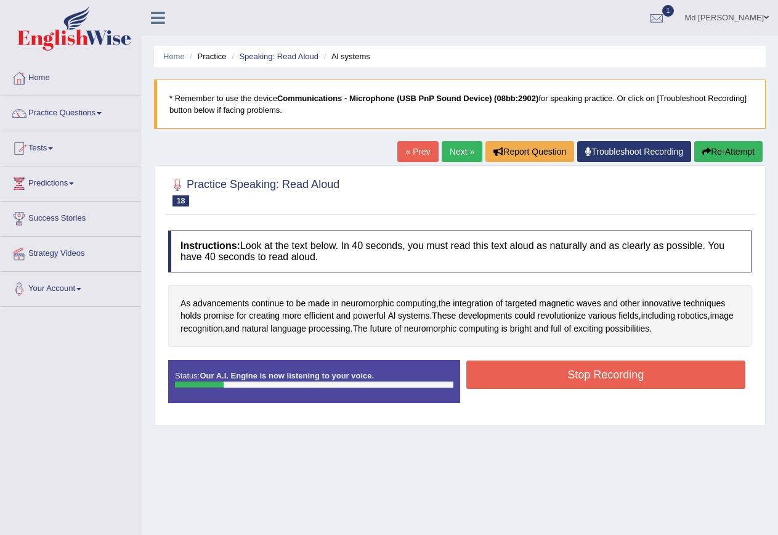
click at [615, 376] on button "Stop Recording" at bounding box center [606, 374] width 280 height 28
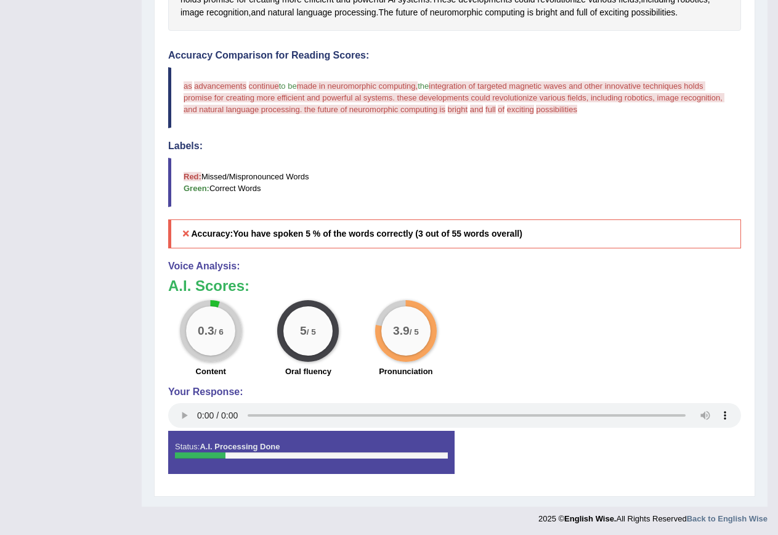
scroll to position [319, 0]
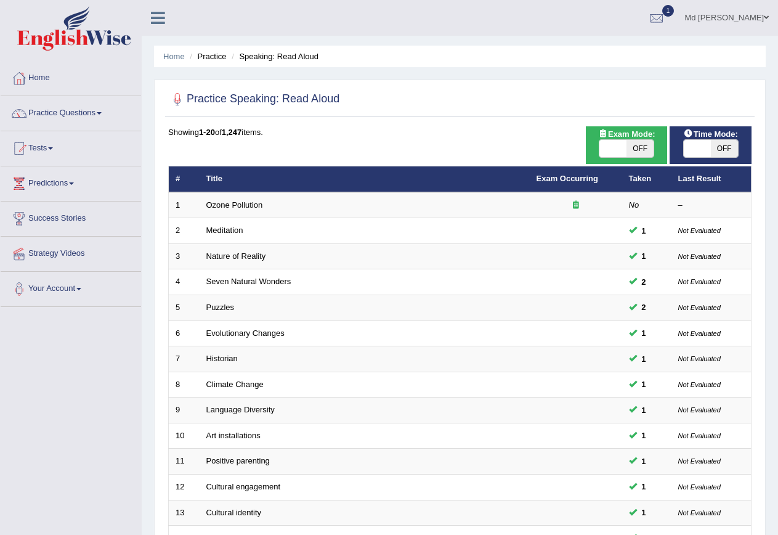
click at [75, 117] on link "Practice Questions" at bounding box center [71, 111] width 140 height 31
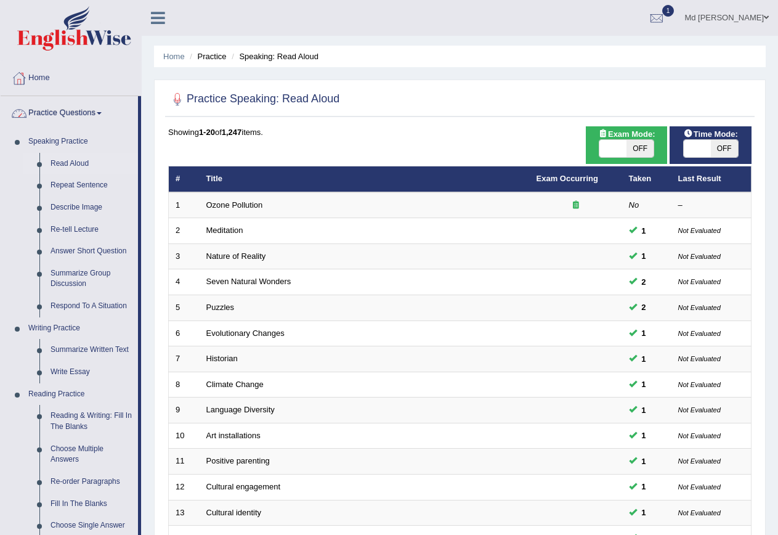
click at [91, 112] on link "Practice Questions" at bounding box center [69, 111] width 137 height 31
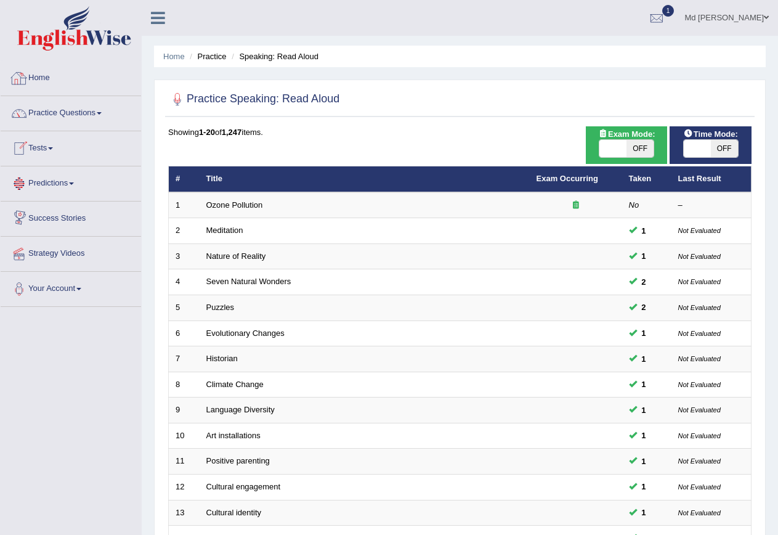
click at [51, 76] on link "Home" at bounding box center [71, 76] width 140 height 31
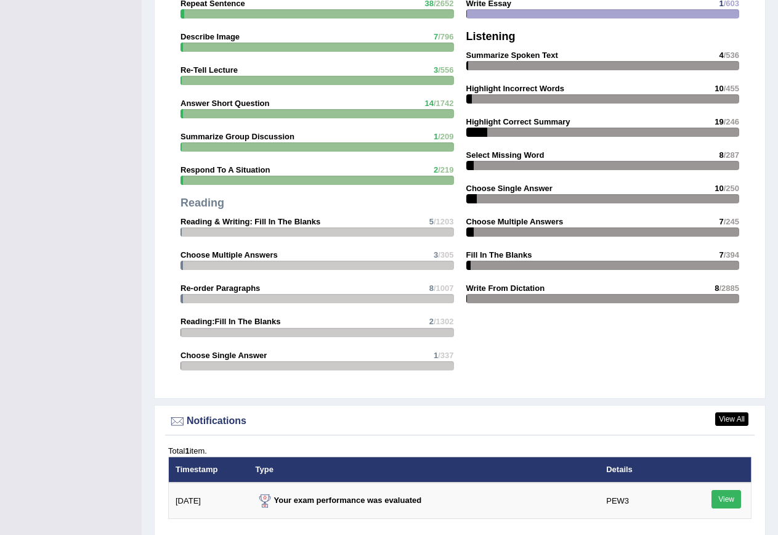
scroll to position [1511, 0]
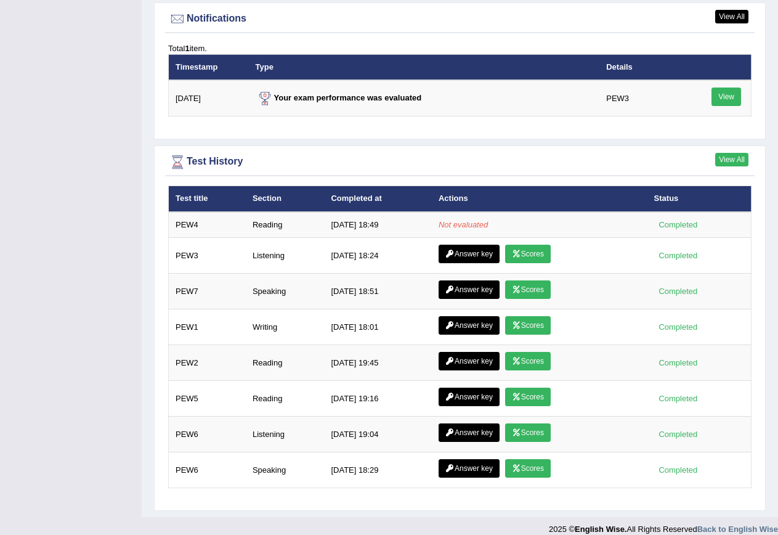
click at [739, 153] on link "View All" at bounding box center [731, 160] width 33 height 14
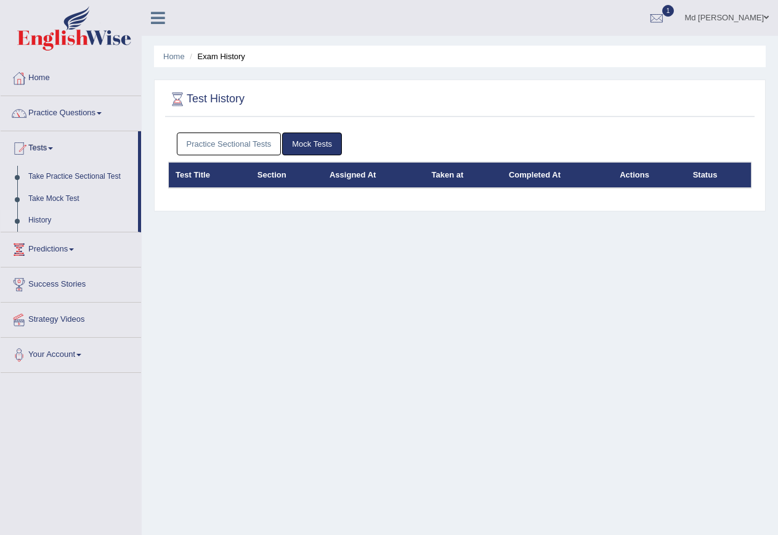
click at [213, 144] on link "Practice Sectional Tests" at bounding box center [229, 143] width 105 height 23
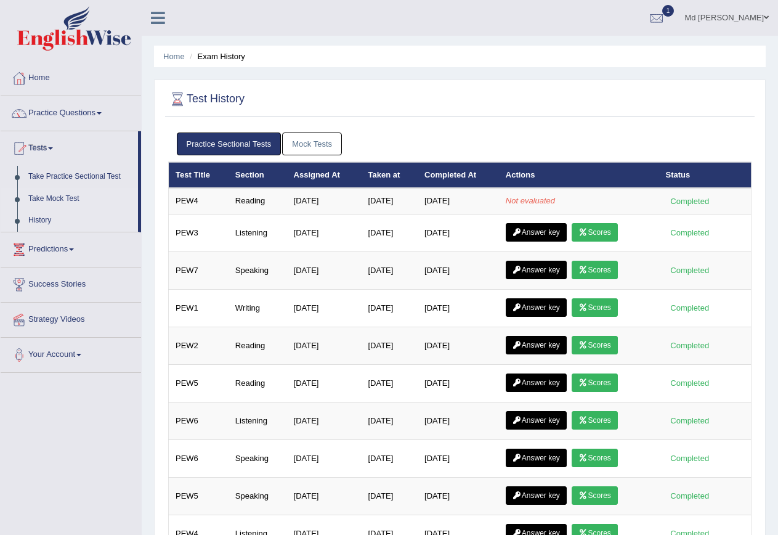
click at [59, 198] on link "Take Mock Test" at bounding box center [80, 199] width 115 height 22
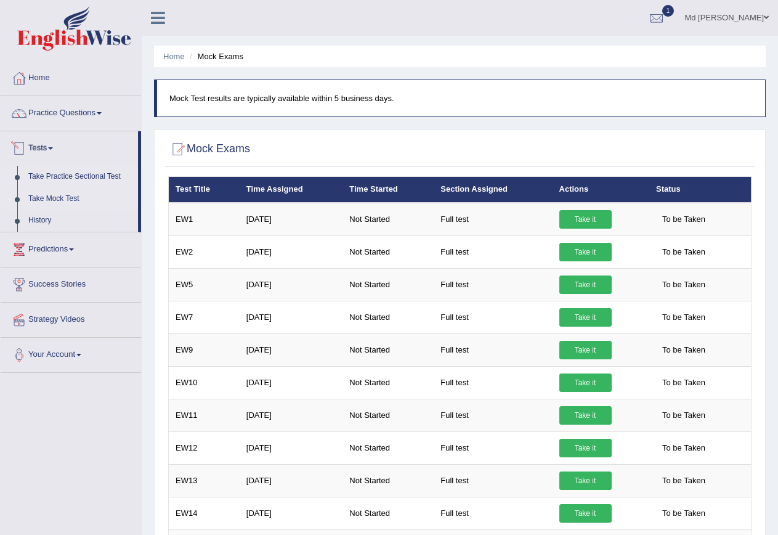
click at [54, 182] on link "Take Practice Sectional Test" at bounding box center [80, 177] width 115 height 22
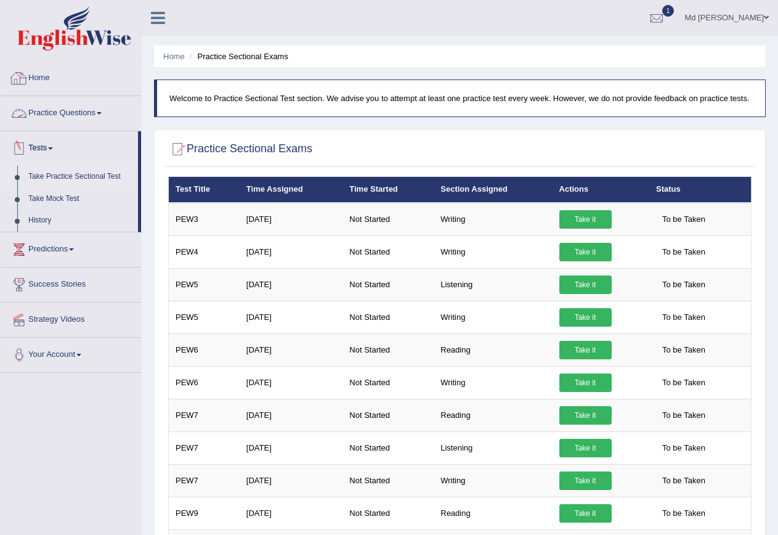
click at [47, 78] on link "Home" at bounding box center [71, 76] width 140 height 31
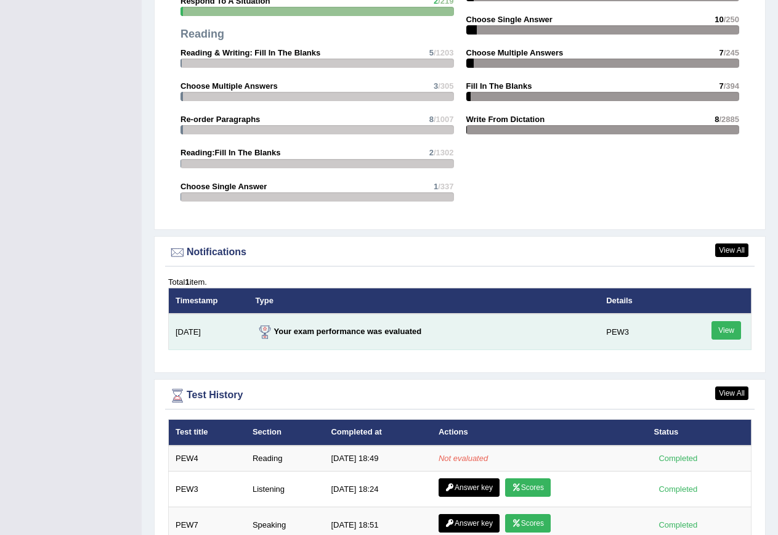
scroll to position [1511, 0]
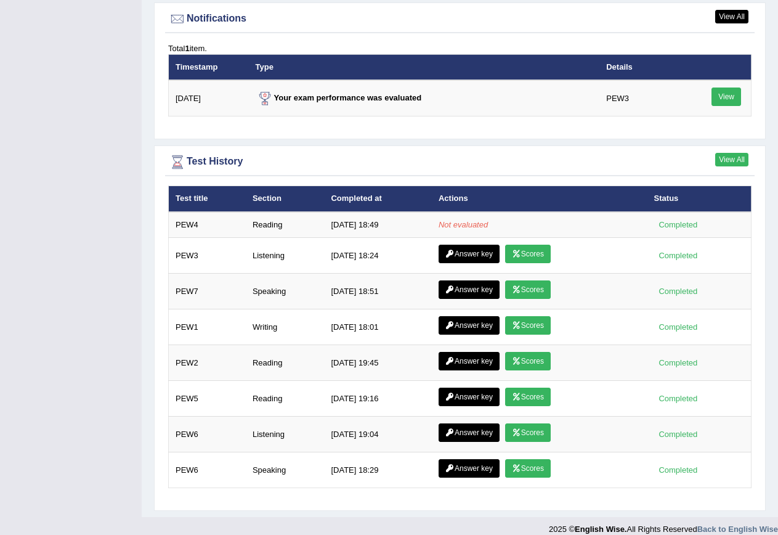
click at [740, 153] on link "View All" at bounding box center [731, 160] width 33 height 14
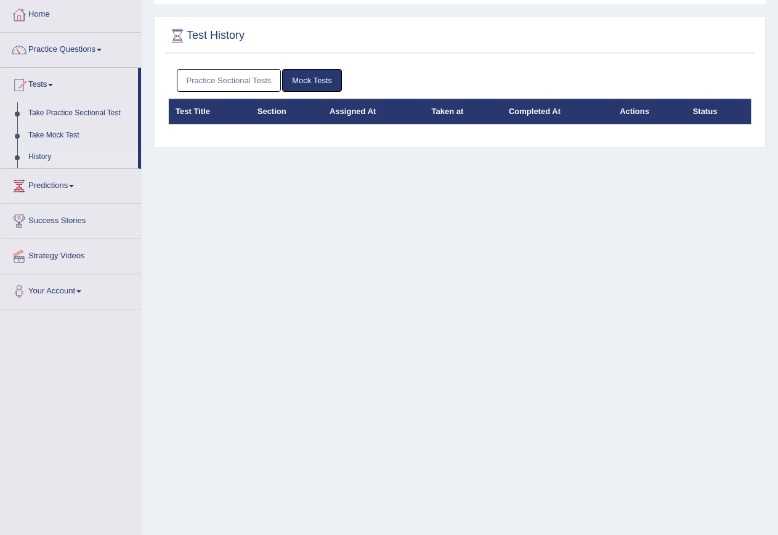
scroll to position [112, 0]
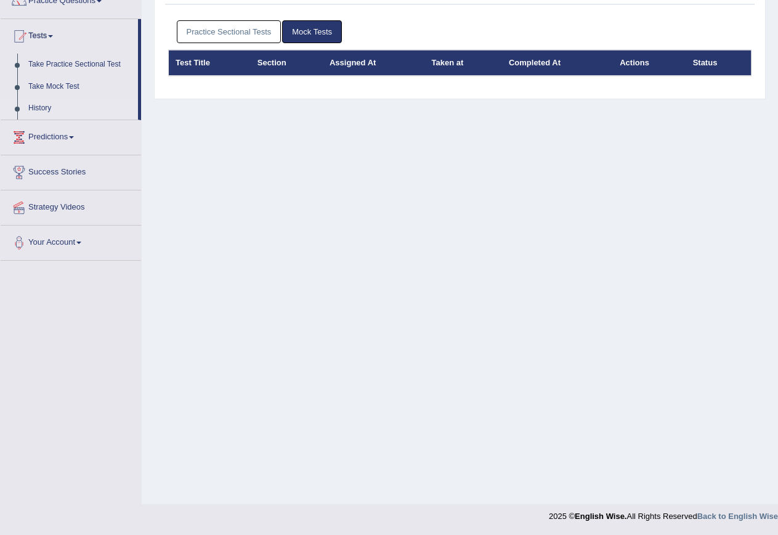
click at [201, 32] on link "Practice Sectional Tests" at bounding box center [229, 31] width 105 height 23
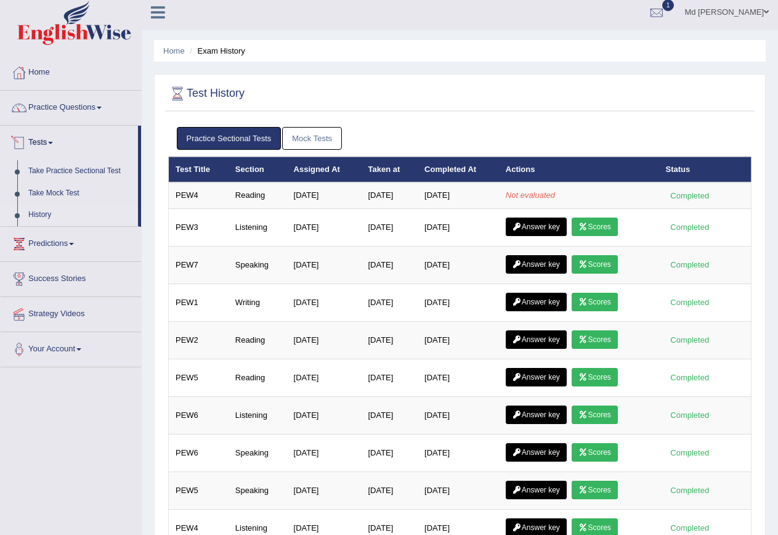
scroll to position [0, 0]
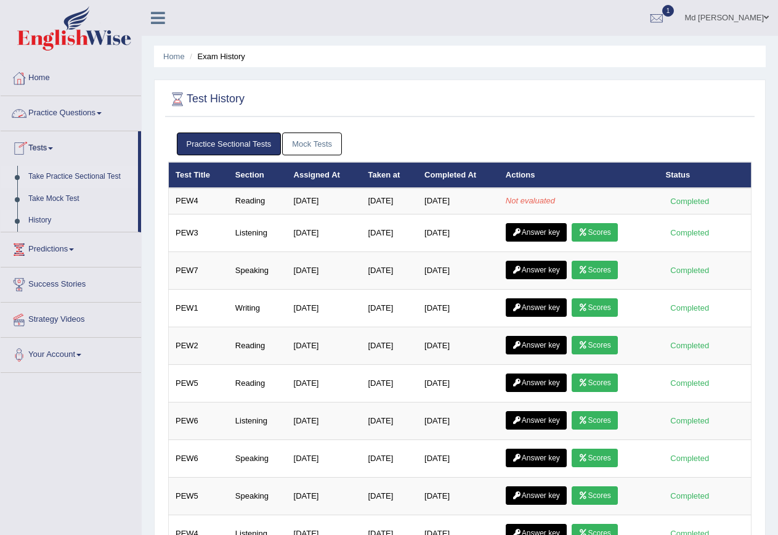
click at [104, 174] on link "Take Practice Sectional Test" at bounding box center [80, 177] width 115 height 22
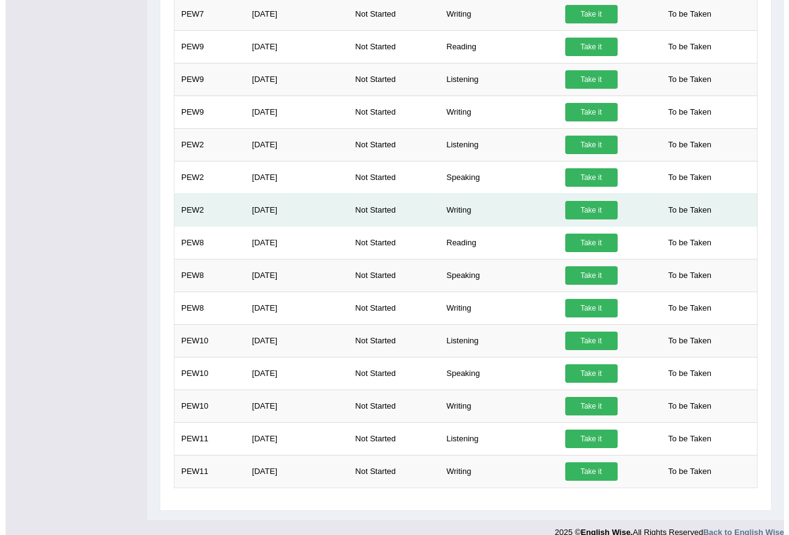
scroll to position [482, 0]
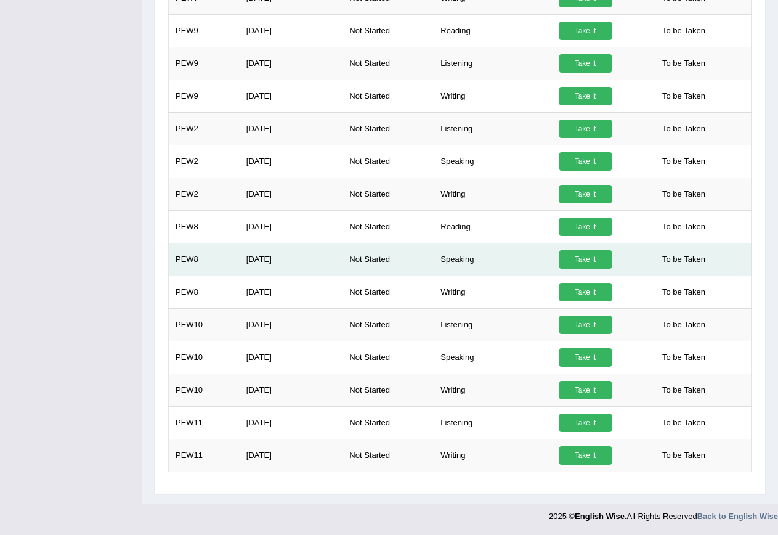
click at [588, 257] on link "Take it" at bounding box center [585, 259] width 52 height 18
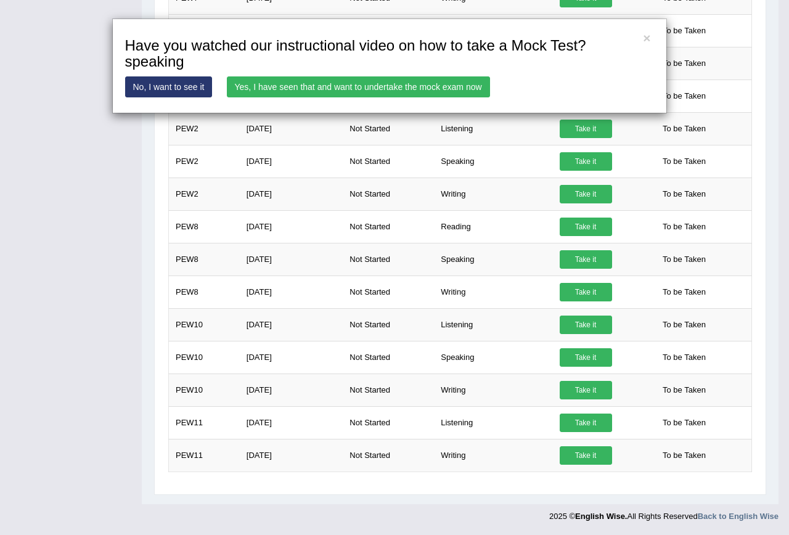
click at [407, 89] on link "Yes, I have seen that and want to undertake the mock exam now" at bounding box center [358, 86] width 263 height 21
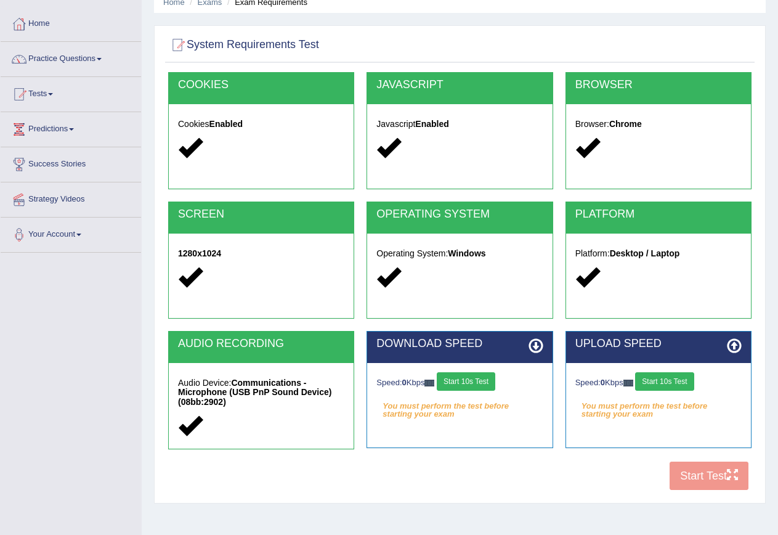
scroll to position [112, 0]
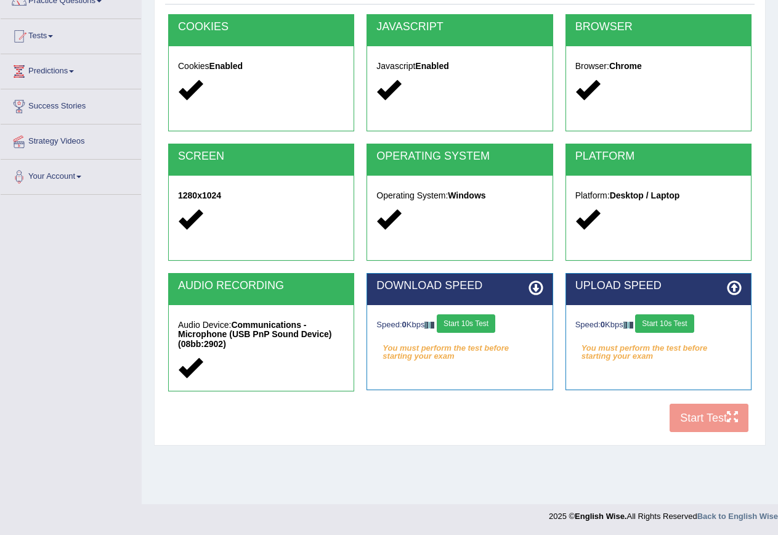
click at [490, 323] on button "Start 10s Test" at bounding box center [466, 323] width 59 height 18
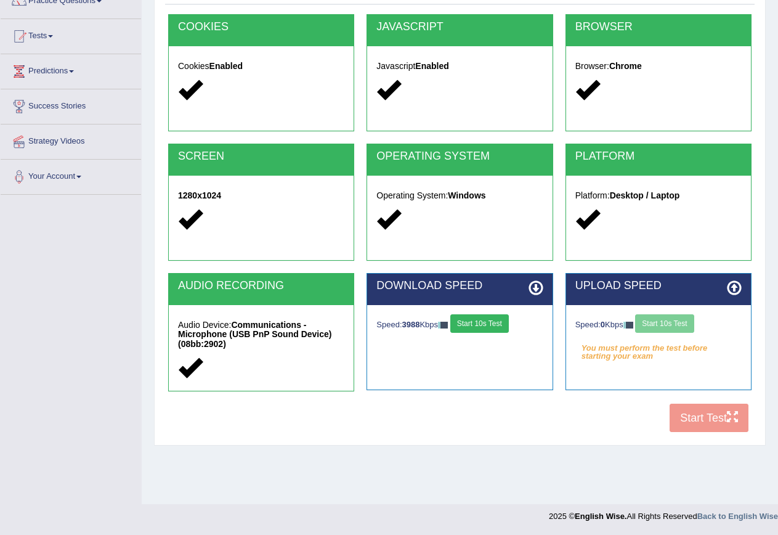
click at [688, 326] on div "Speed: 0 Kbps Start 10s Test" at bounding box center [658, 325] width 166 height 22
click at [678, 322] on button "Start 10s Test" at bounding box center [664, 323] width 59 height 18
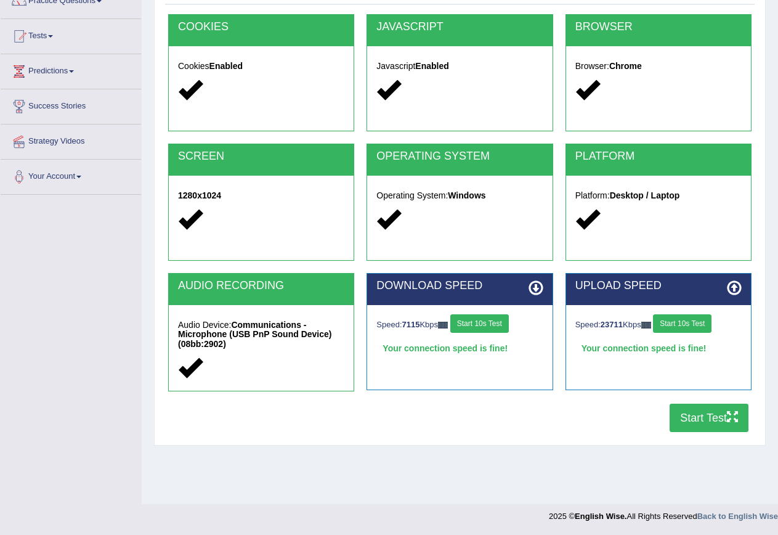
click at [712, 428] on button "Start Test" at bounding box center [709, 418] width 79 height 28
